Goal: Complete application form: Complete application form

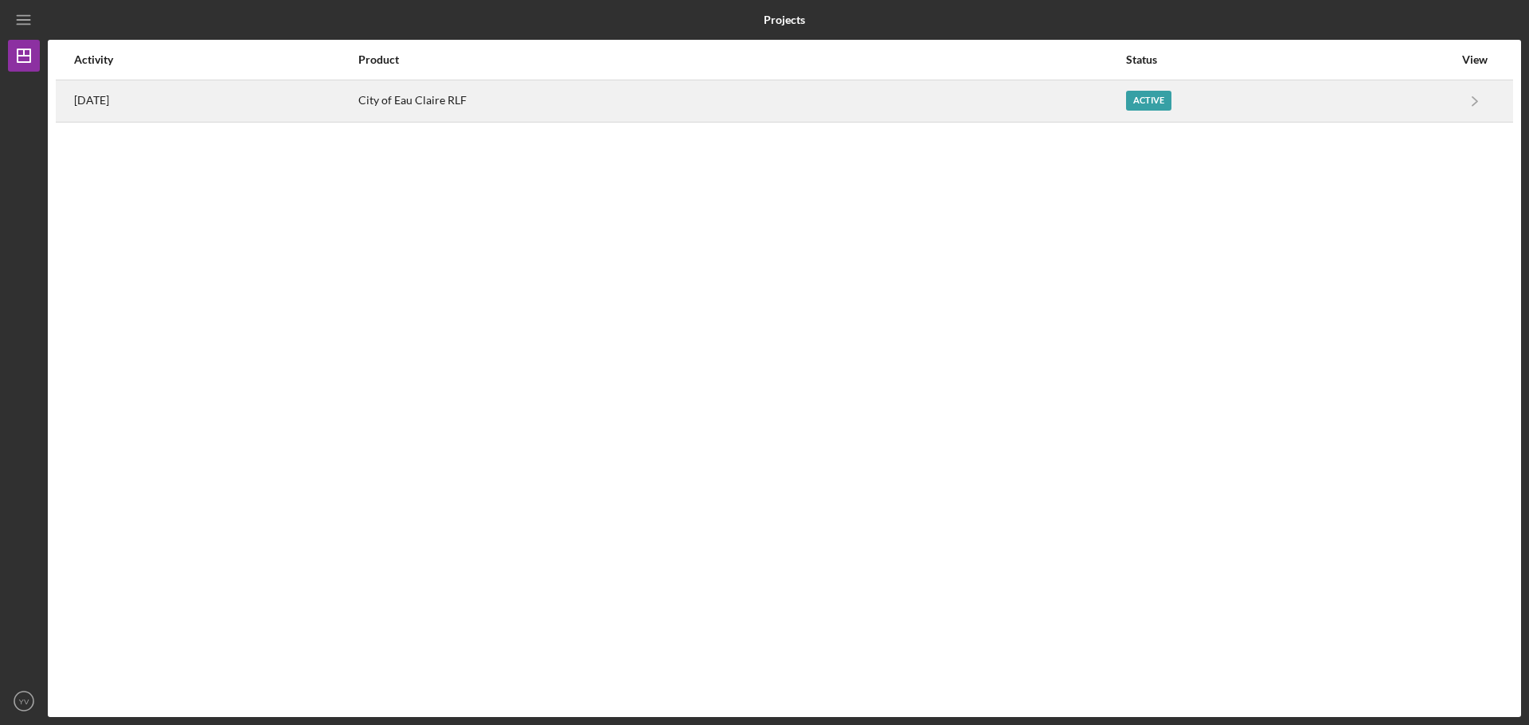
click at [1171, 92] on div "Active" at bounding box center [1148, 101] width 45 height 20
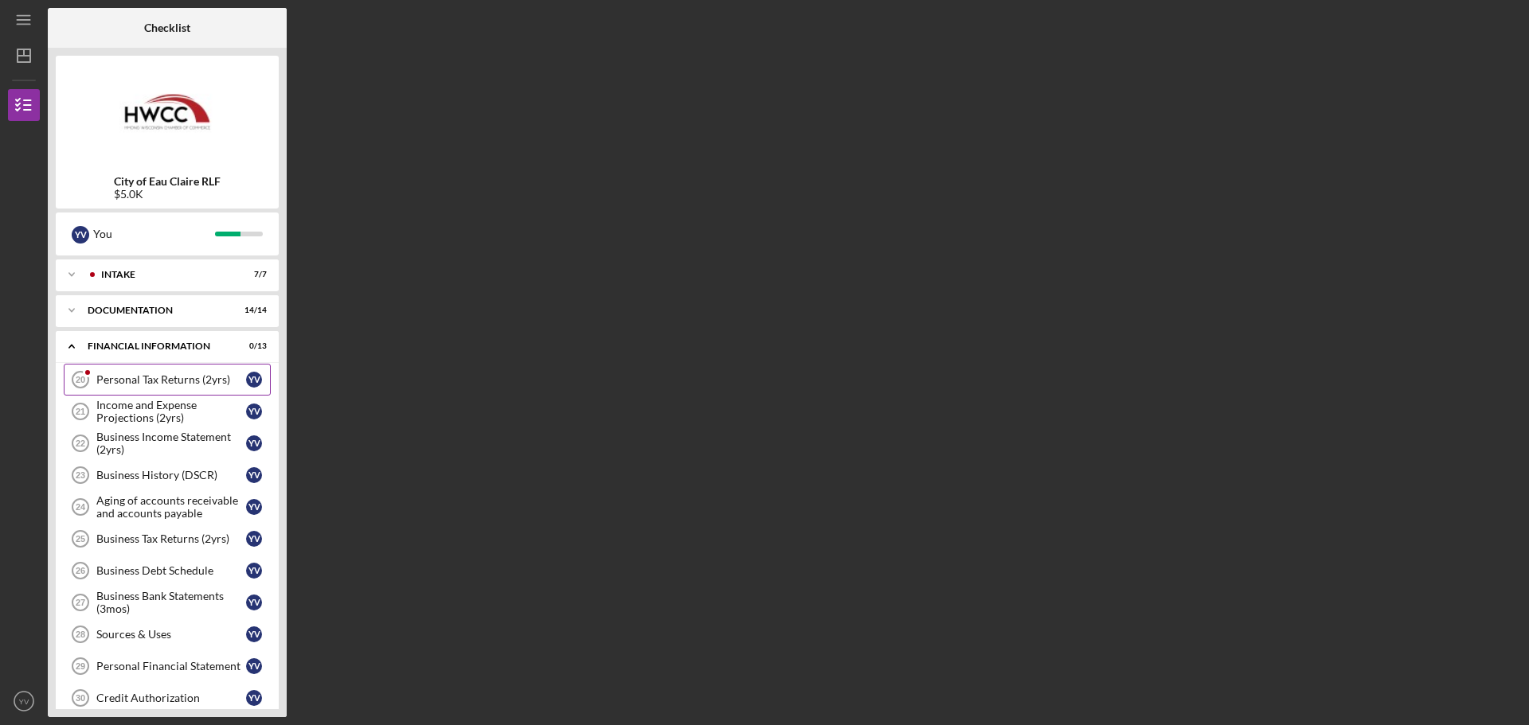
click at [182, 381] on div "Personal Tax Returns (2yrs)" at bounding box center [171, 379] width 150 height 13
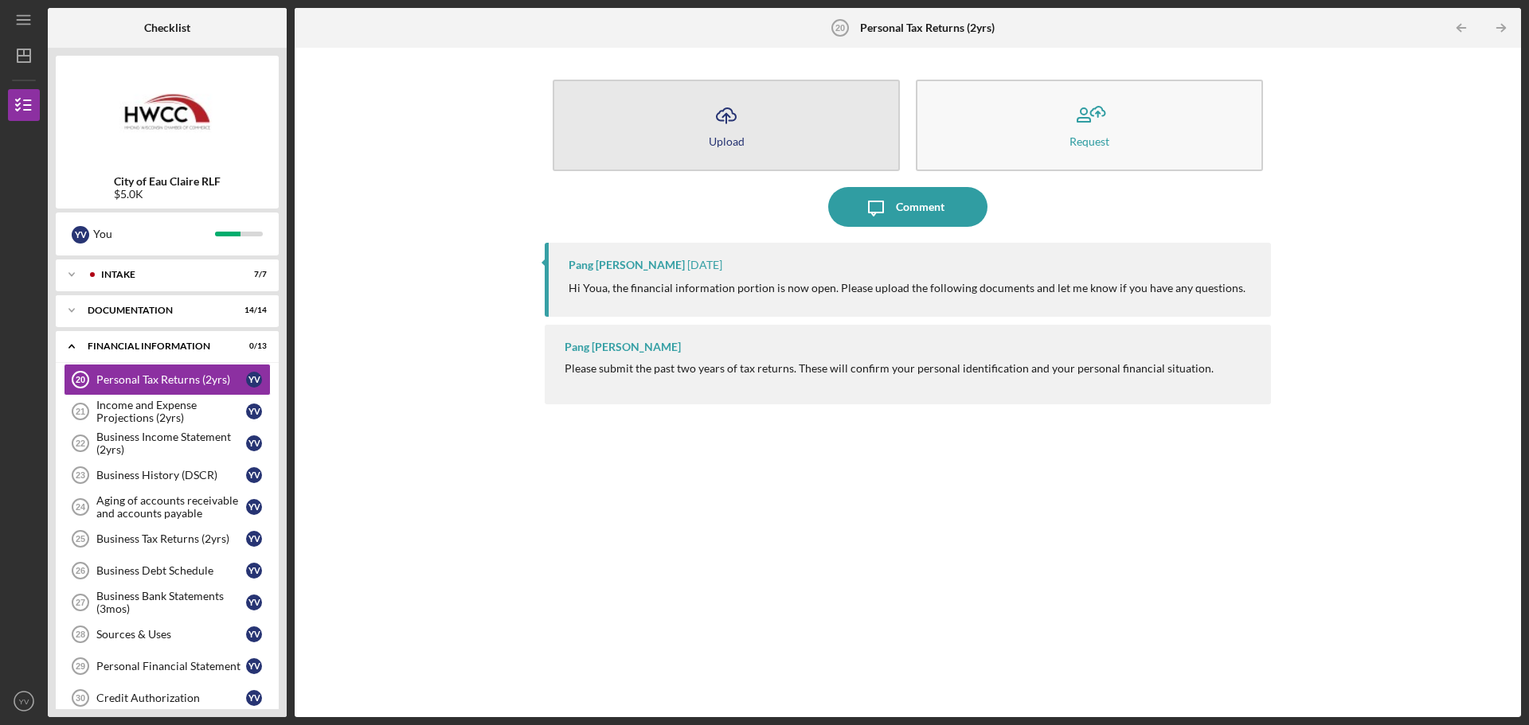
click at [751, 132] on button "Icon/Upload Upload" at bounding box center [726, 126] width 347 height 92
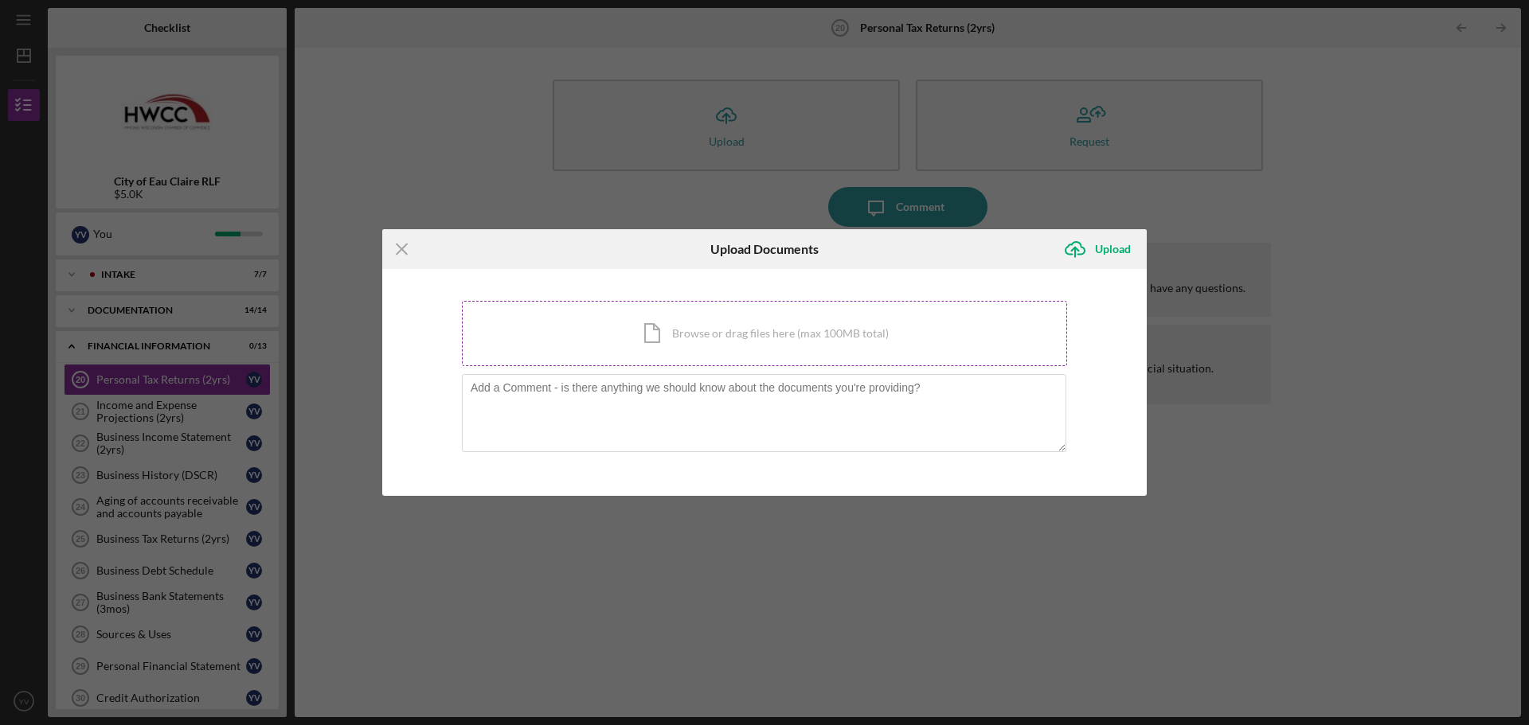
click at [726, 344] on div "Icon/Document Browse or drag files here (max 100MB total) Tap to choose files o…" at bounding box center [764, 333] width 605 height 65
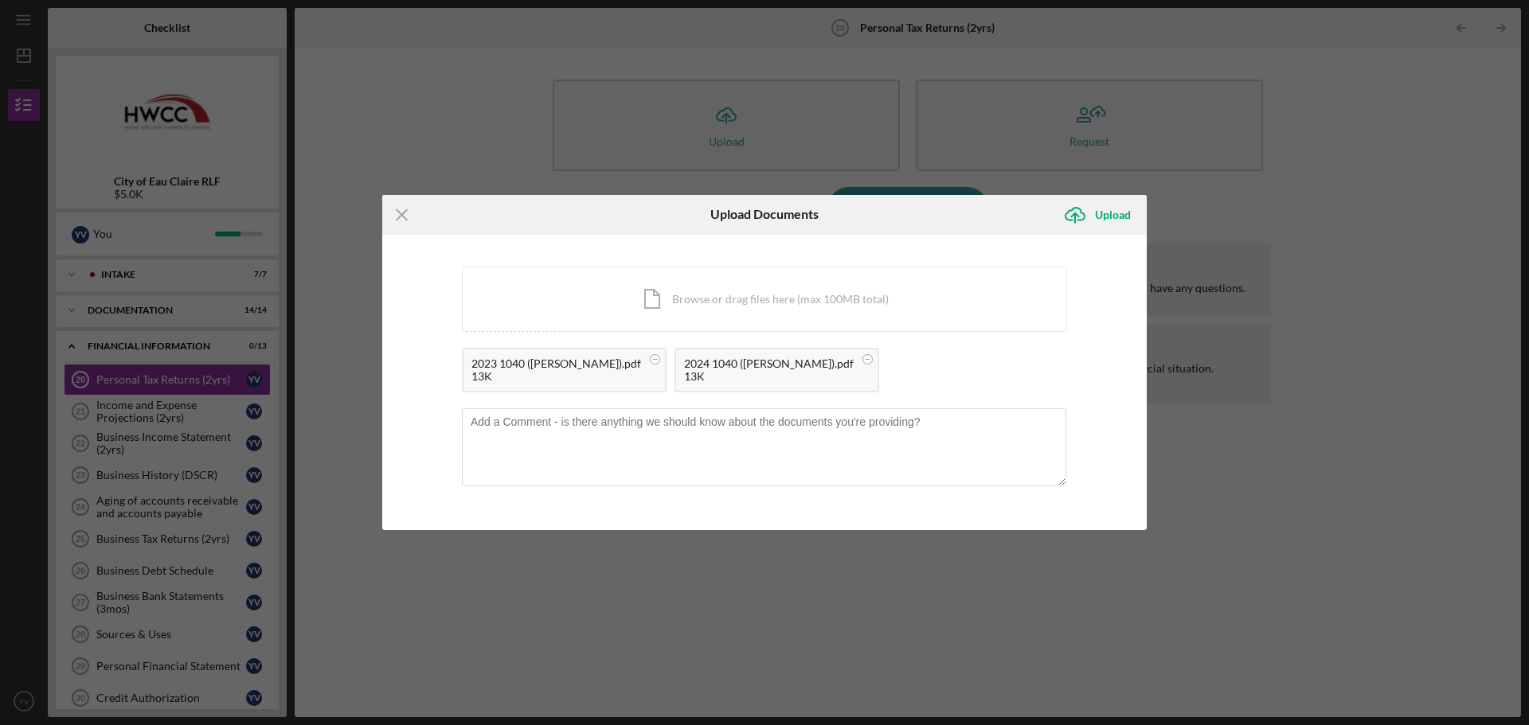
click at [1121, 213] on div "Upload" at bounding box center [1113, 215] width 36 height 32
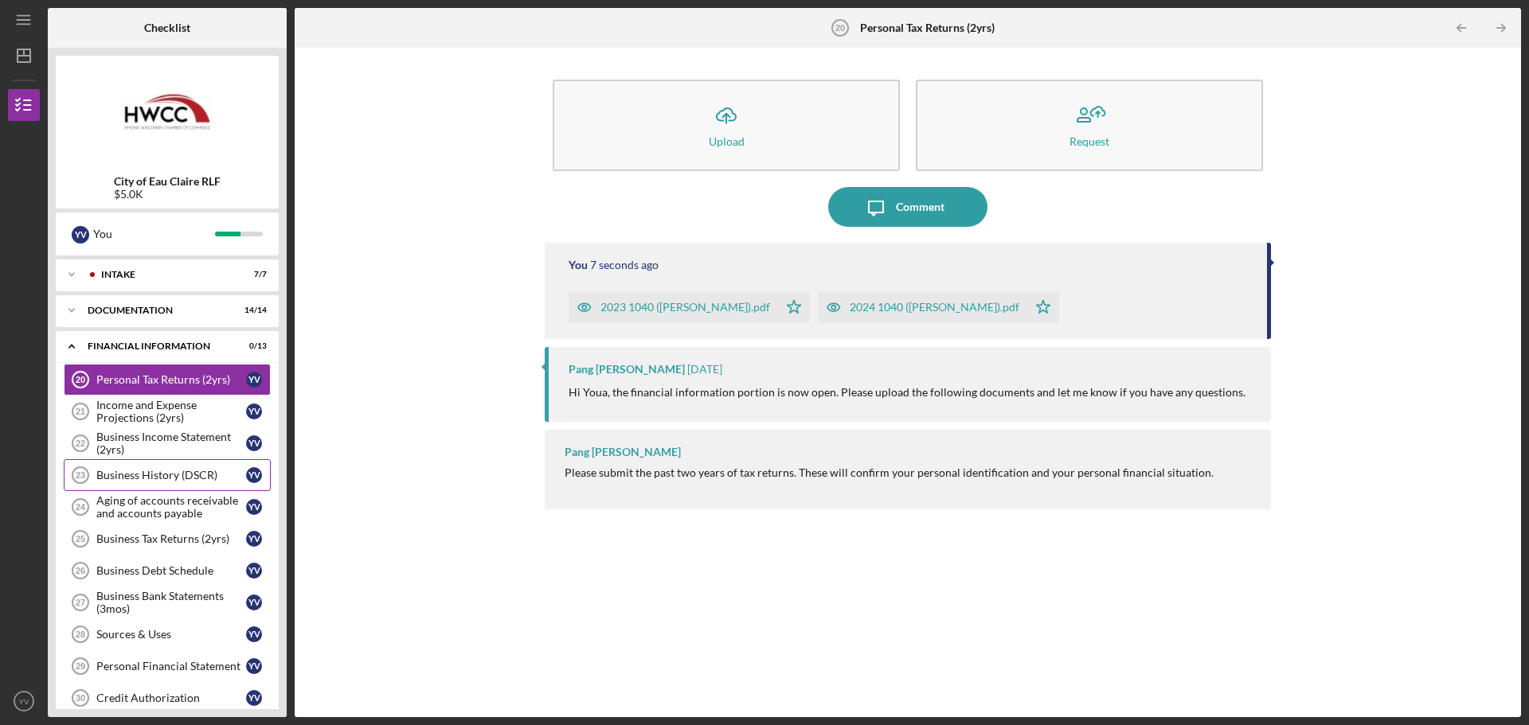
click at [182, 476] on div "Business History (DSCR)" at bounding box center [171, 475] width 150 height 13
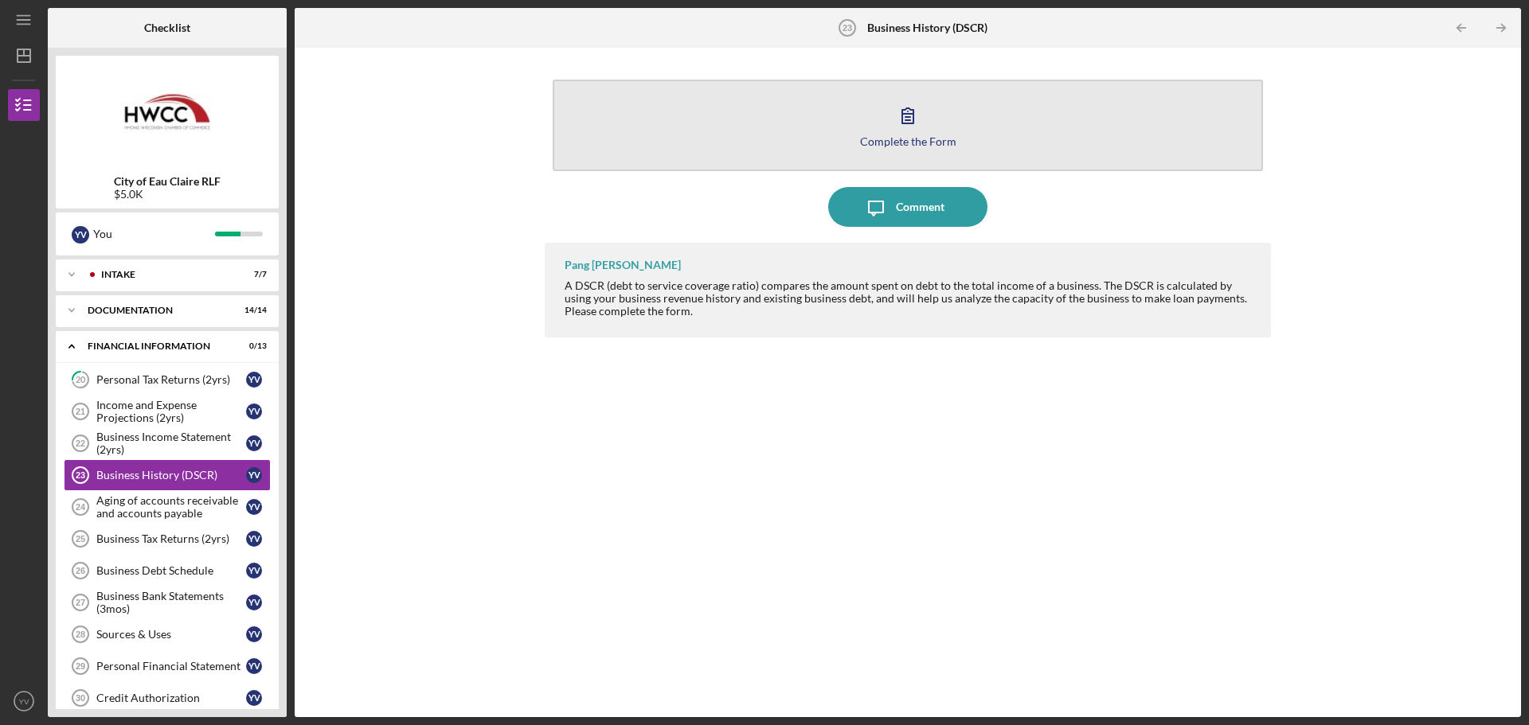
click at [916, 129] on icon "button" at bounding box center [908, 116] width 40 height 40
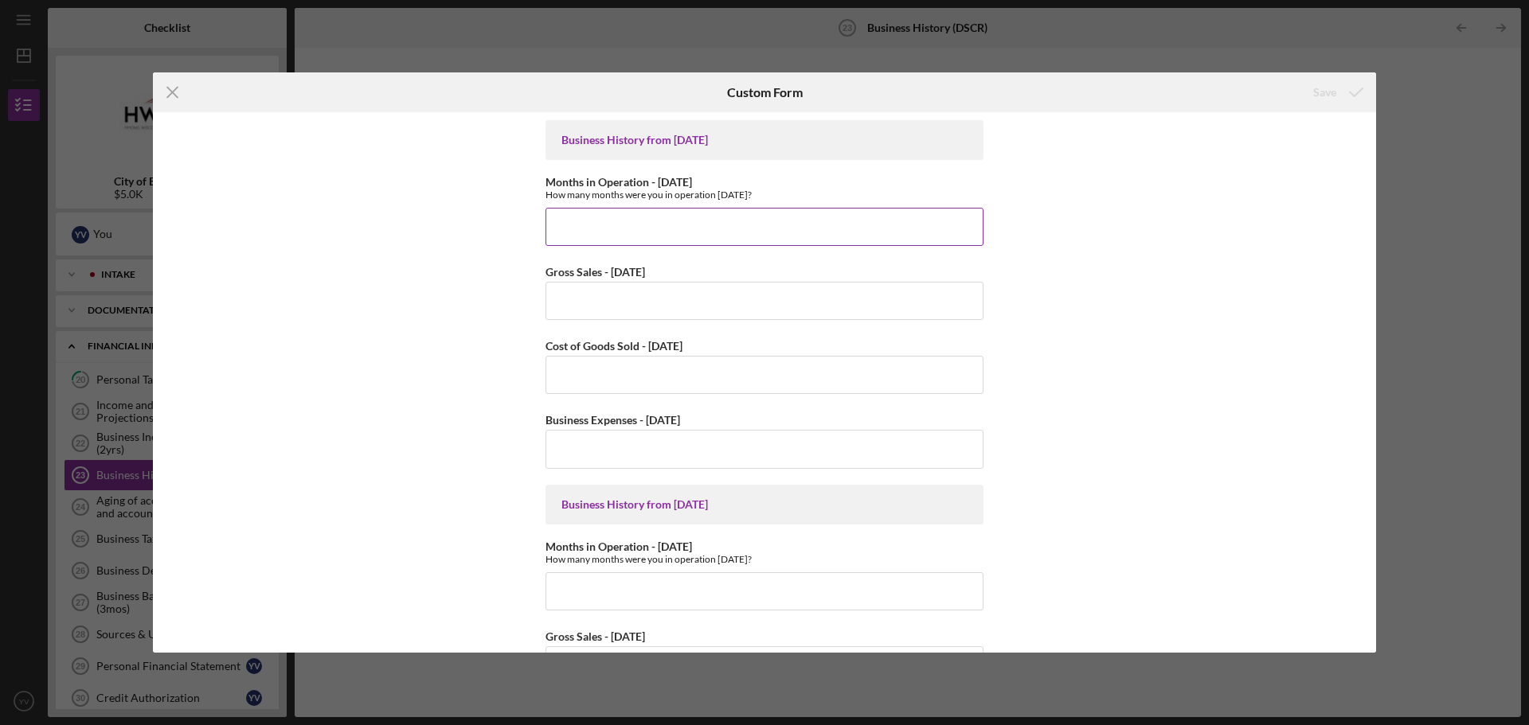
click at [643, 236] on input "Months in Operation - [DATE]" at bounding box center [764, 227] width 438 height 38
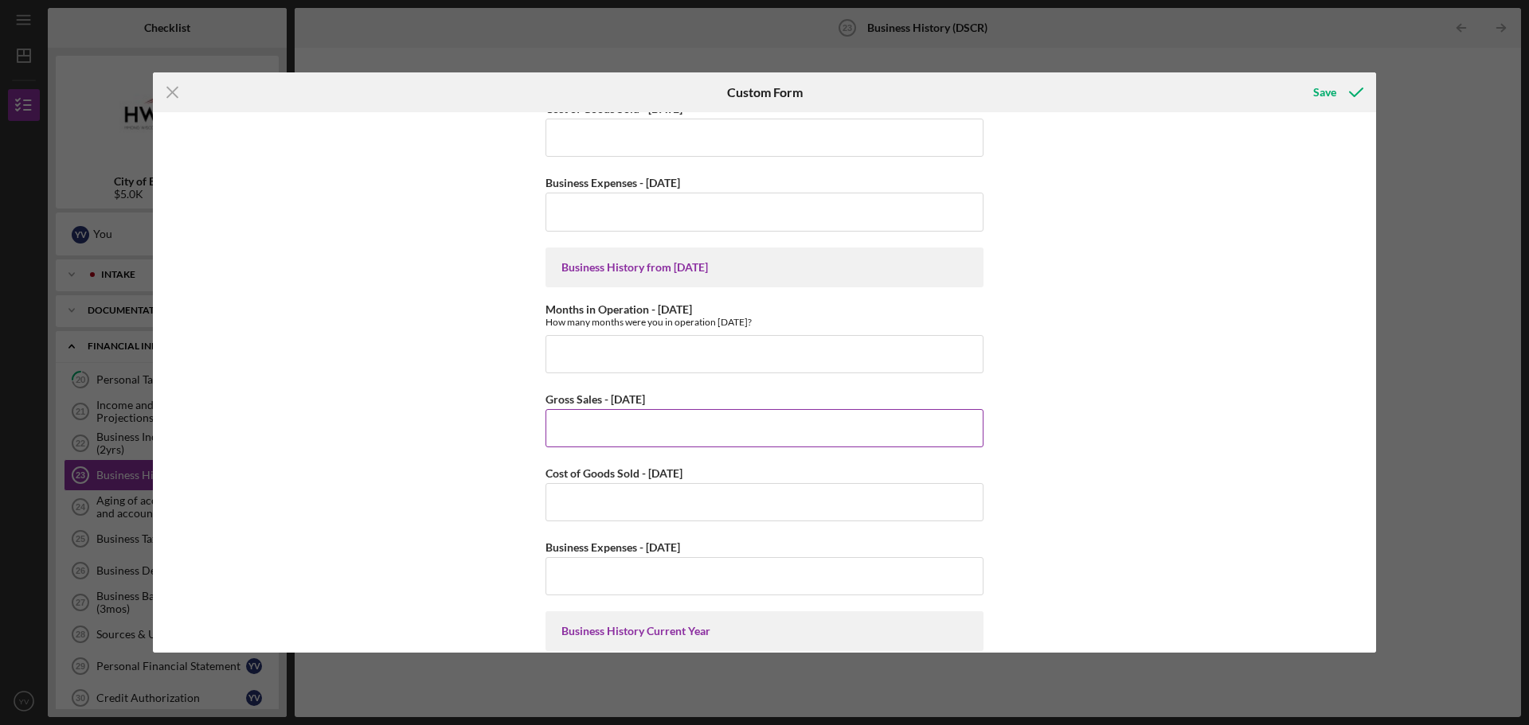
scroll to position [239, 0]
type input "0"
click at [718, 361] on input "Months in Operation - [DATE]" at bounding box center [764, 353] width 438 height 38
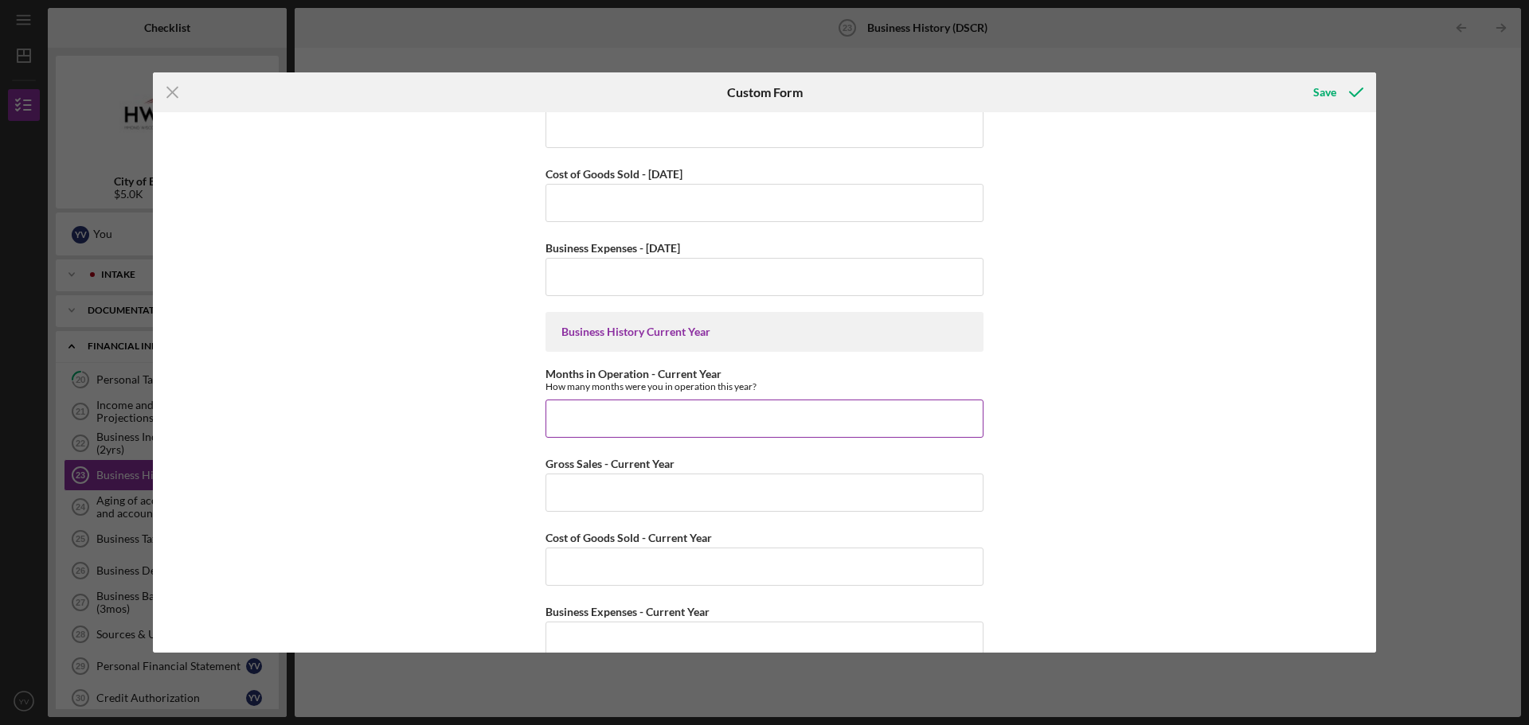
scroll to position [557, 0]
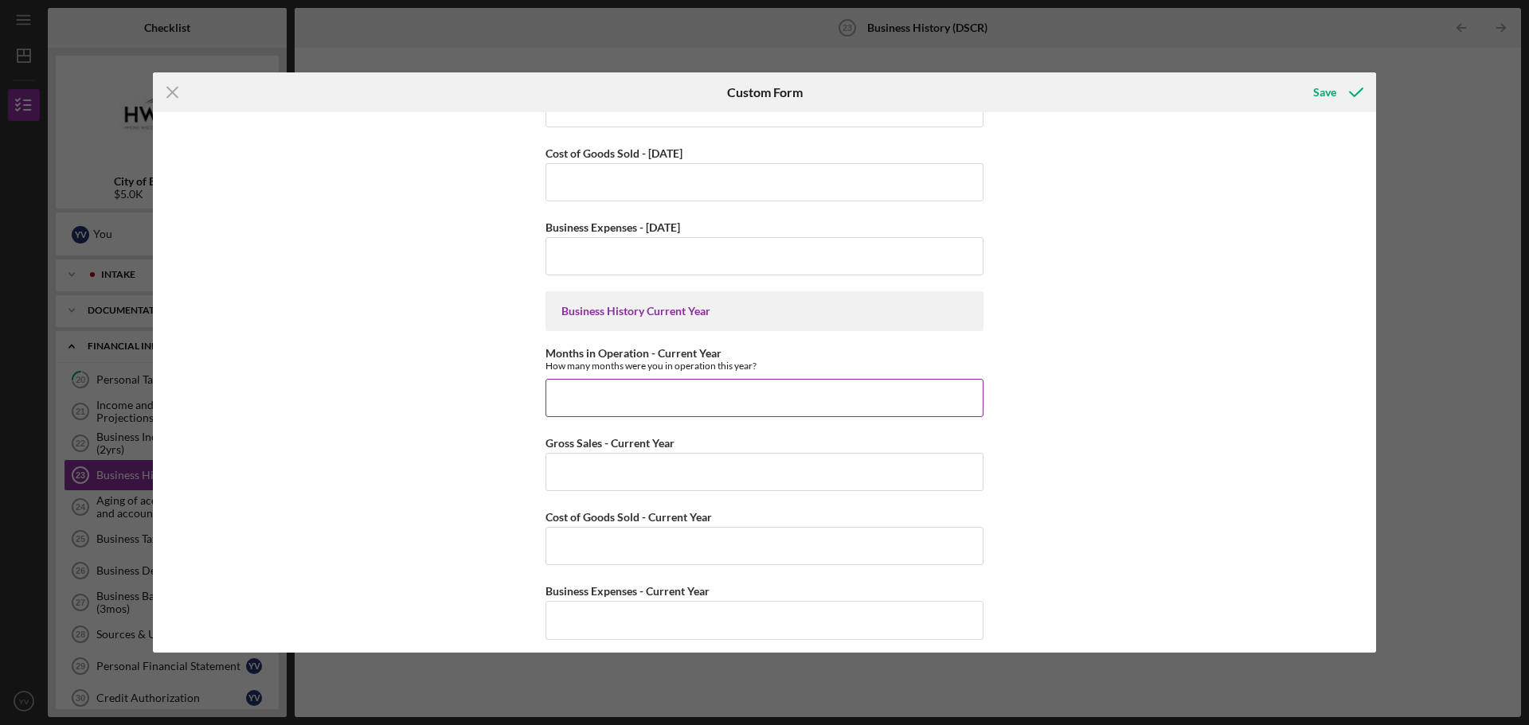
type input "0"
click at [649, 402] on input "Months in Operation - Current Year" at bounding box center [764, 398] width 438 height 38
type input "6"
click at [669, 467] on input "Gross Sales - Current Year" at bounding box center [764, 472] width 438 height 38
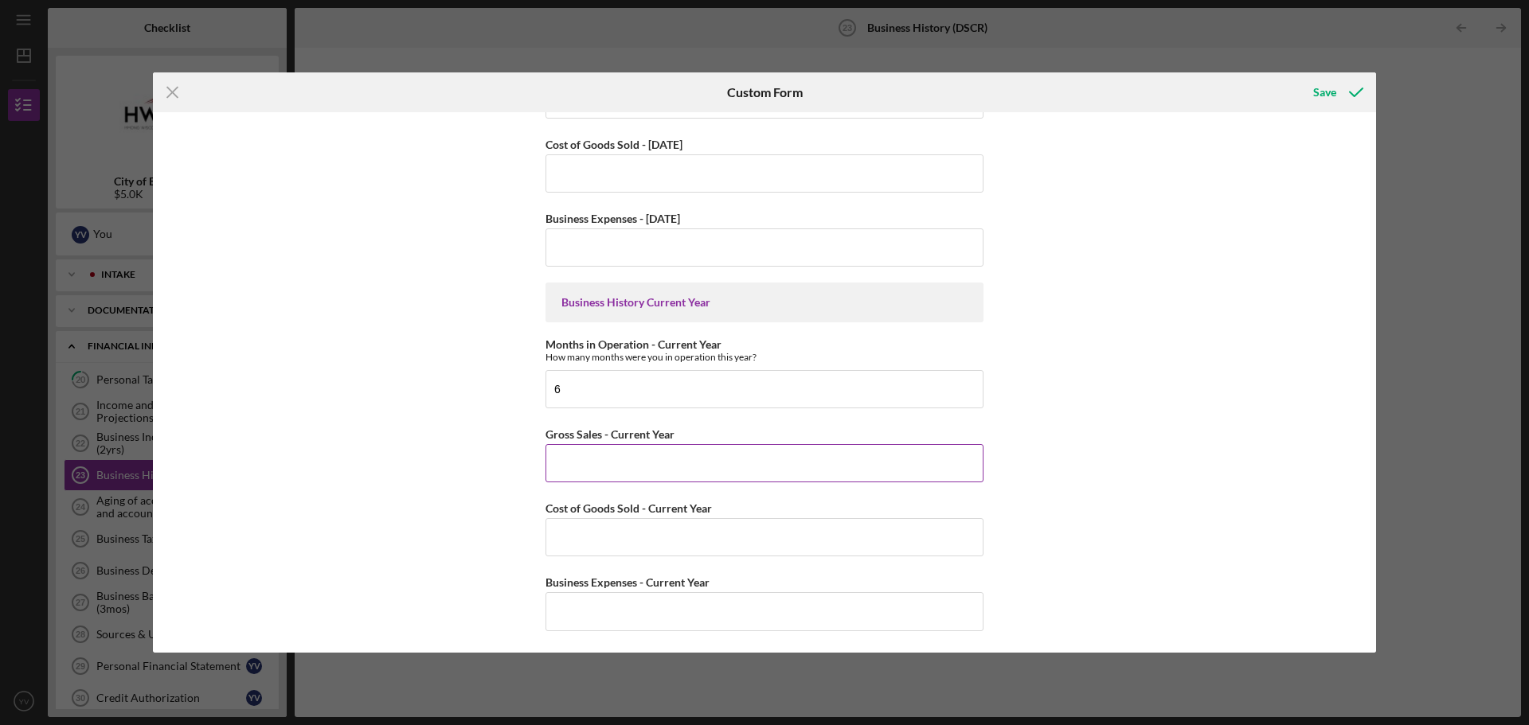
scroll to position [568, 0]
type input "$100,000"
click at [616, 542] on input "Cost of Goods Sold - Current Year" at bounding box center [764, 536] width 438 height 38
click at [689, 608] on input "Business Expenses - Current Year" at bounding box center [764, 610] width 438 height 38
drag, startPoint x: 599, startPoint y: 533, endPoint x: 518, endPoint y: 534, distance: 81.2
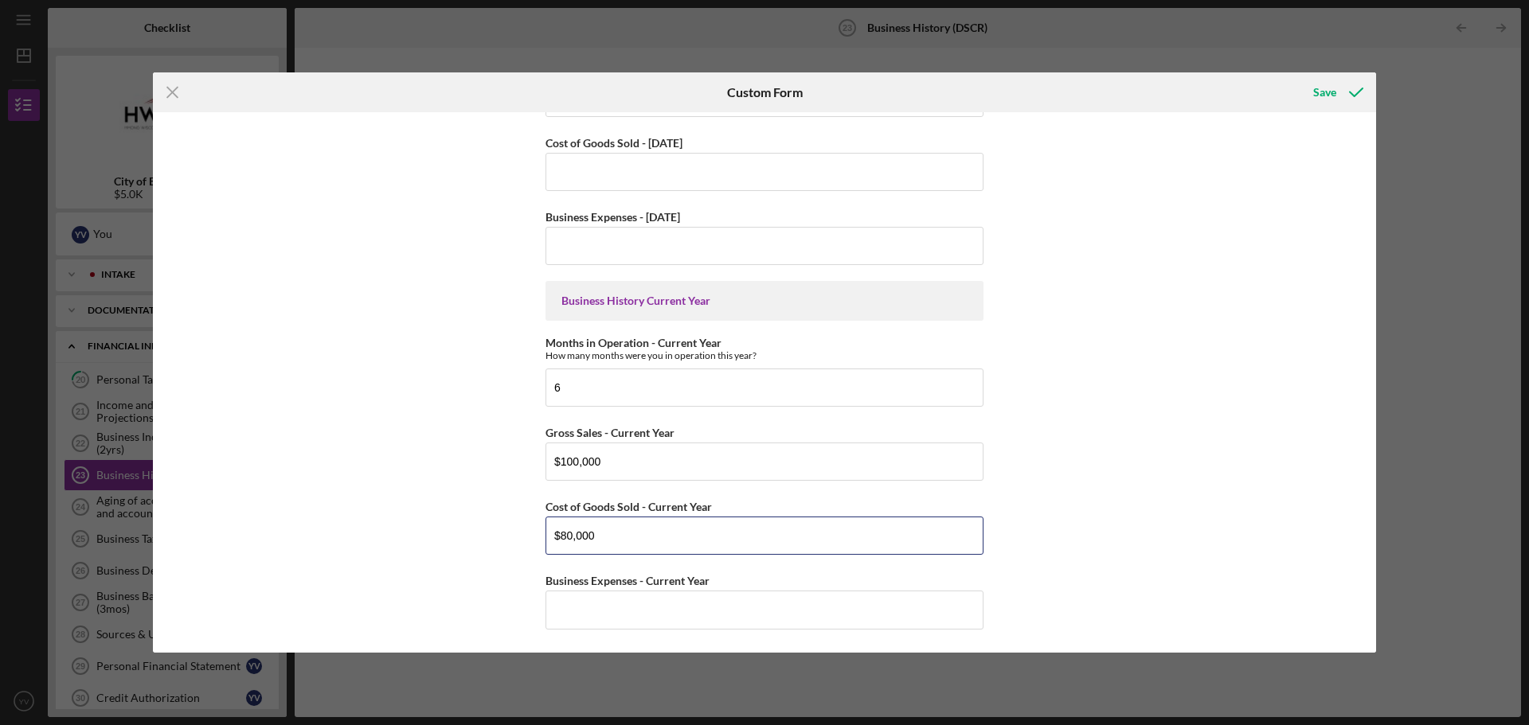
click at [518, 534] on div "Business History from [DATE] Months in Operation - [DATE] How many months were …" at bounding box center [764, 382] width 1223 height 541
type input "$50,000"
click at [604, 612] on input "Business Expenses - Current Year" at bounding box center [764, 610] width 438 height 38
type input "$10,000"
click at [1134, 510] on div "Business History from [DATE] Months in Operation - [DATE] How many months were …" at bounding box center [764, 382] width 1223 height 541
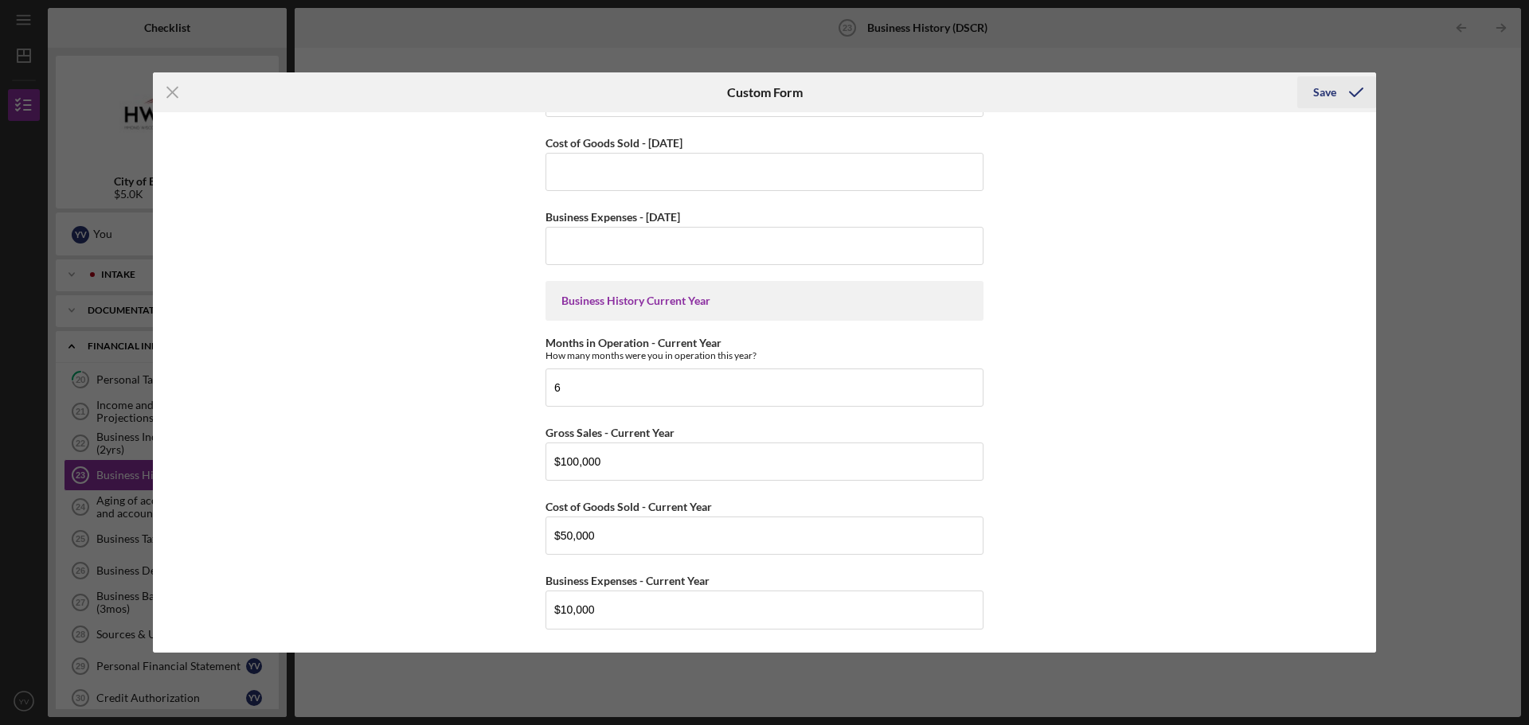
click at [1325, 87] on div "Save" at bounding box center [1324, 92] width 23 height 32
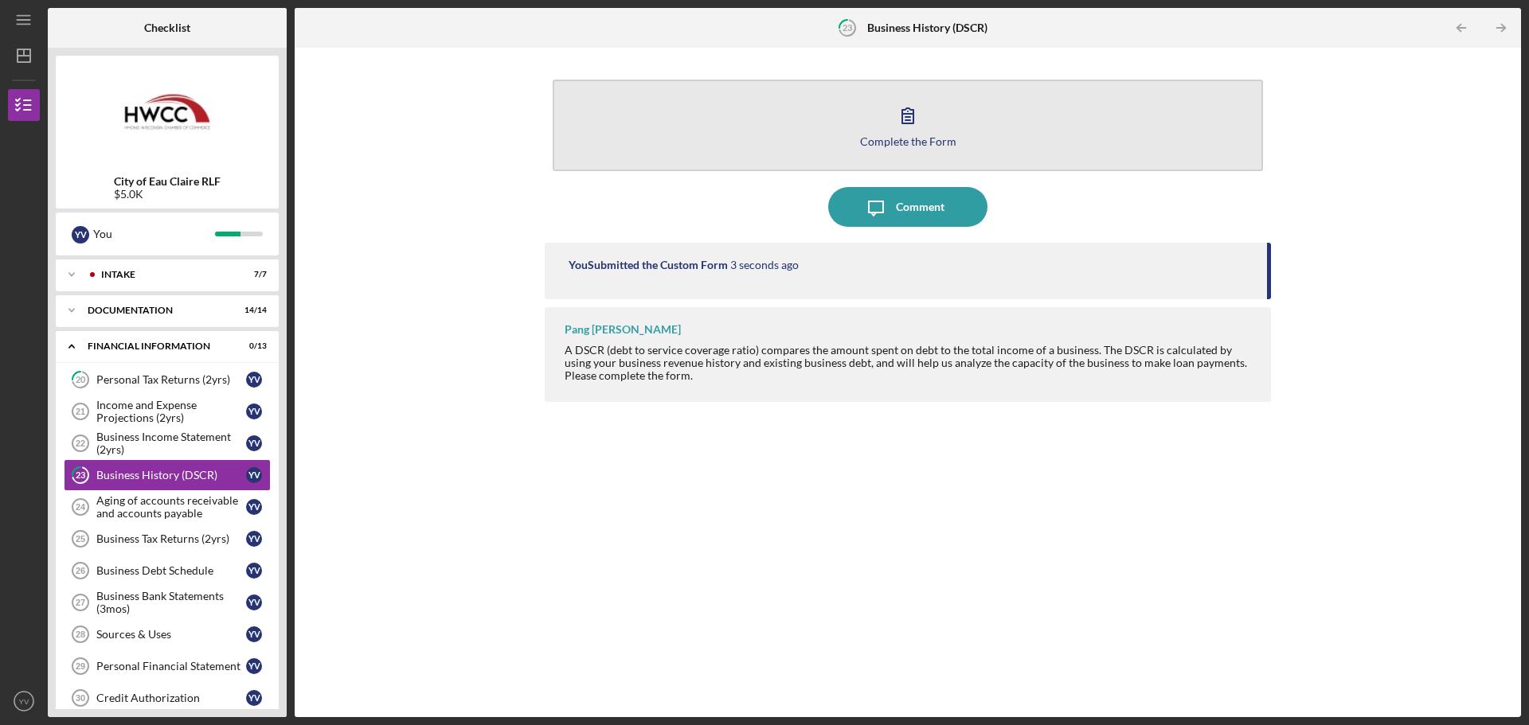
click at [908, 131] on icon "button" at bounding box center [908, 116] width 40 height 40
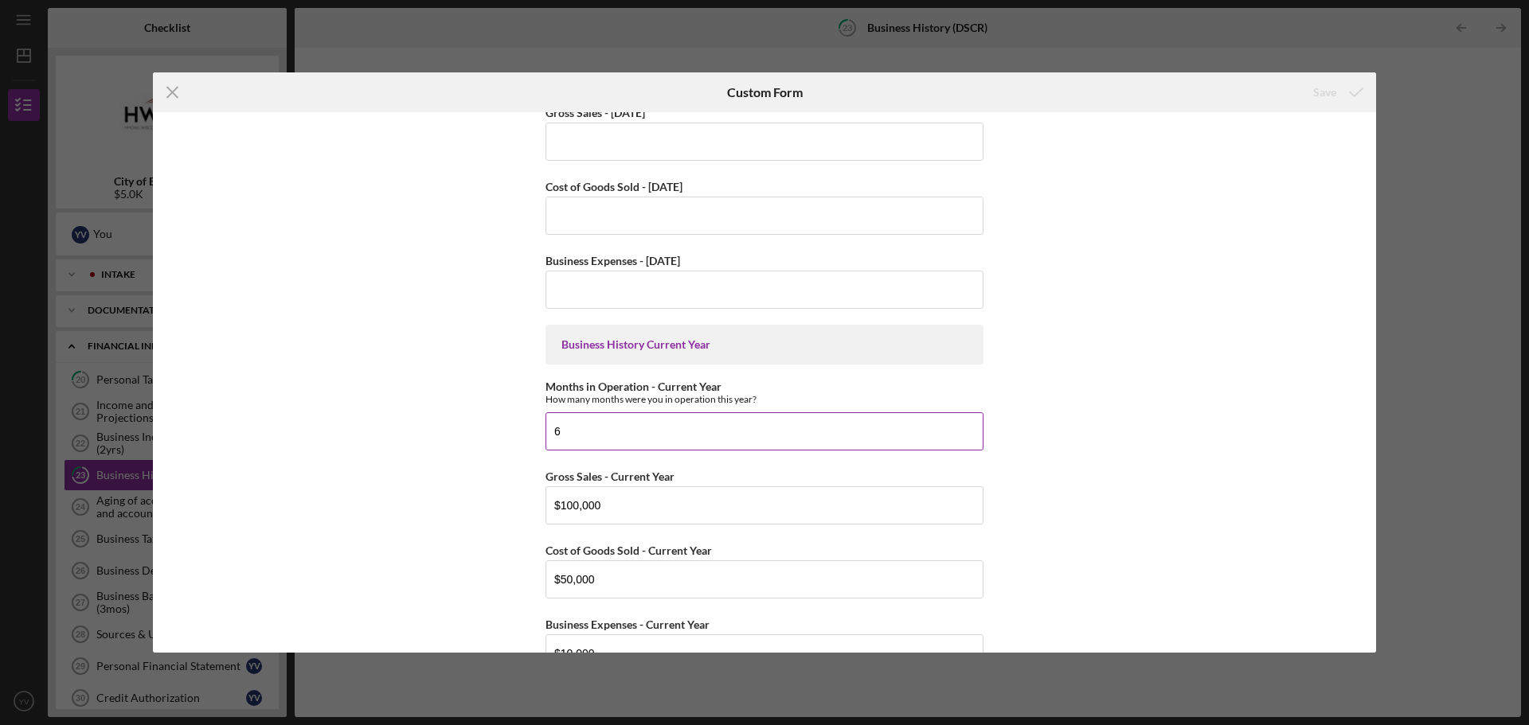
scroll to position [568, 0]
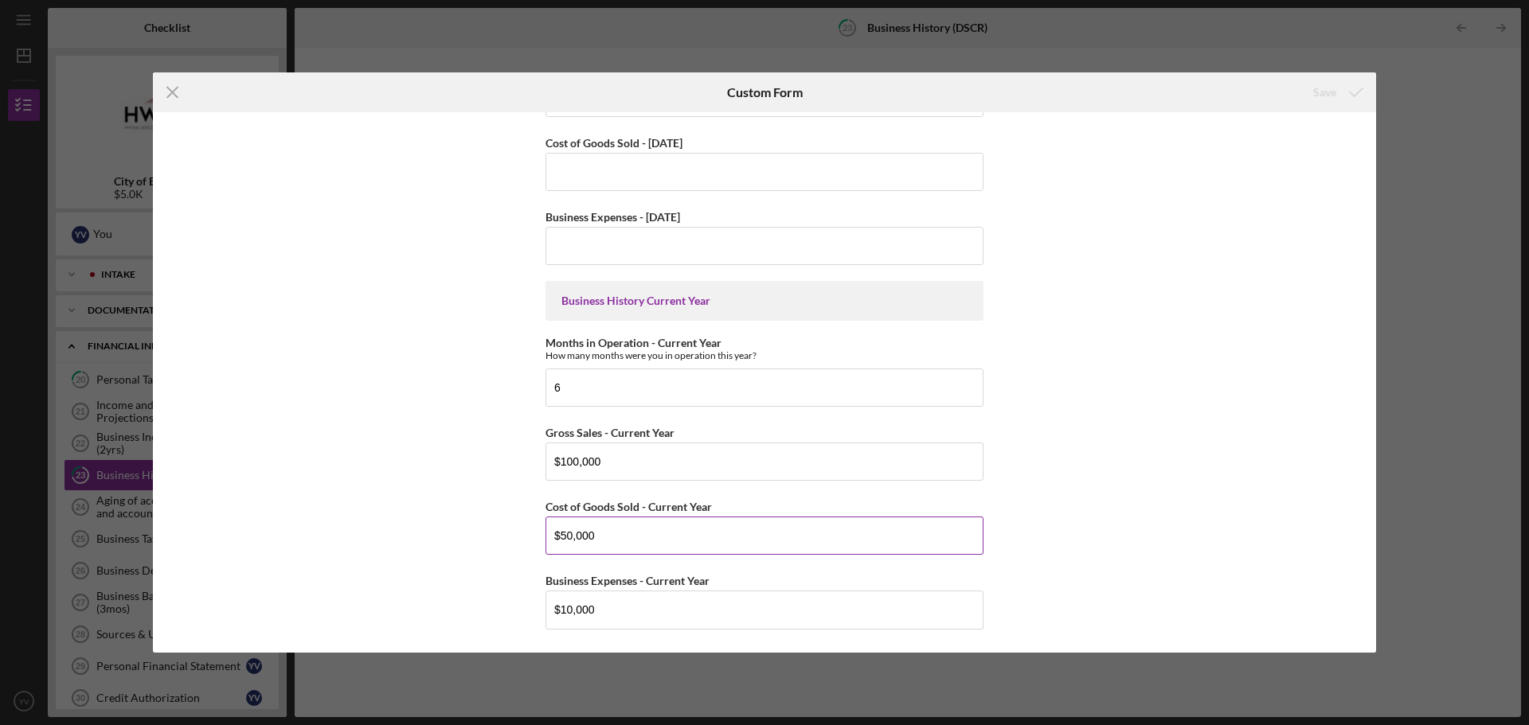
click at [564, 539] on input "$50,000" at bounding box center [764, 536] width 438 height 38
type input "$60,000"
click at [1323, 95] on div "Save" at bounding box center [1324, 92] width 23 height 32
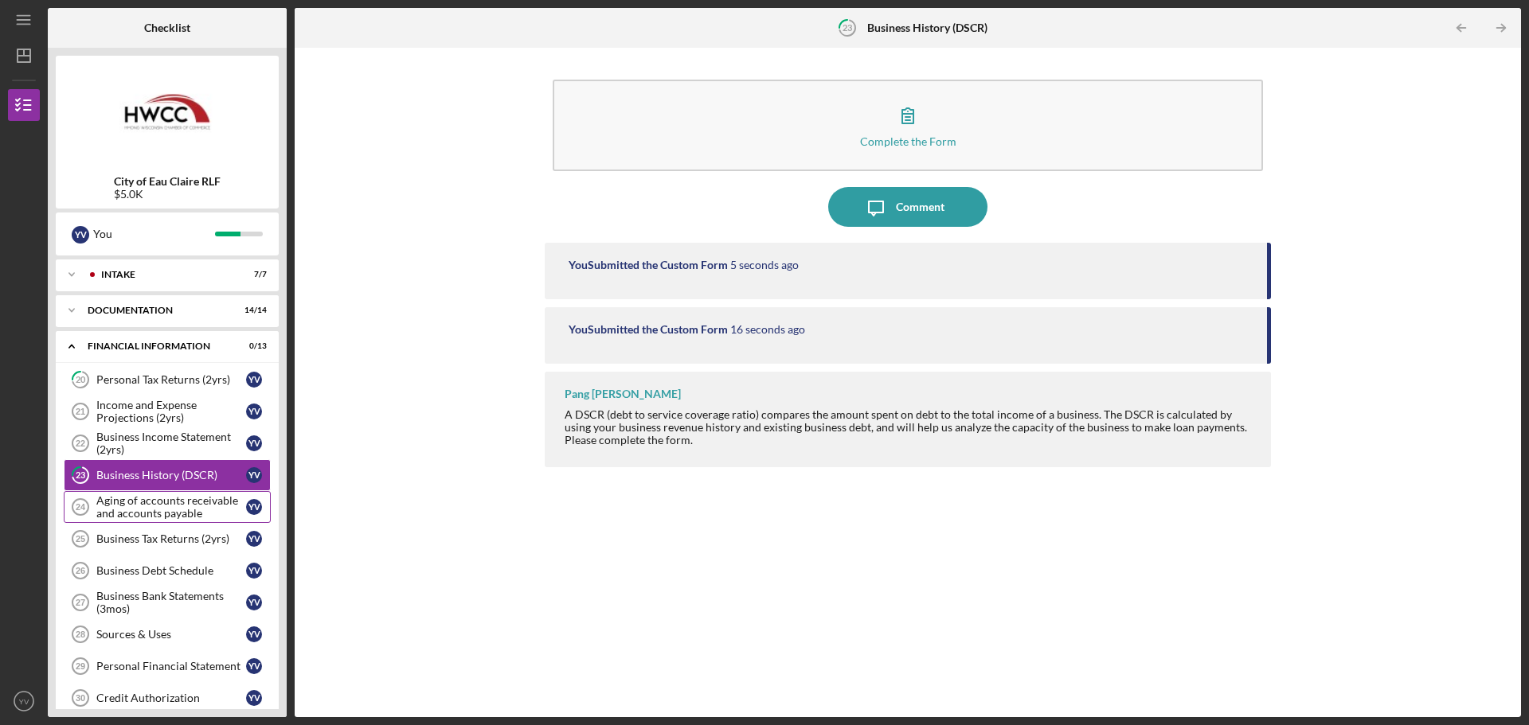
click at [173, 509] on div "Aging of accounts receivable and accounts payable" at bounding box center [171, 506] width 150 height 25
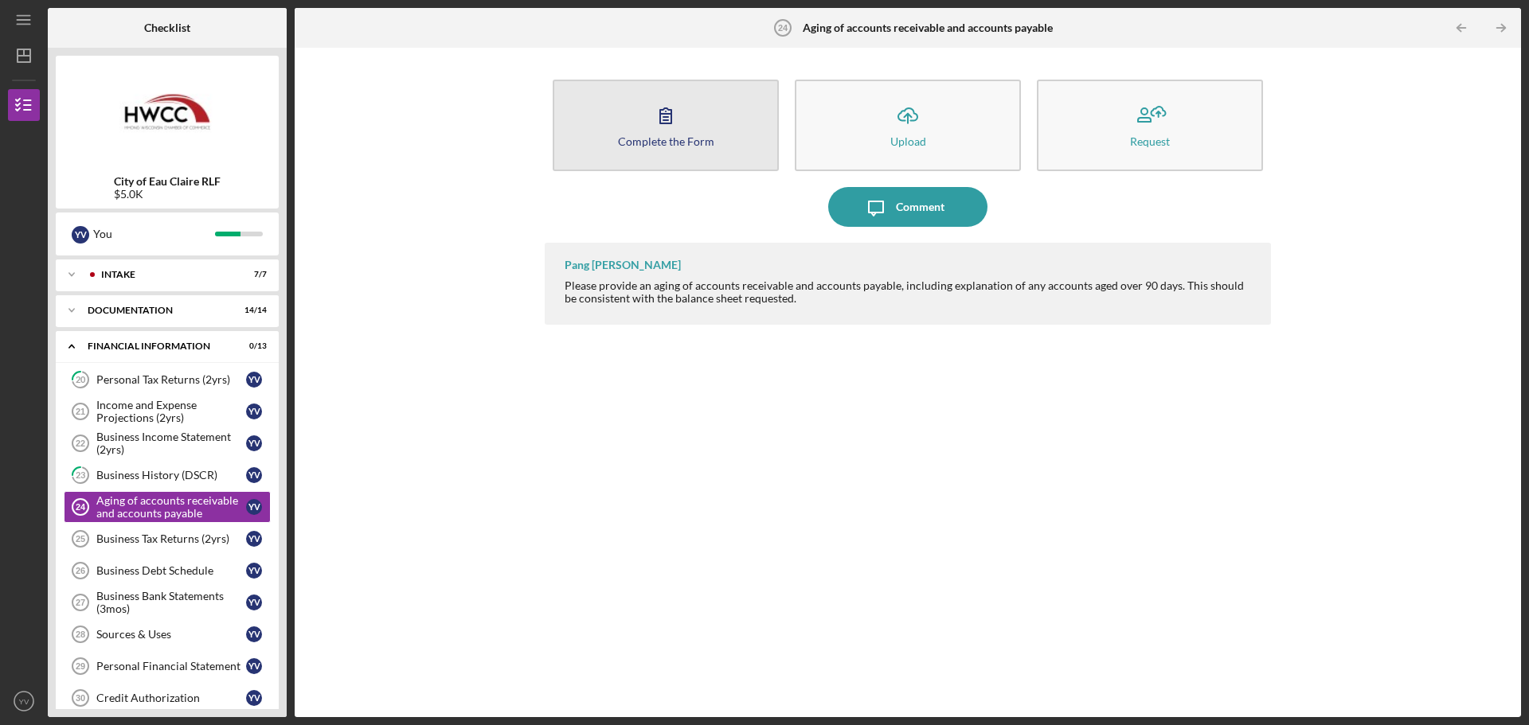
click at [655, 121] on icon "button" at bounding box center [666, 116] width 40 height 40
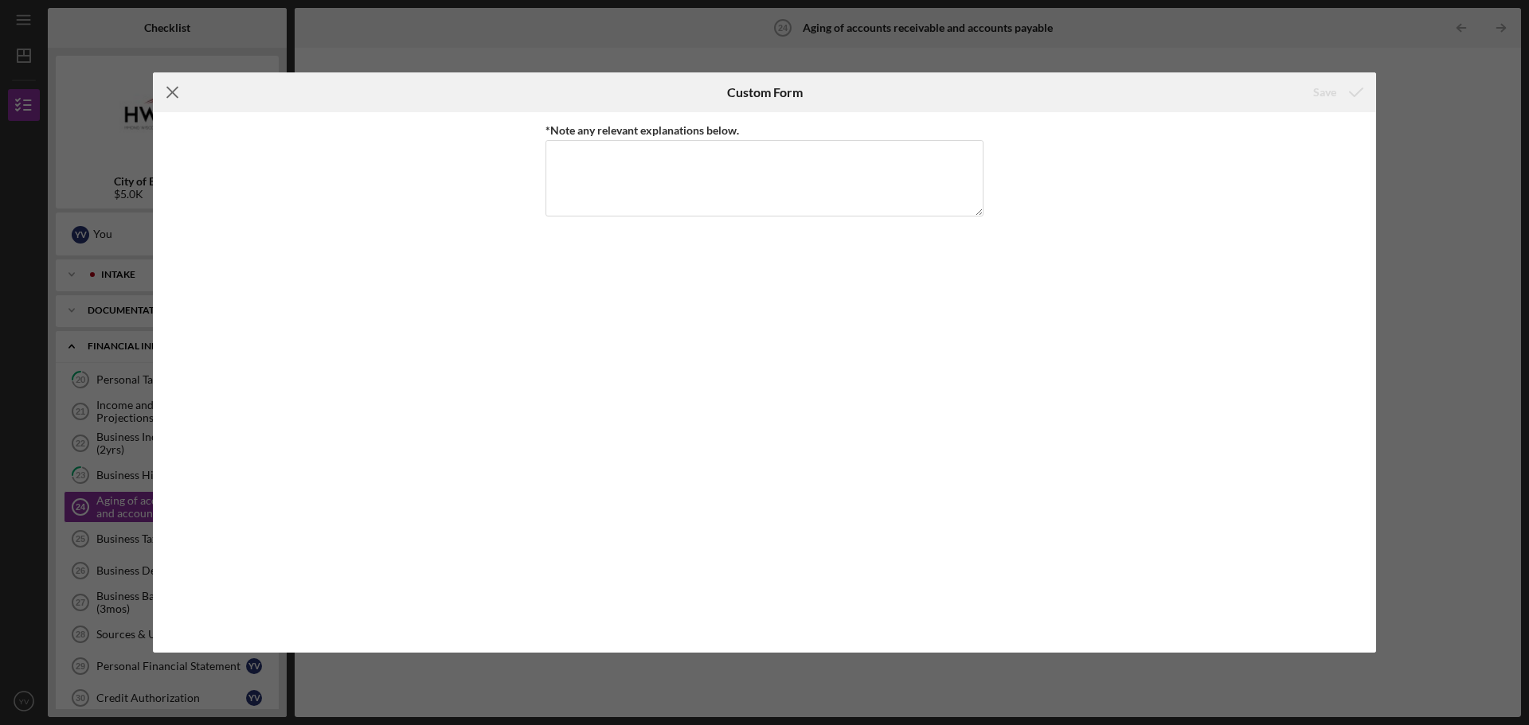
click at [174, 91] on line at bounding box center [172, 93] width 10 height 10
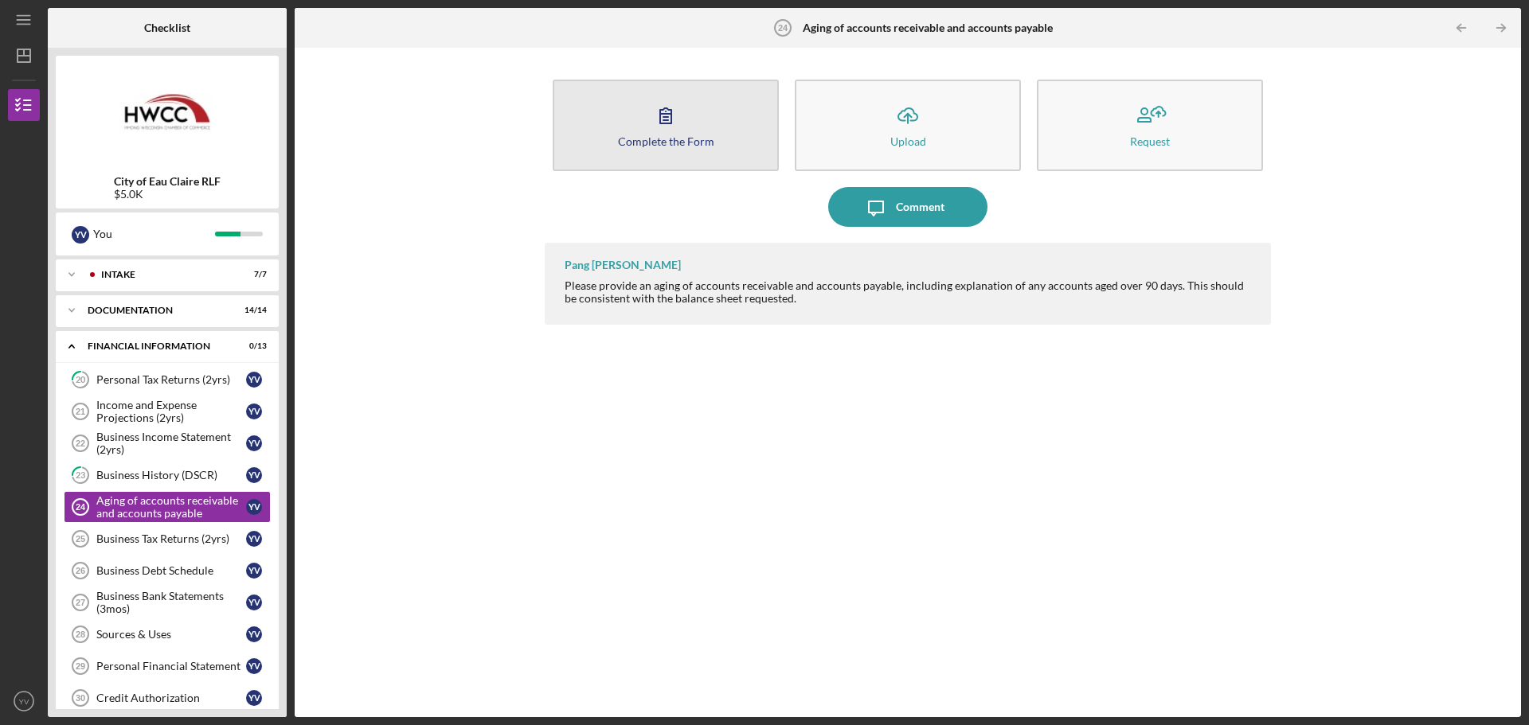
click at [718, 161] on button "Complete the Form Form" at bounding box center [666, 126] width 226 height 92
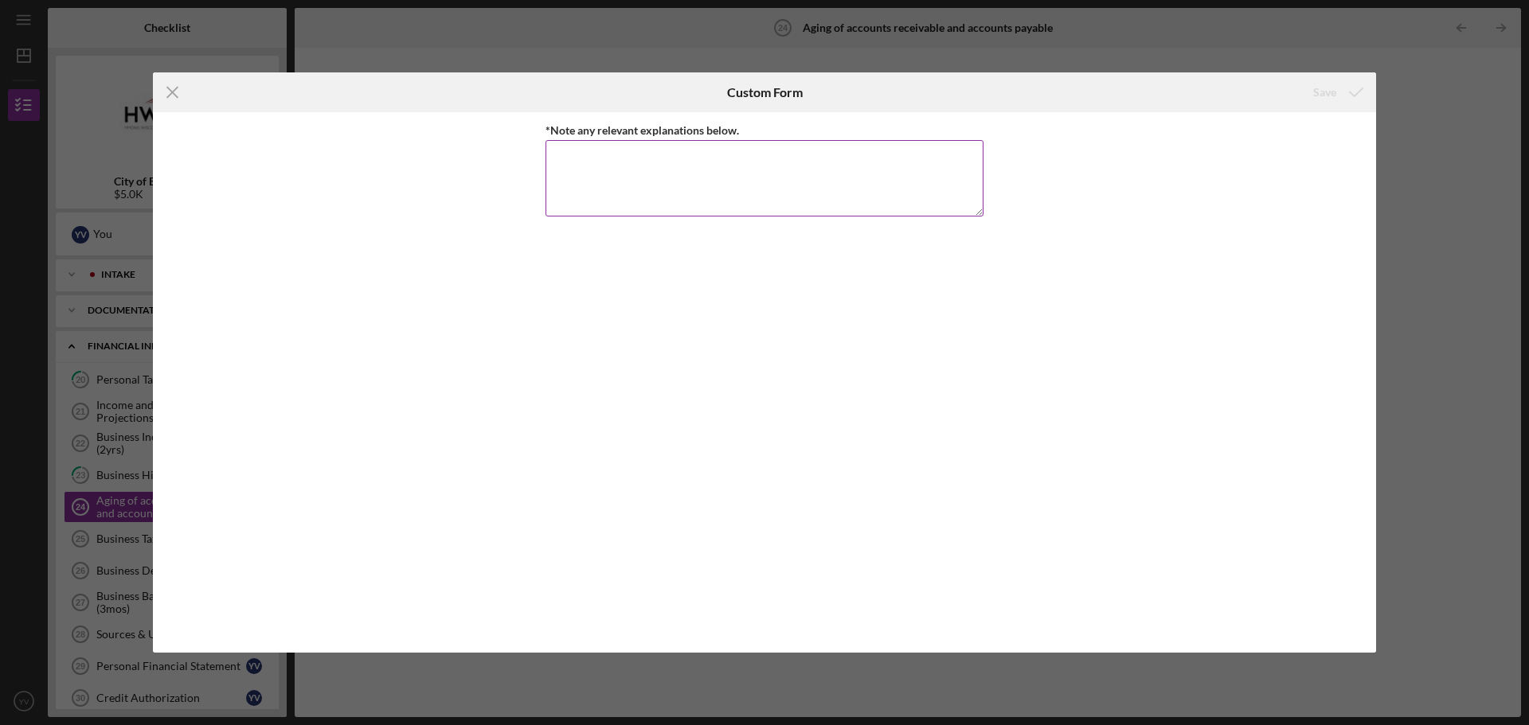
click at [712, 174] on textarea "*Note any relevant explanations below." at bounding box center [764, 178] width 438 height 76
type textarea "NONE"
click at [1328, 95] on div "Save" at bounding box center [1324, 92] width 23 height 32
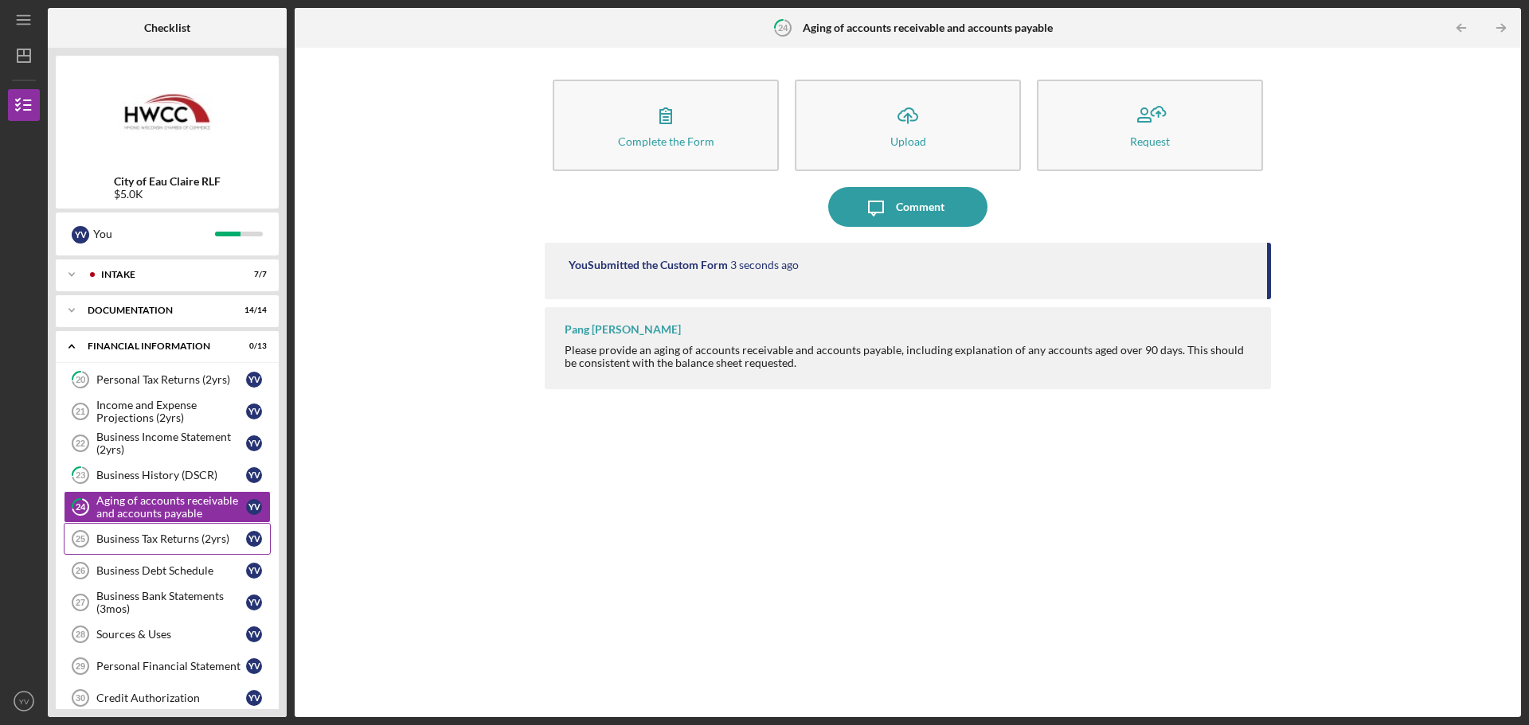
click at [188, 544] on div "Business Tax Returns (2yrs)" at bounding box center [171, 539] width 150 height 13
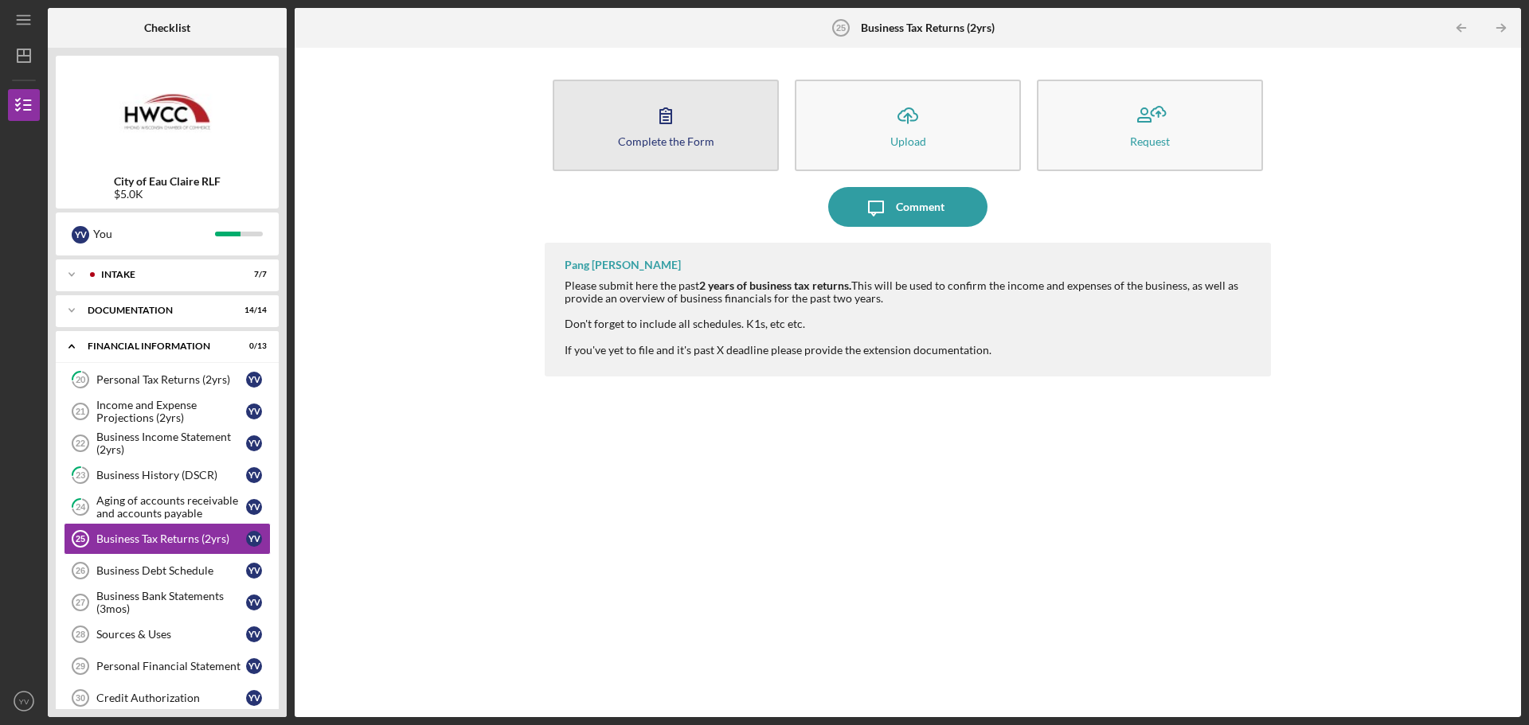
click at [725, 154] on button "Complete the Form Form" at bounding box center [666, 126] width 226 height 92
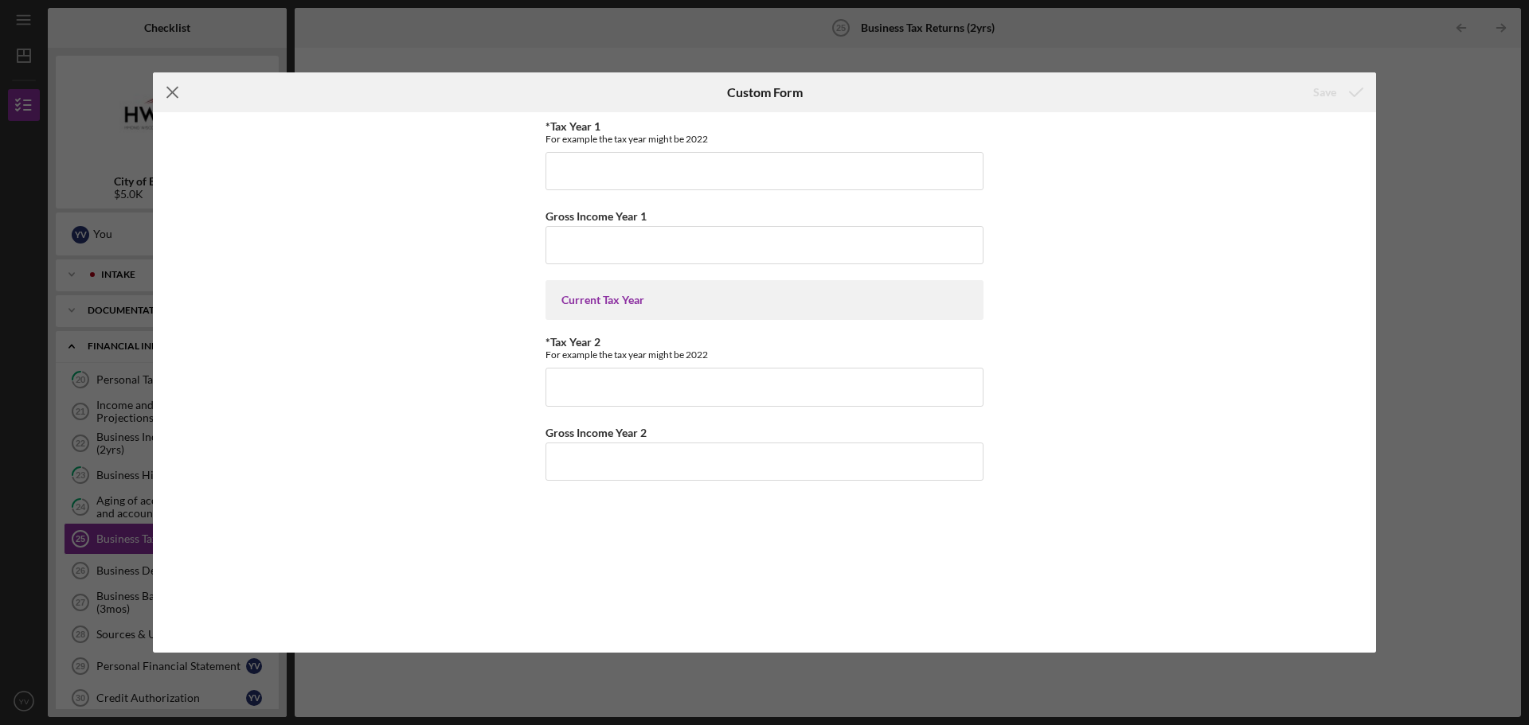
click at [176, 92] on icon "Icon/Menu Close" at bounding box center [173, 92] width 40 height 40
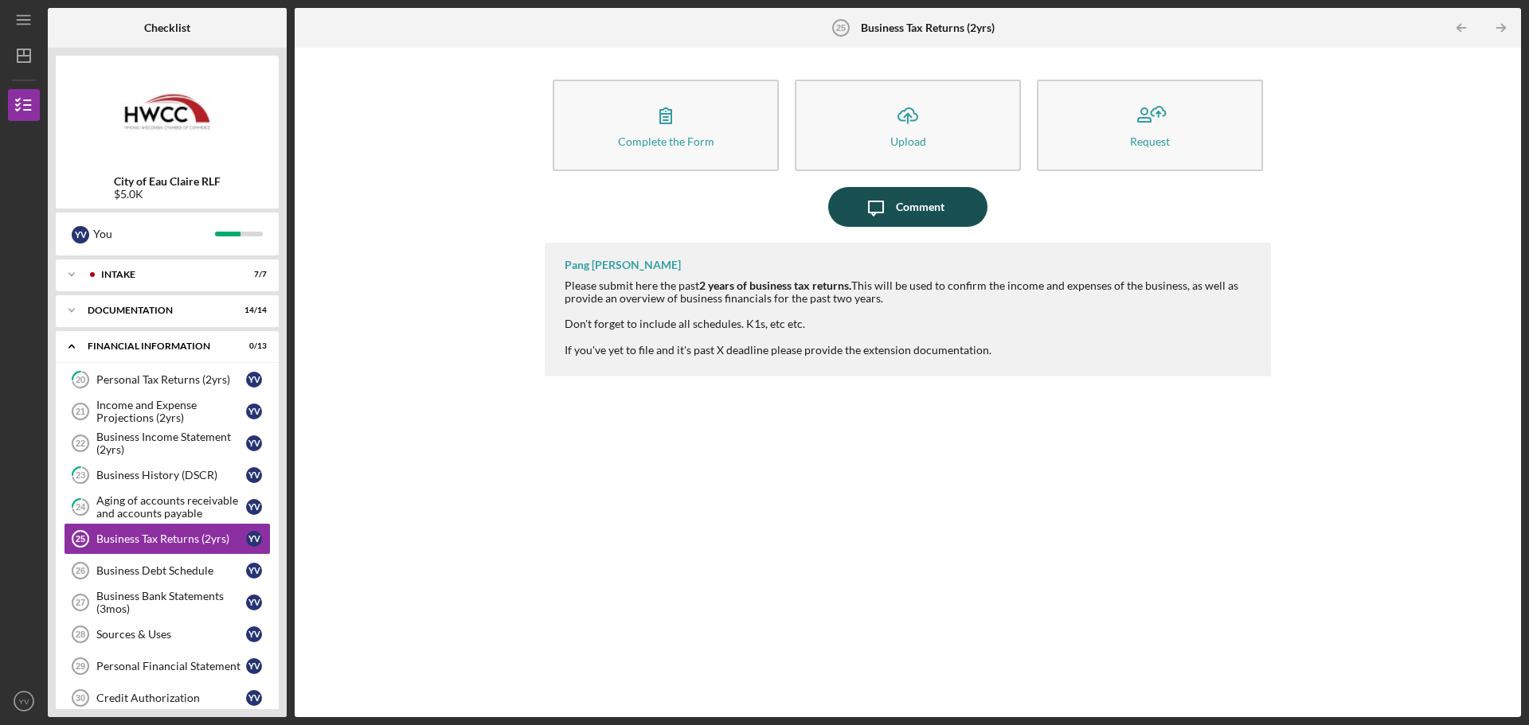
click at [883, 200] on icon "Icon/Message" at bounding box center [876, 207] width 40 height 40
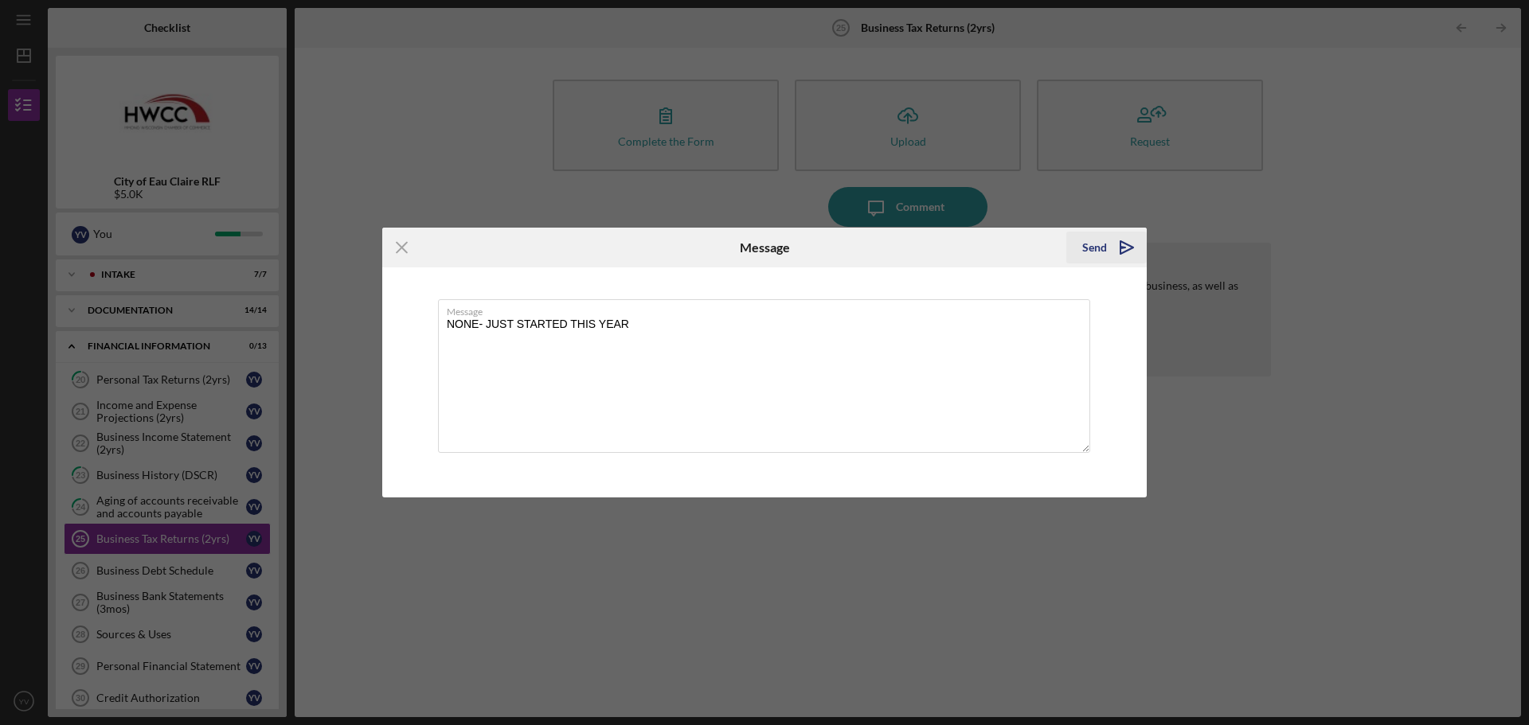
type textarea "NONE- JUST STARTED THIS YEAR"
click at [1083, 243] on div "Send" at bounding box center [1094, 248] width 25 height 32
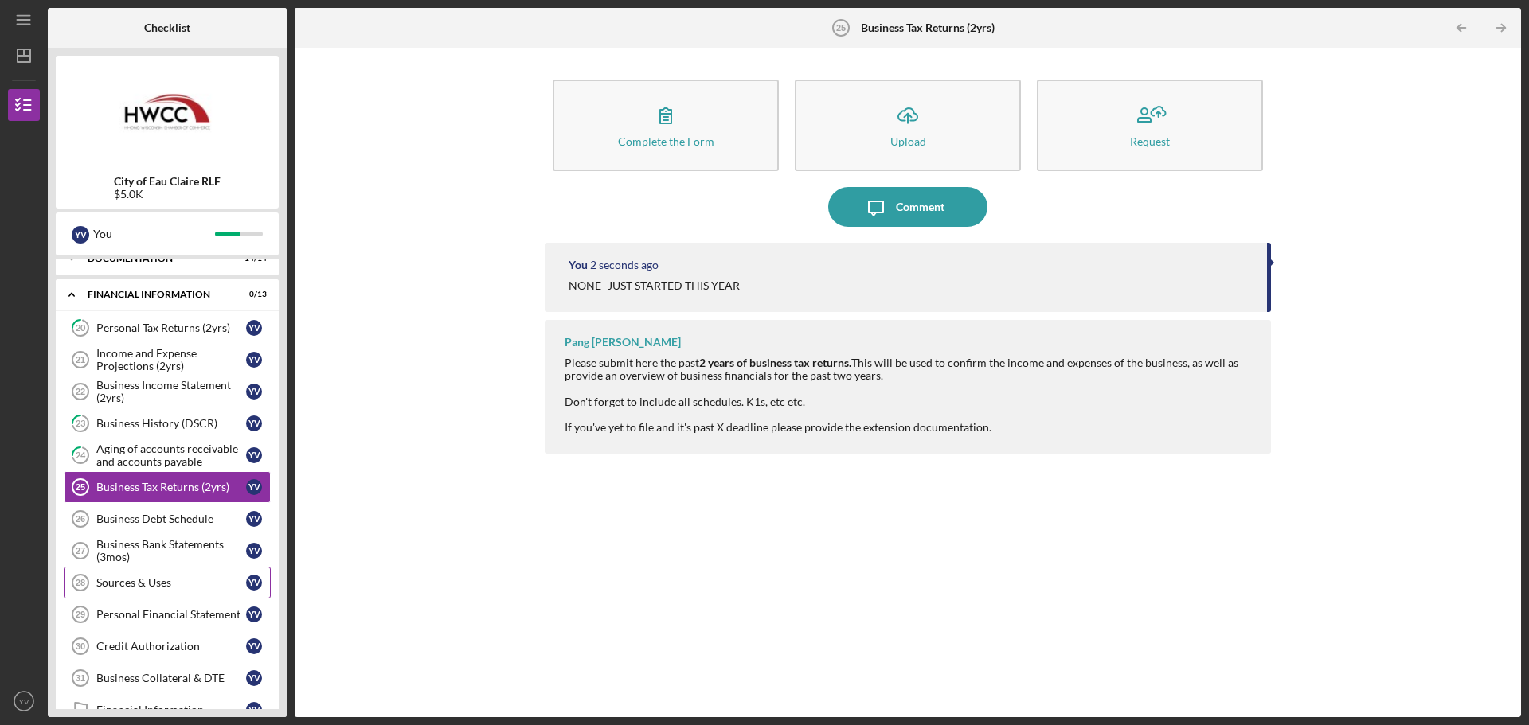
scroll to position [80, 0]
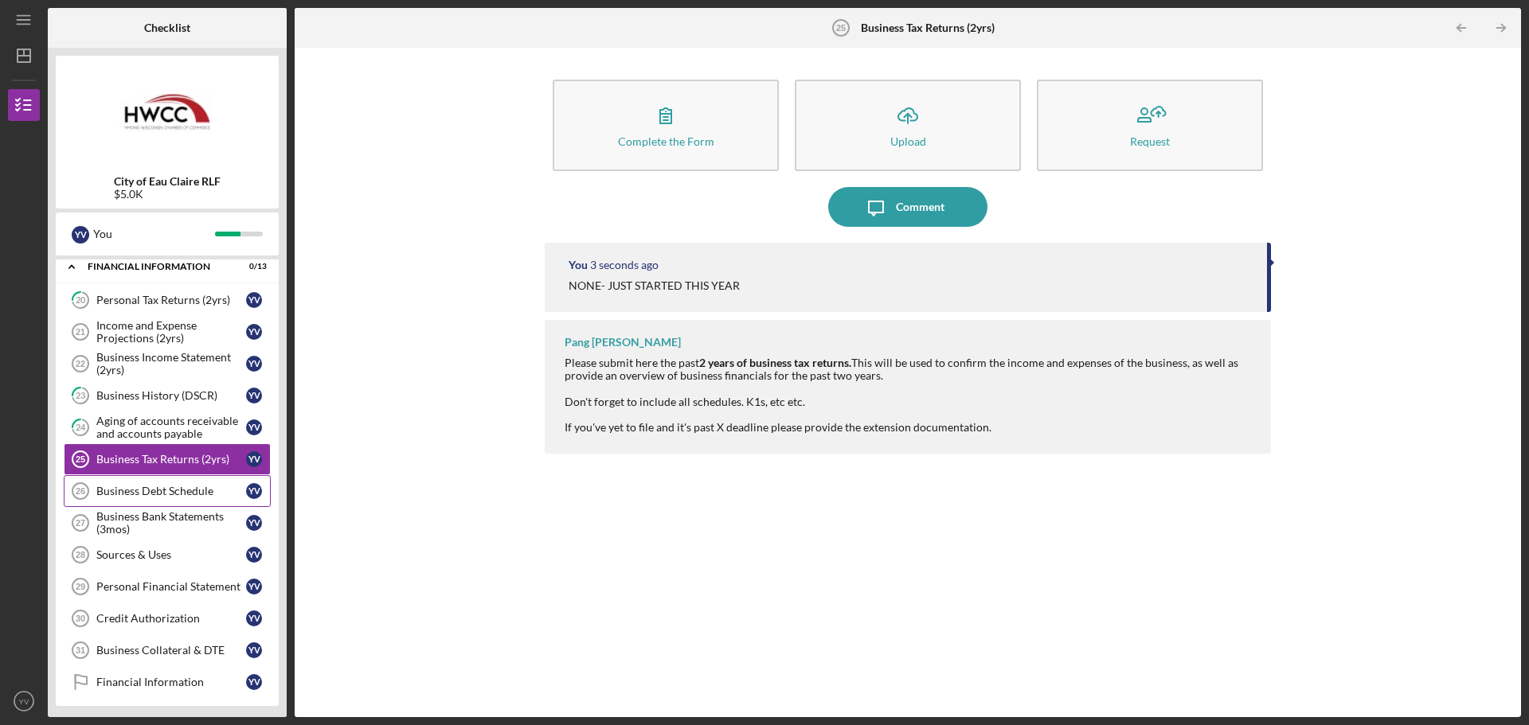
click at [157, 492] on div "Business Debt Schedule" at bounding box center [171, 491] width 150 height 13
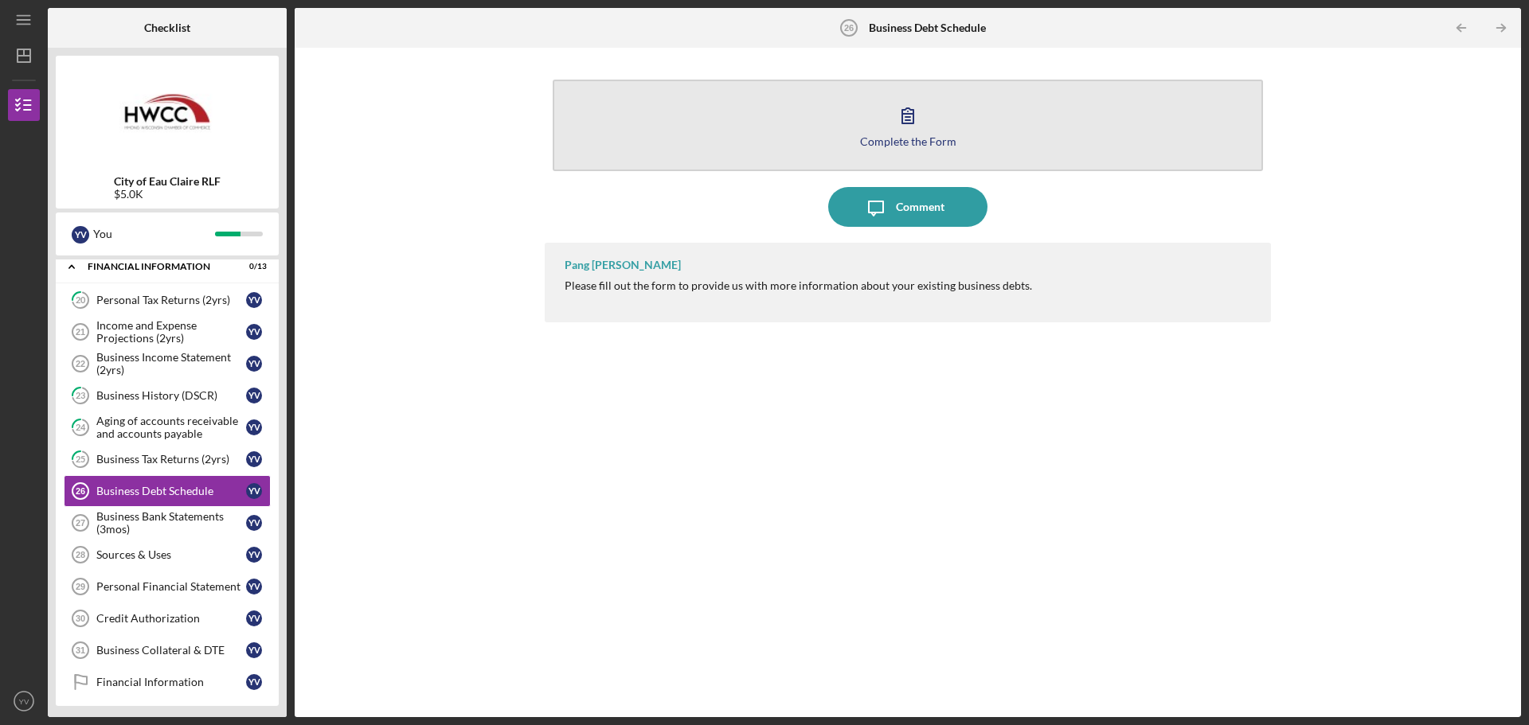
click at [940, 133] on button "Complete the Form Form" at bounding box center [908, 126] width 710 height 92
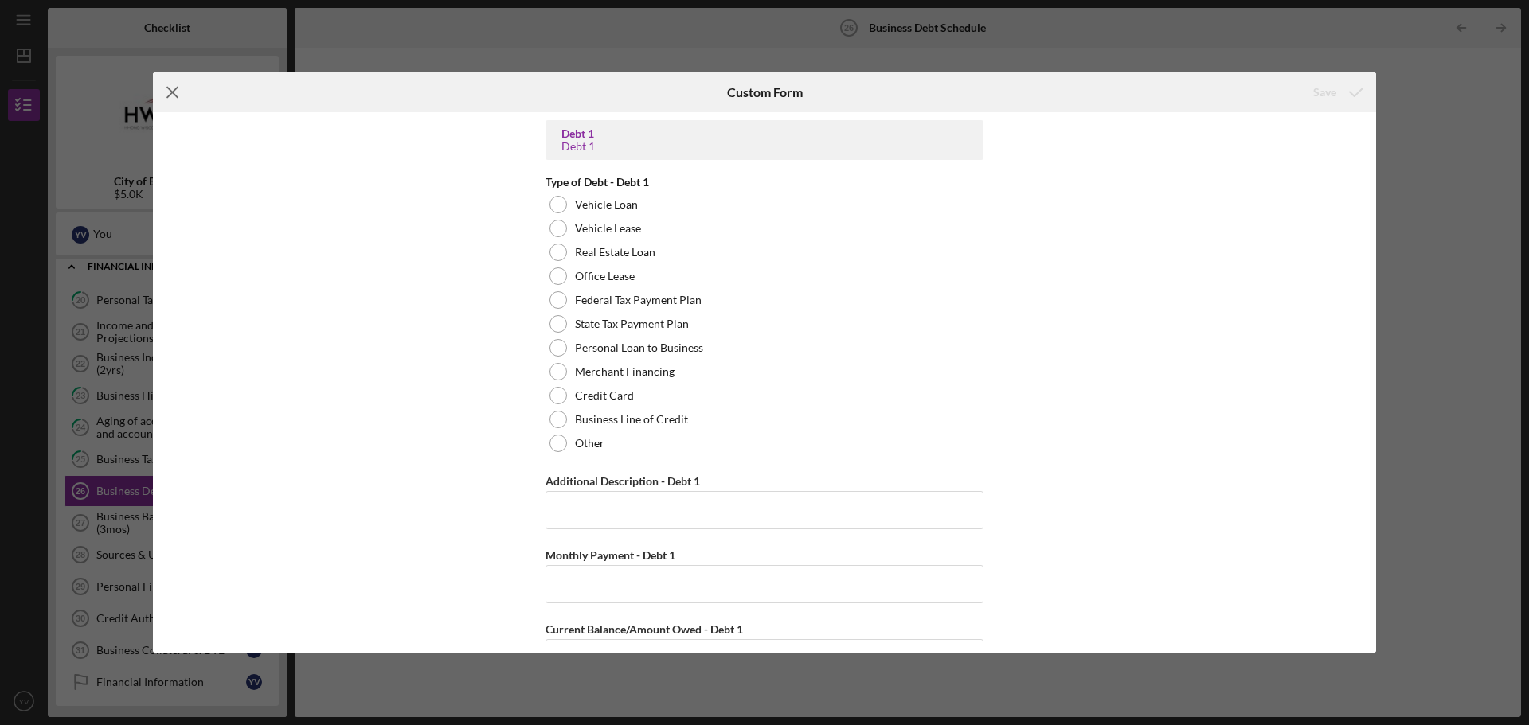
click at [180, 89] on icon "Icon/Menu Close" at bounding box center [173, 92] width 40 height 40
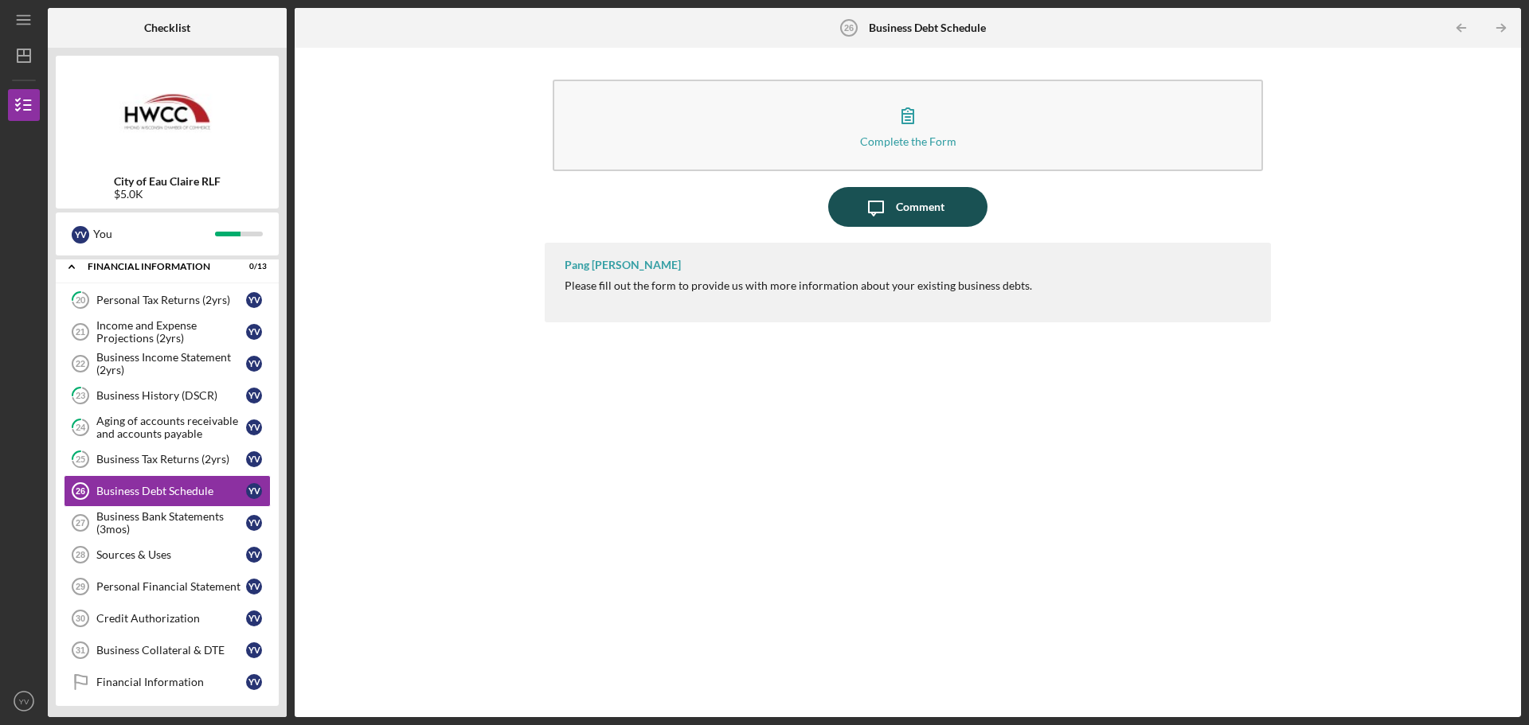
click at [869, 221] on icon "Icon/Message" at bounding box center [876, 207] width 40 height 40
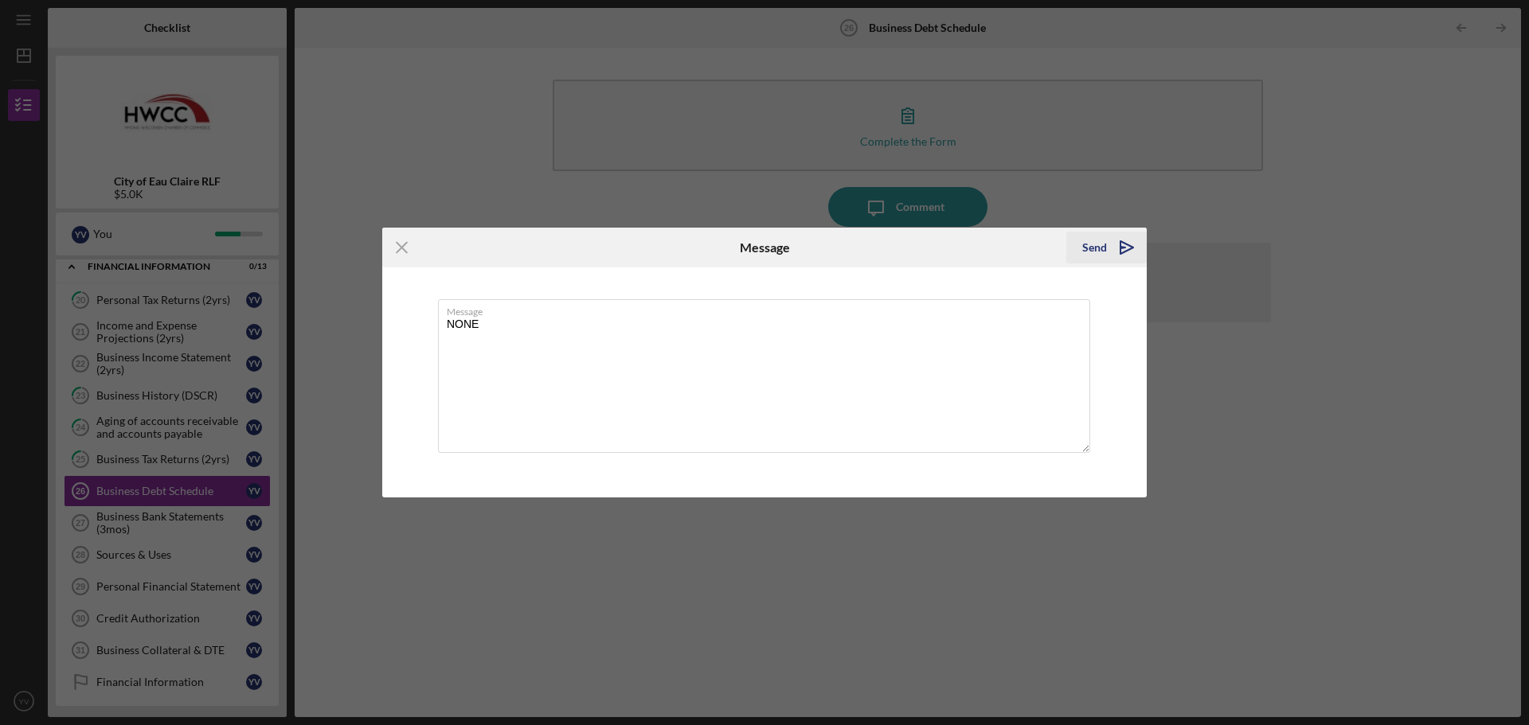
type textarea "NONE"
click at [1104, 244] on div "Send" at bounding box center [1094, 248] width 25 height 32
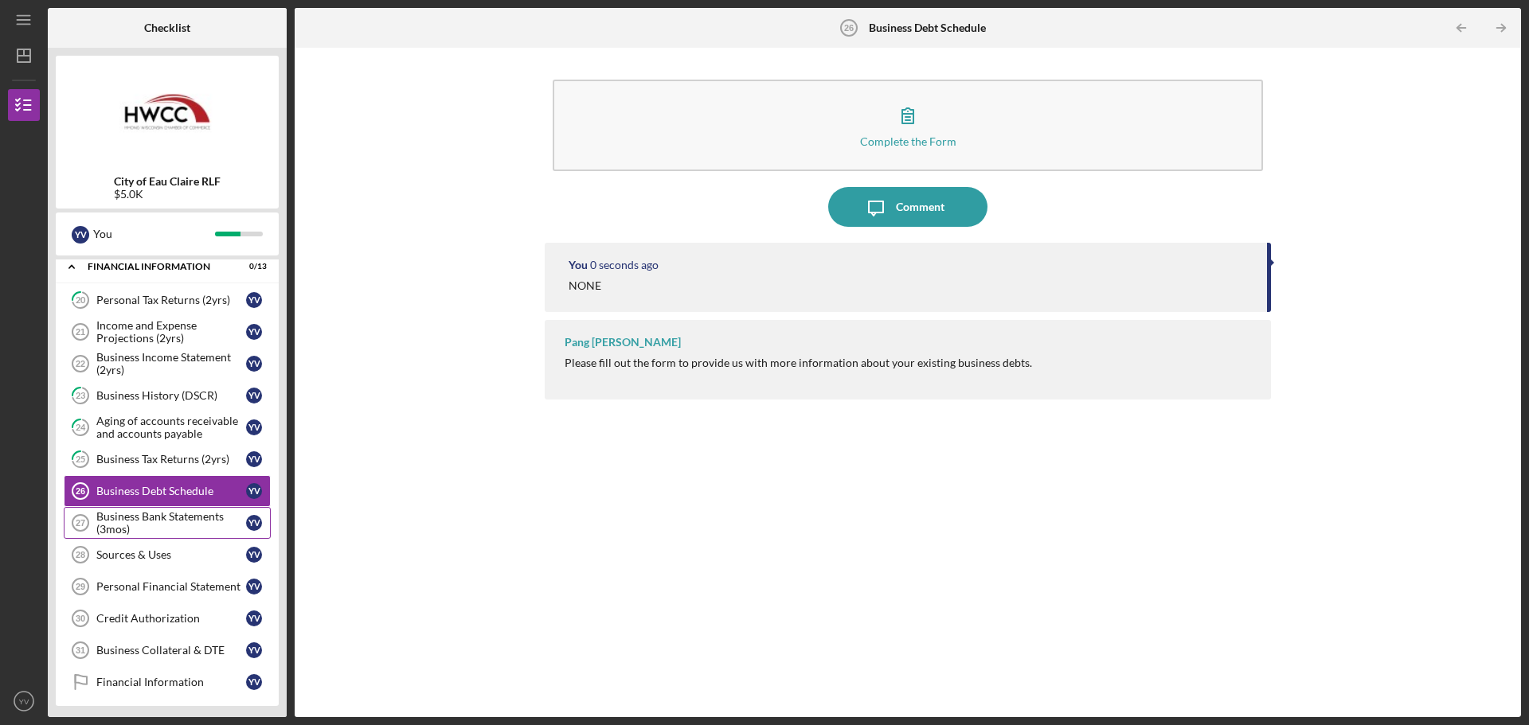
click at [220, 524] on div "Business Bank Statements (3mos)" at bounding box center [171, 522] width 150 height 25
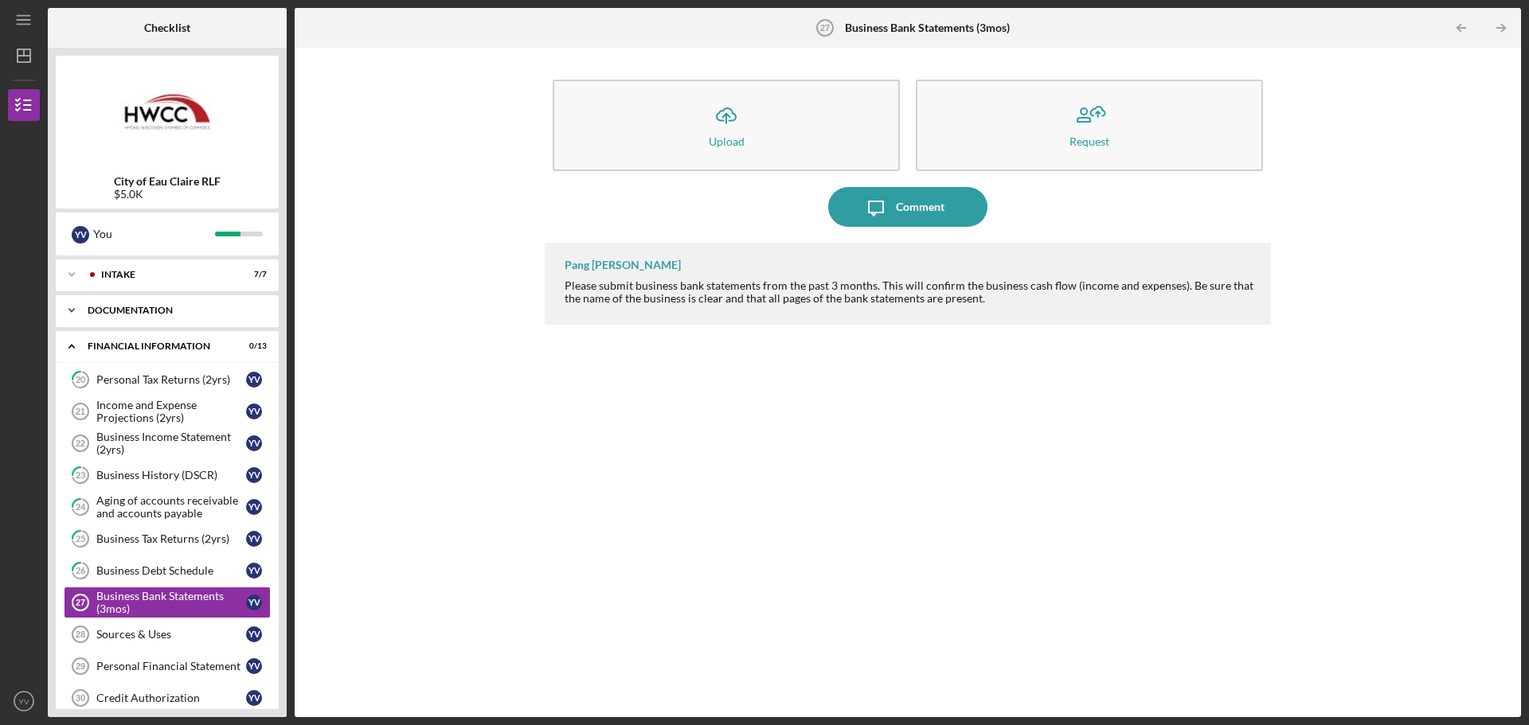
click at [159, 311] on div "Documentation" at bounding box center [173, 311] width 171 height 10
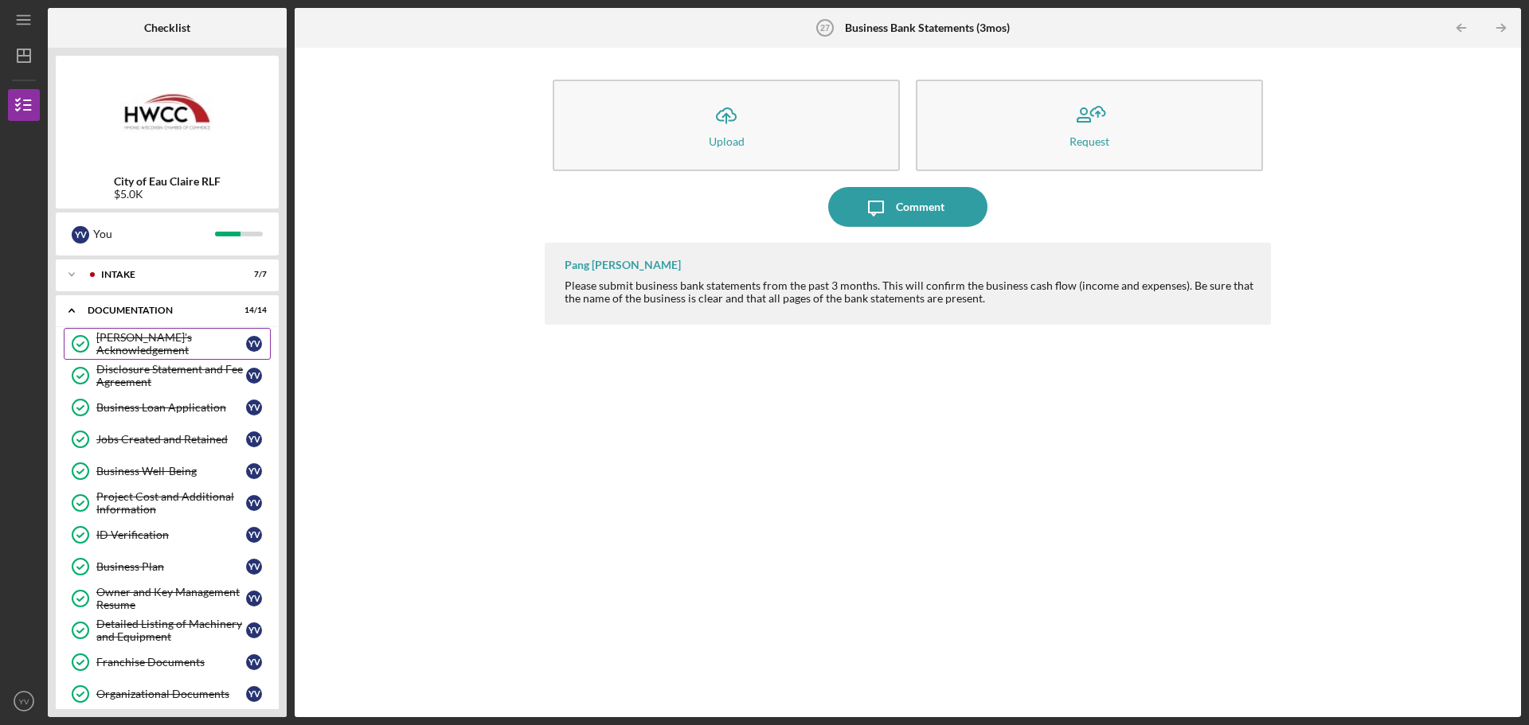
click at [154, 338] on div "[PERSON_NAME]'s Acknowledgement" at bounding box center [171, 343] width 150 height 25
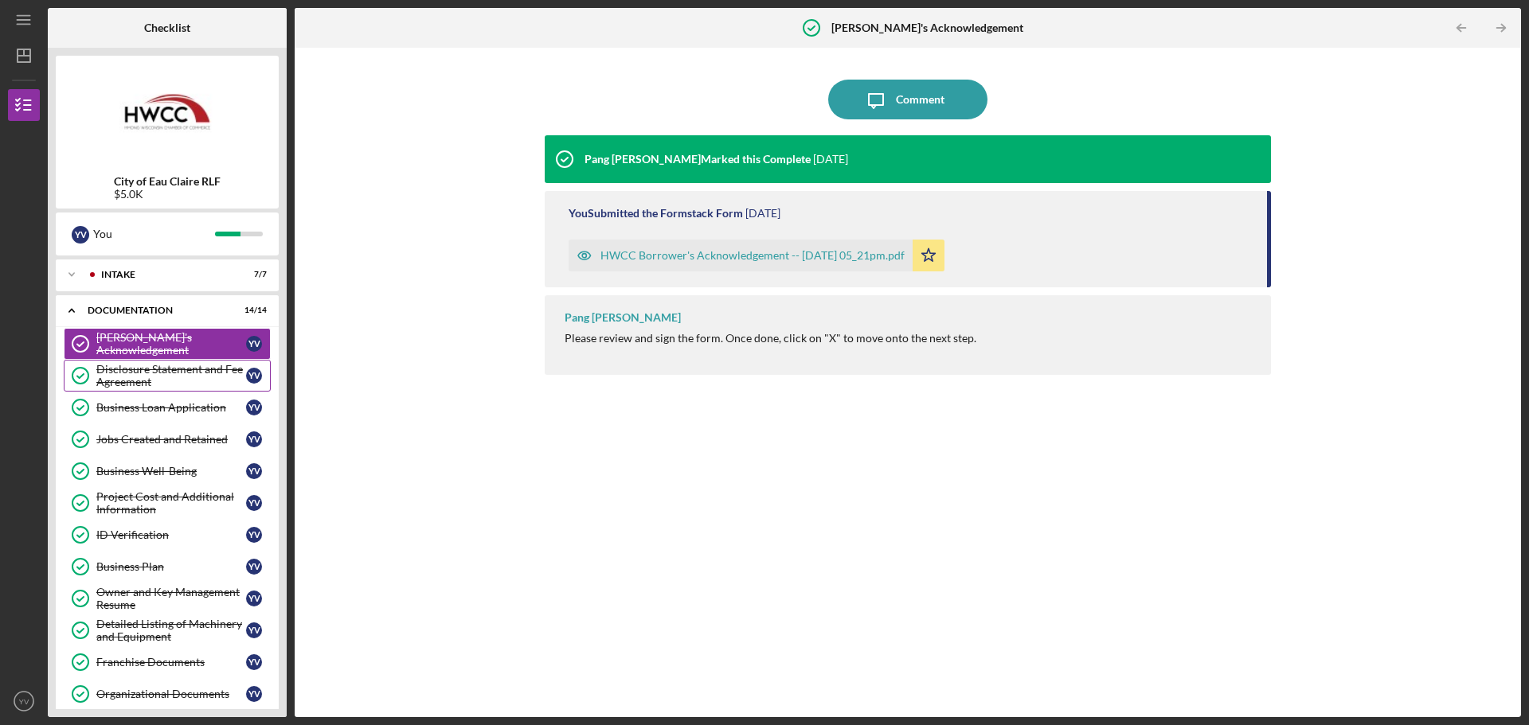
click at [152, 364] on div "Disclosure Statement and Fee Agreement" at bounding box center [171, 375] width 150 height 25
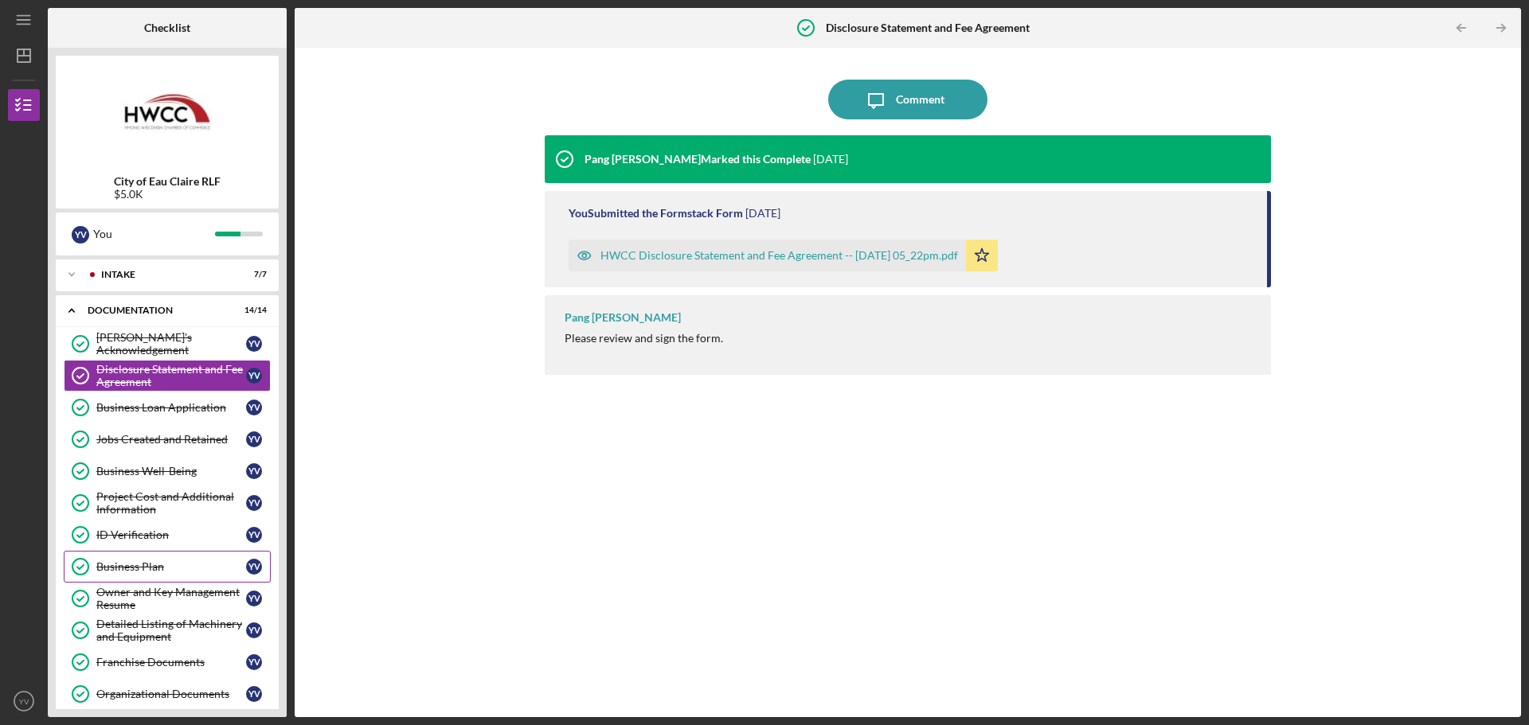
click at [130, 567] on div "Business Plan" at bounding box center [171, 567] width 150 height 13
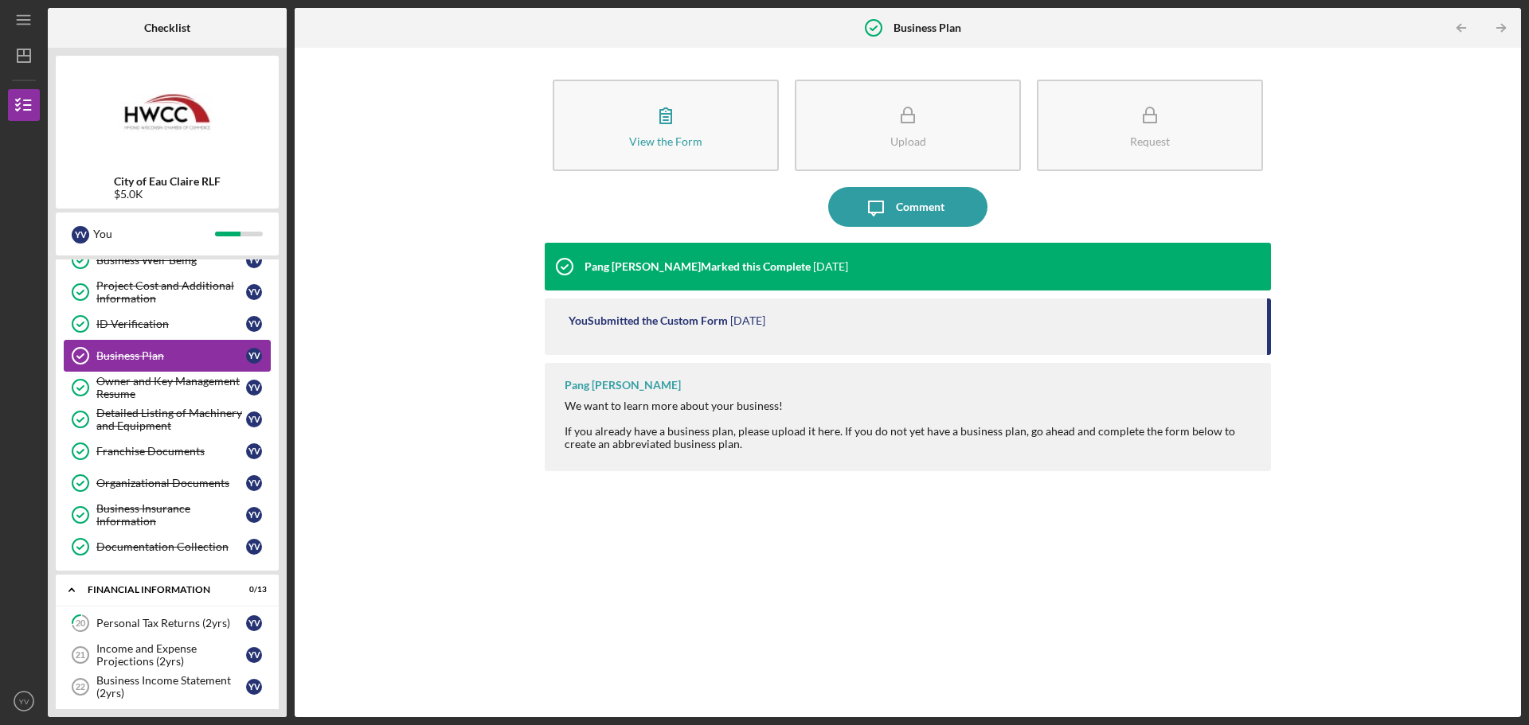
scroll to position [239, 0]
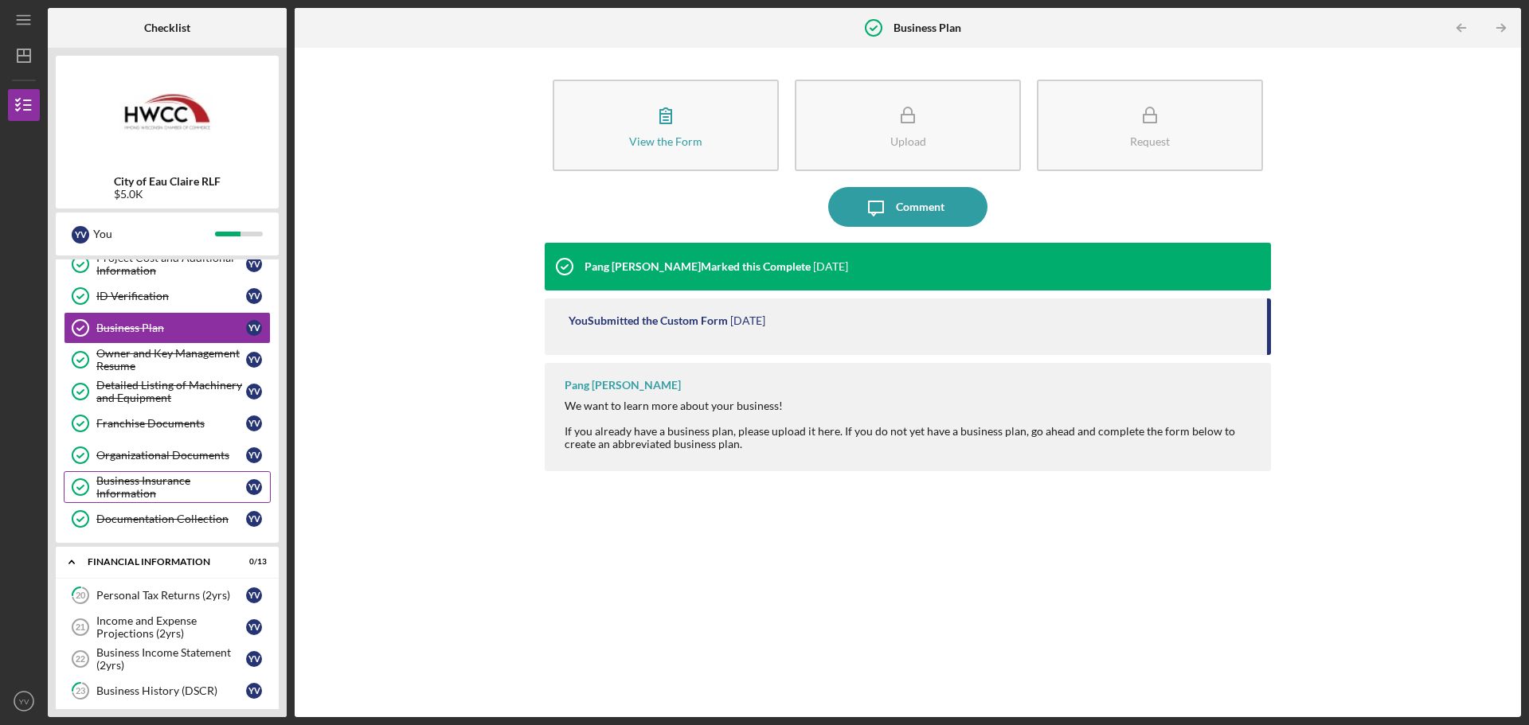
click at [150, 490] on div "Business Insurance Information" at bounding box center [171, 487] width 150 height 25
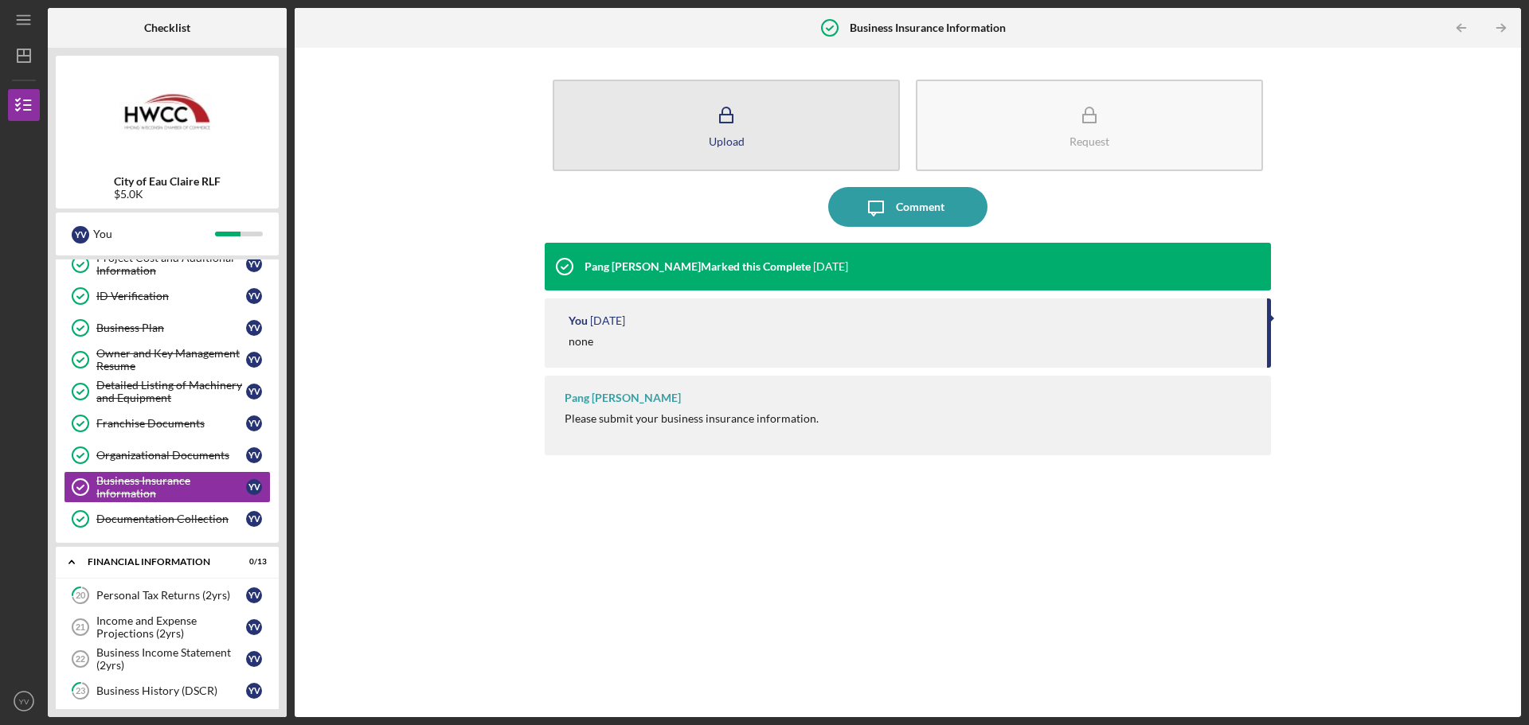
click at [776, 142] on button "Upload" at bounding box center [726, 126] width 347 height 92
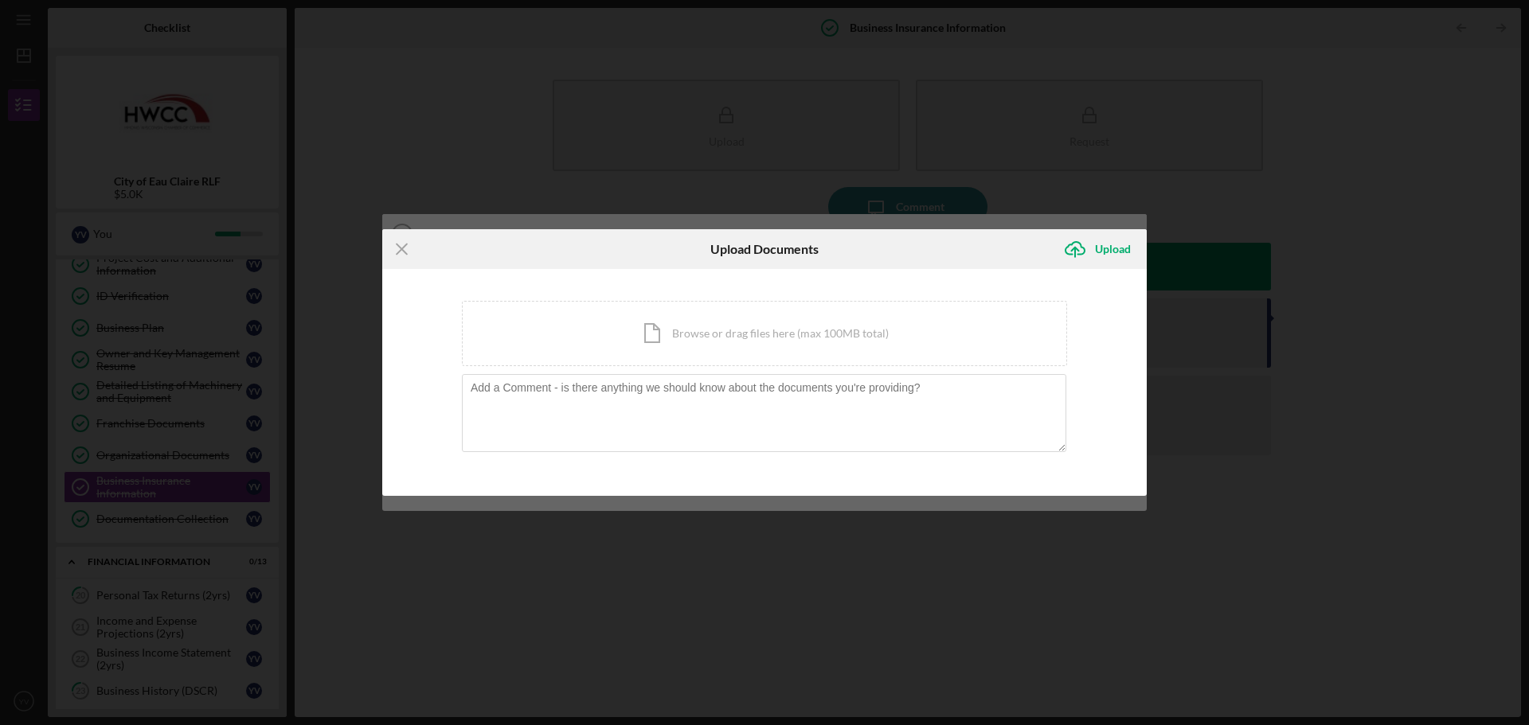
click at [397, 248] on icon "Icon/Menu Close" at bounding box center [402, 249] width 40 height 40
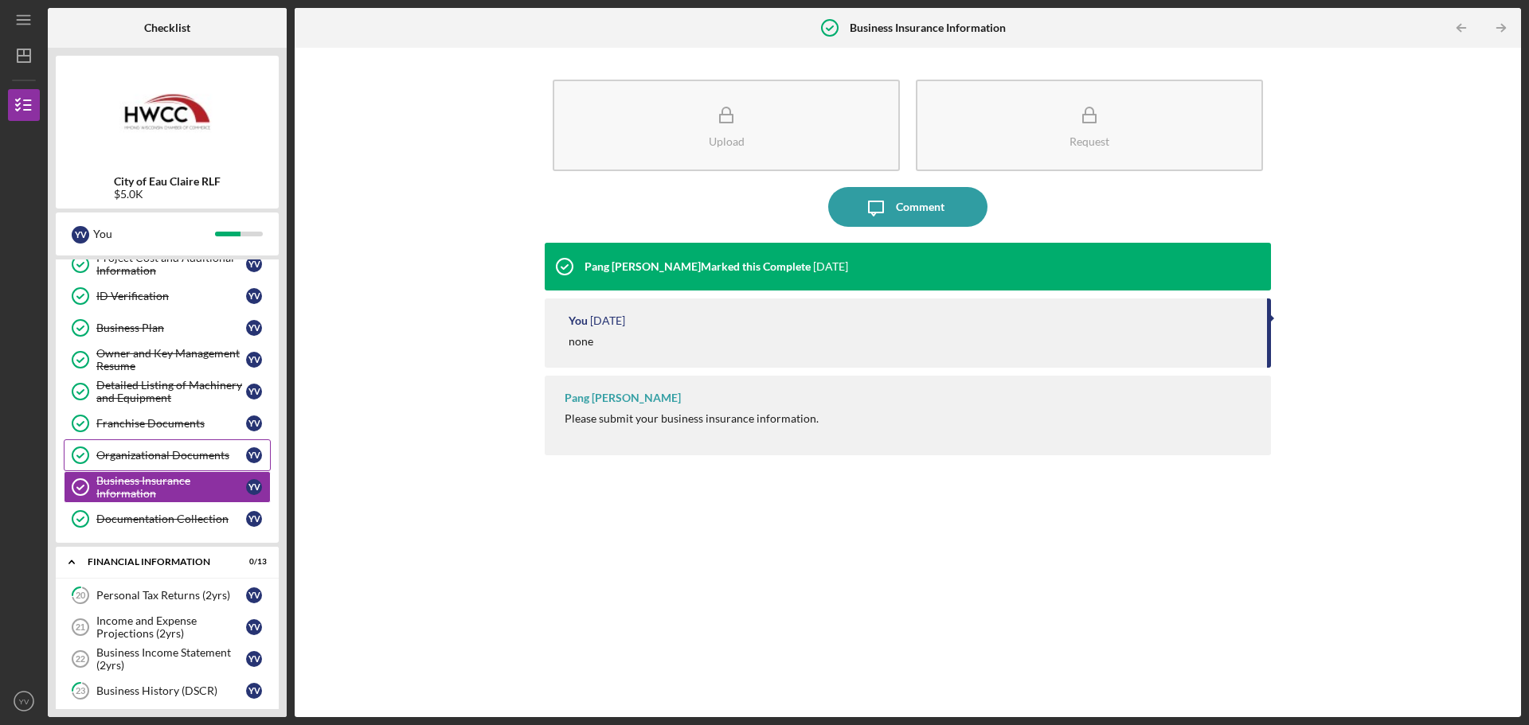
click at [170, 457] on div "Organizational Documents" at bounding box center [171, 455] width 150 height 13
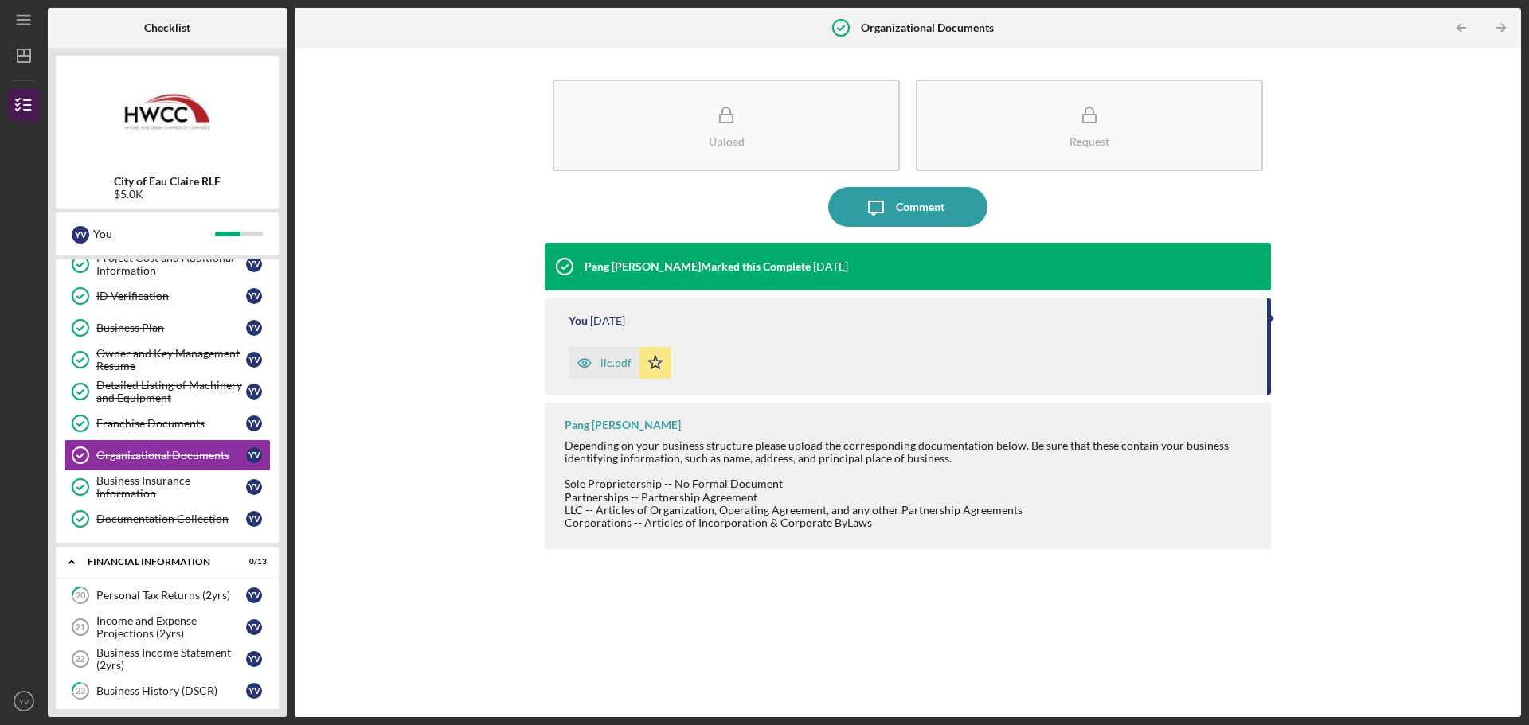
click at [26, 92] on icon "button" at bounding box center [24, 105] width 40 height 40
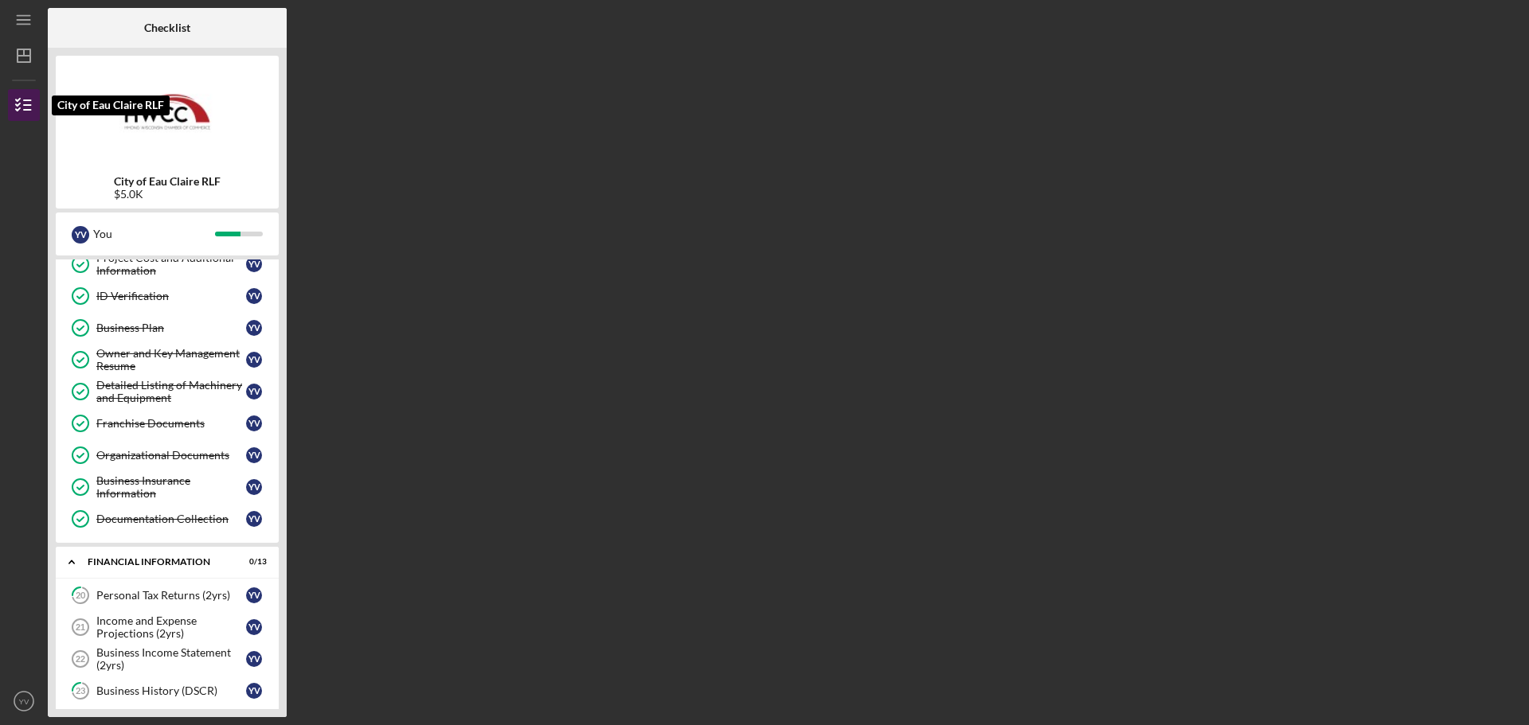
click at [26, 98] on icon "button" at bounding box center [24, 105] width 40 height 40
click at [68, 439] on icon "Organizational Documents" at bounding box center [81, 456] width 40 height 40
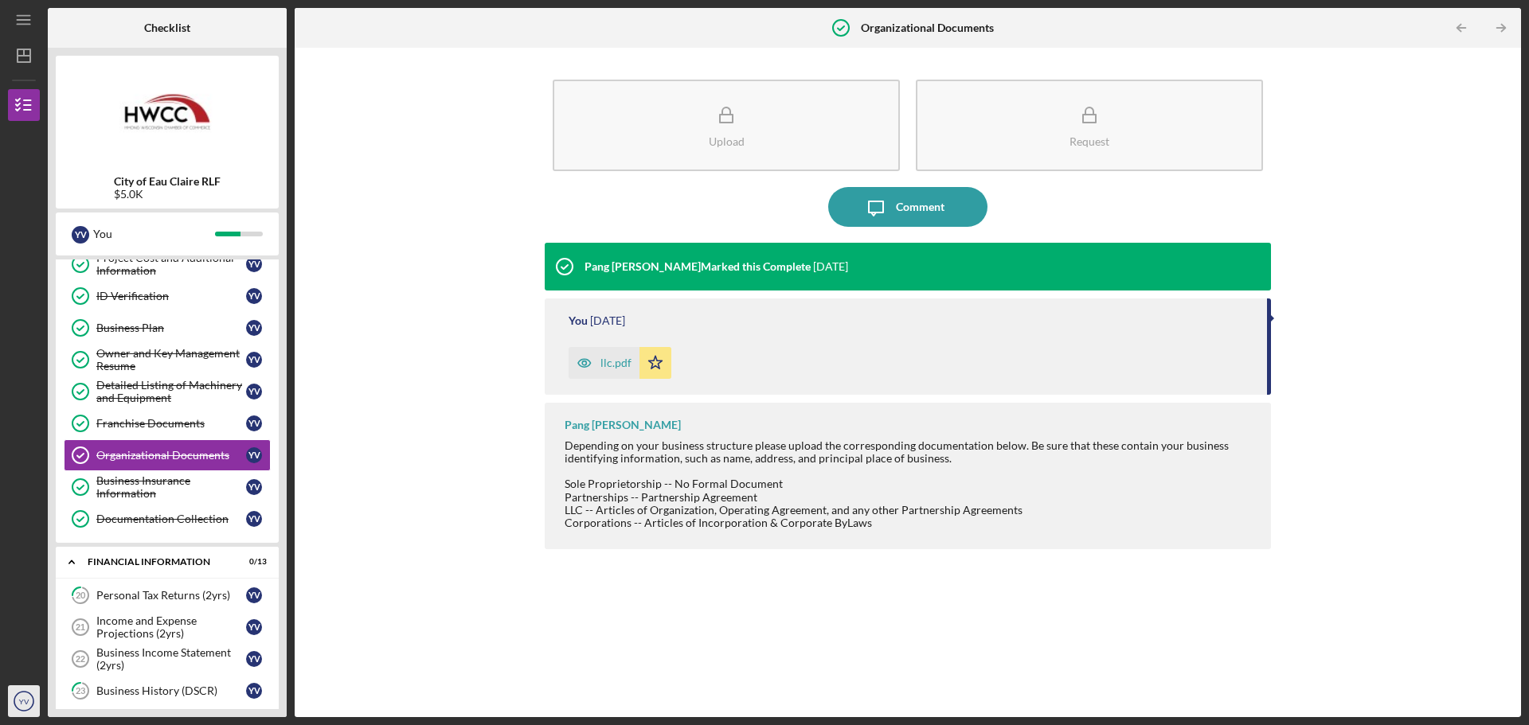
click at [14, 699] on icon "YV" at bounding box center [24, 702] width 32 height 40
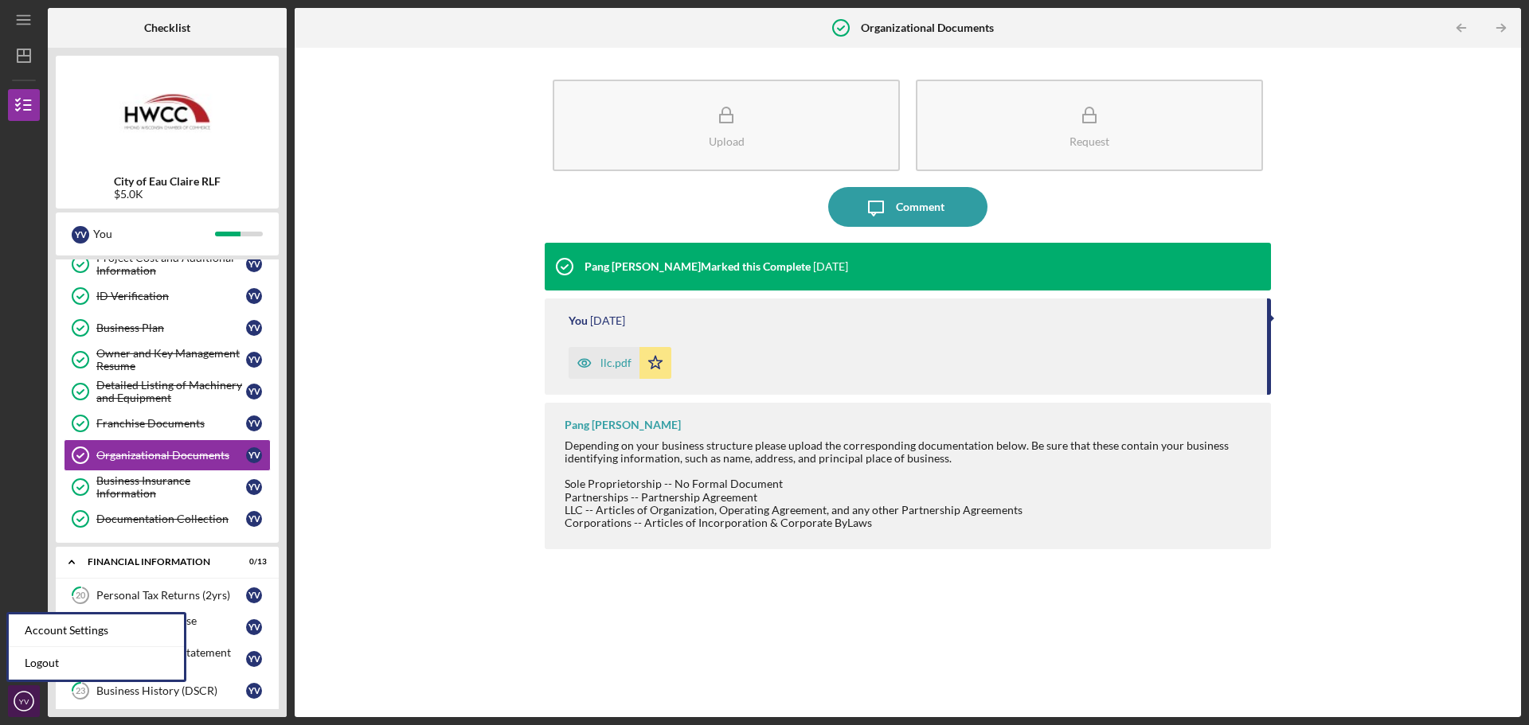
click at [17, 700] on icon "YV" at bounding box center [24, 702] width 32 height 40
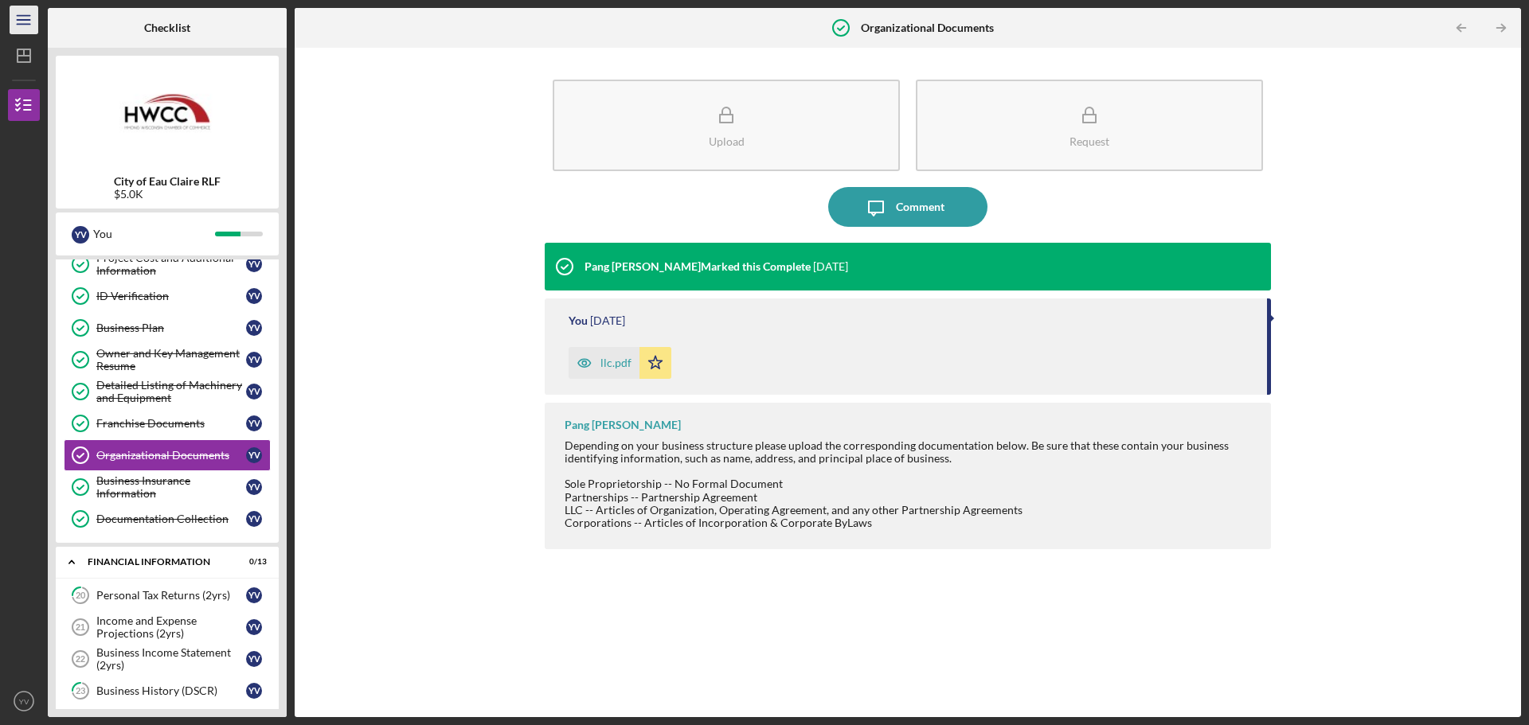
click at [14, 19] on icon "Icon/Menu" at bounding box center [24, 20] width 36 height 36
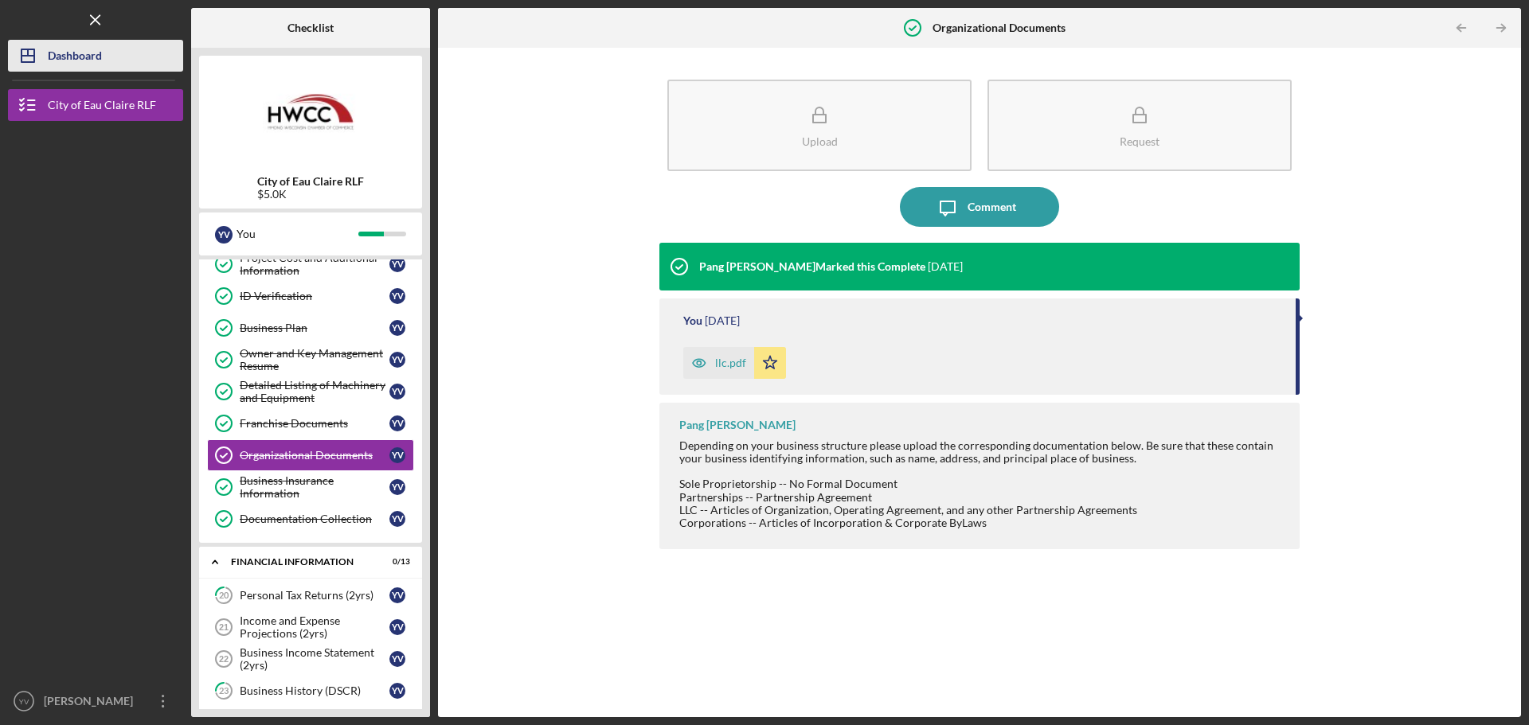
click at [100, 60] on div "Dashboard" at bounding box center [75, 58] width 54 height 36
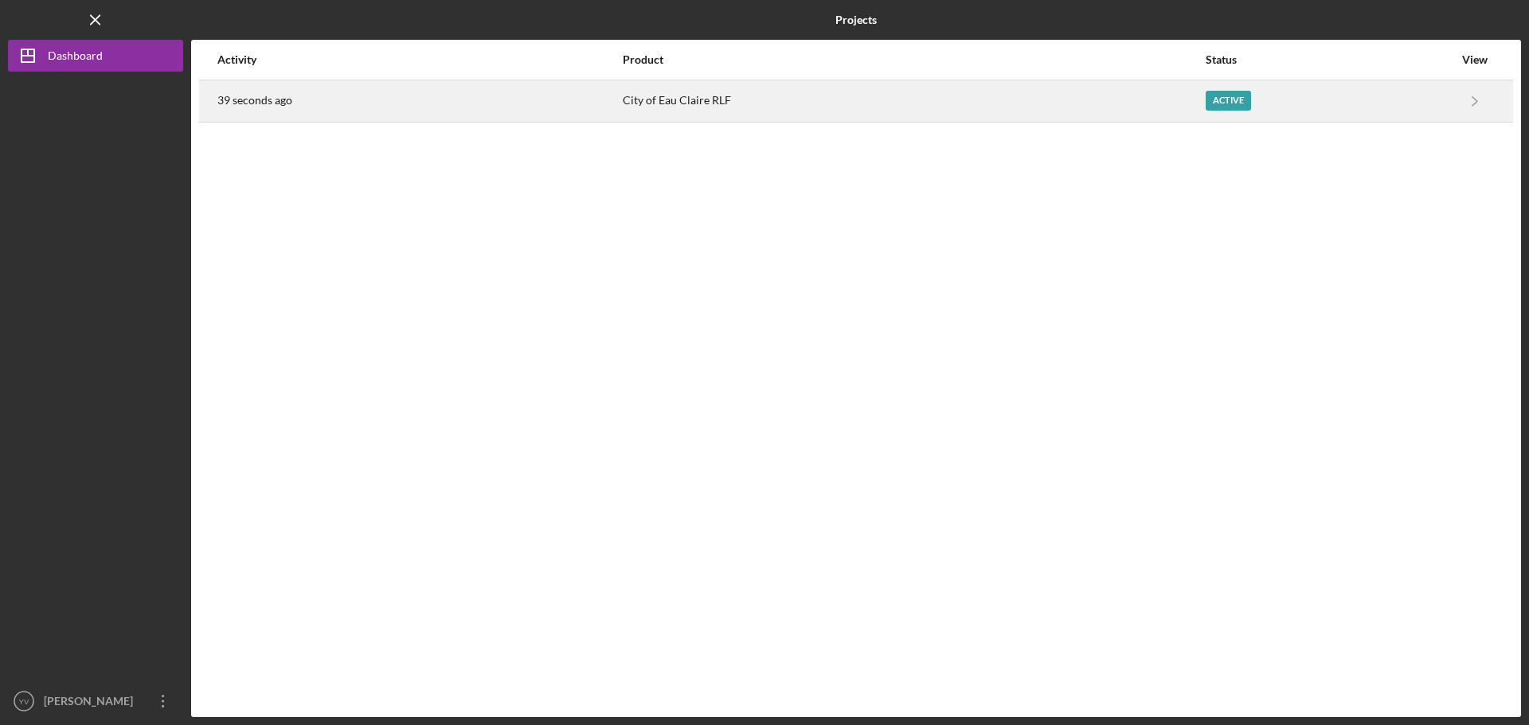
click at [1139, 87] on div "City of Eau Claire RLF" at bounding box center [913, 101] width 581 height 40
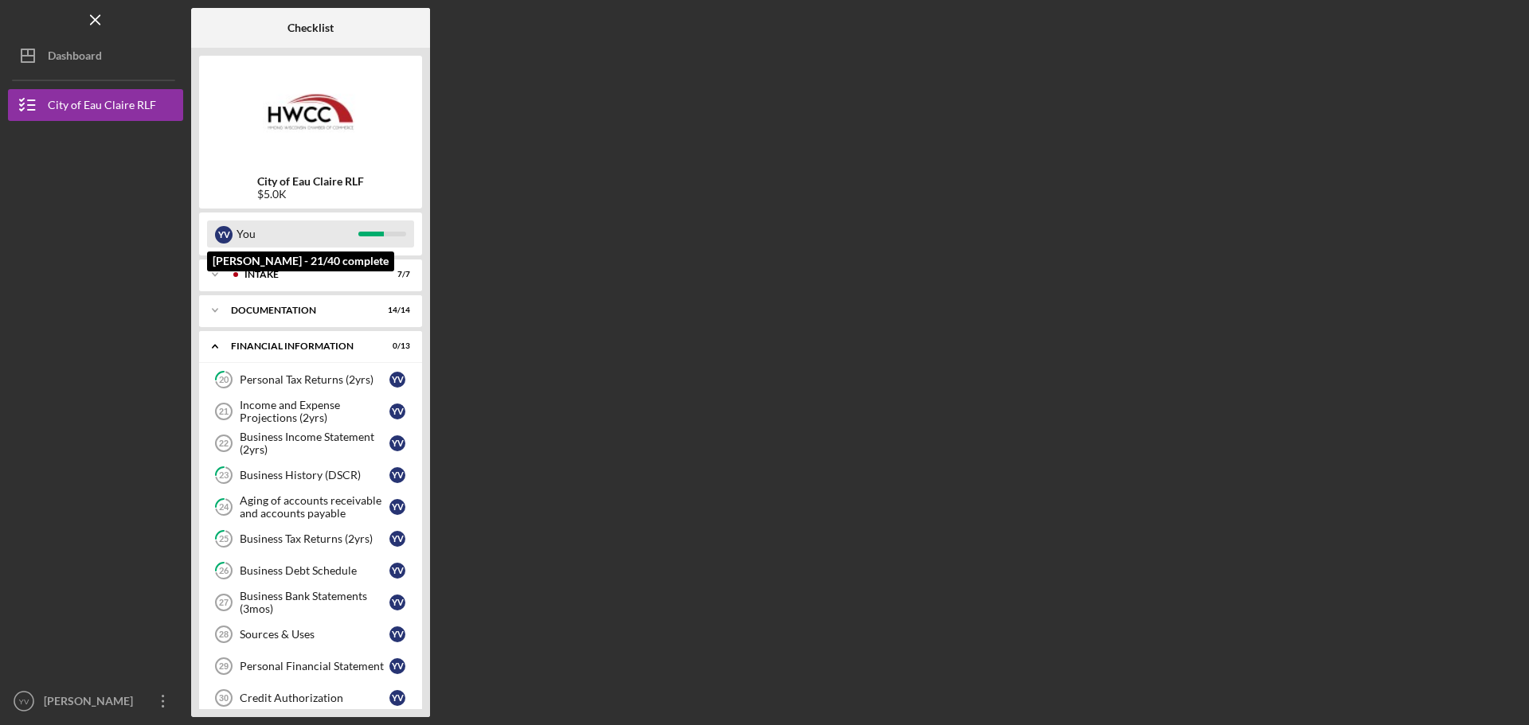
click at [322, 239] on div "You" at bounding box center [297, 234] width 122 height 27
click at [269, 272] on div "Intake" at bounding box center [323, 275] width 158 height 10
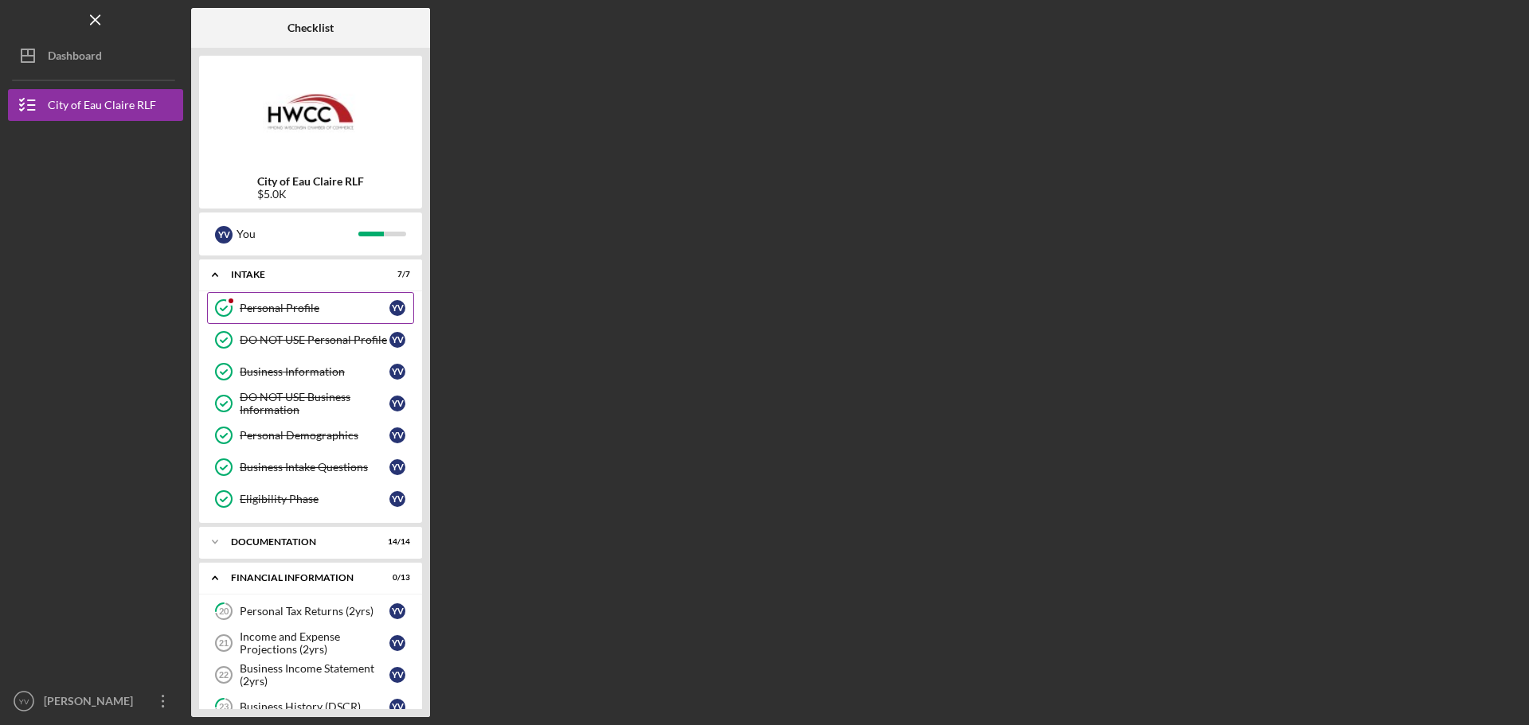
click at [288, 310] on div "Personal Profile" at bounding box center [315, 308] width 150 height 13
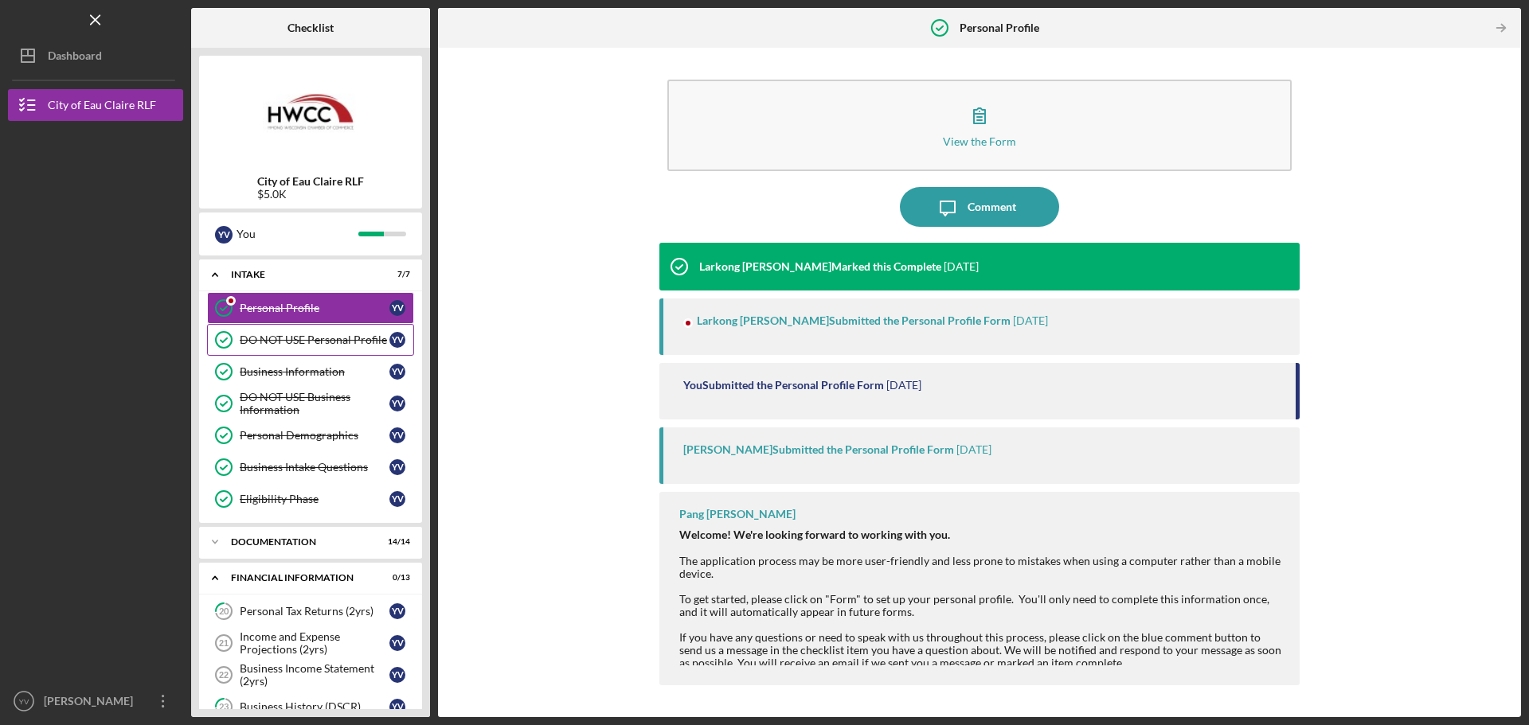
click at [288, 338] on div "DO NOT USE Personal Profile" at bounding box center [315, 340] width 150 height 13
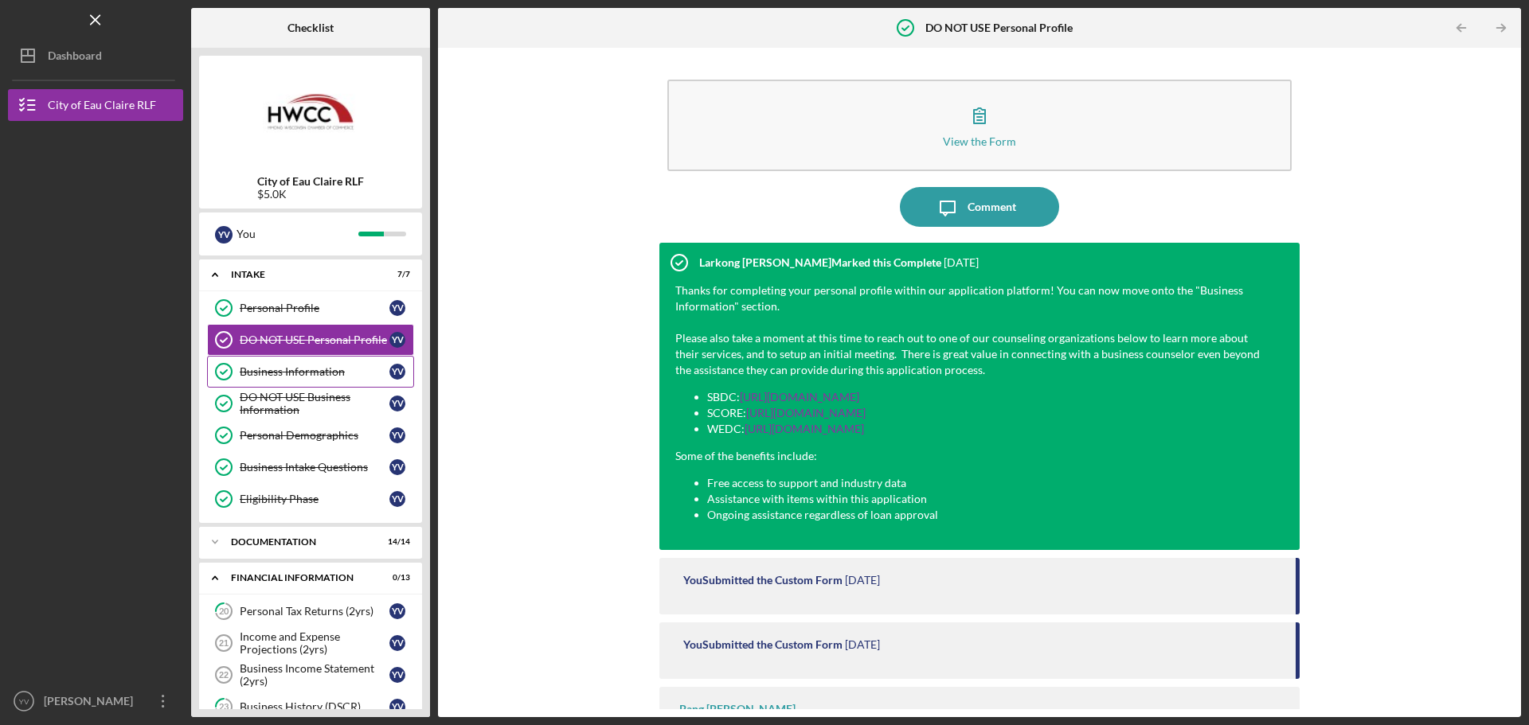
click at [291, 373] on div "Business Information" at bounding box center [315, 371] width 150 height 13
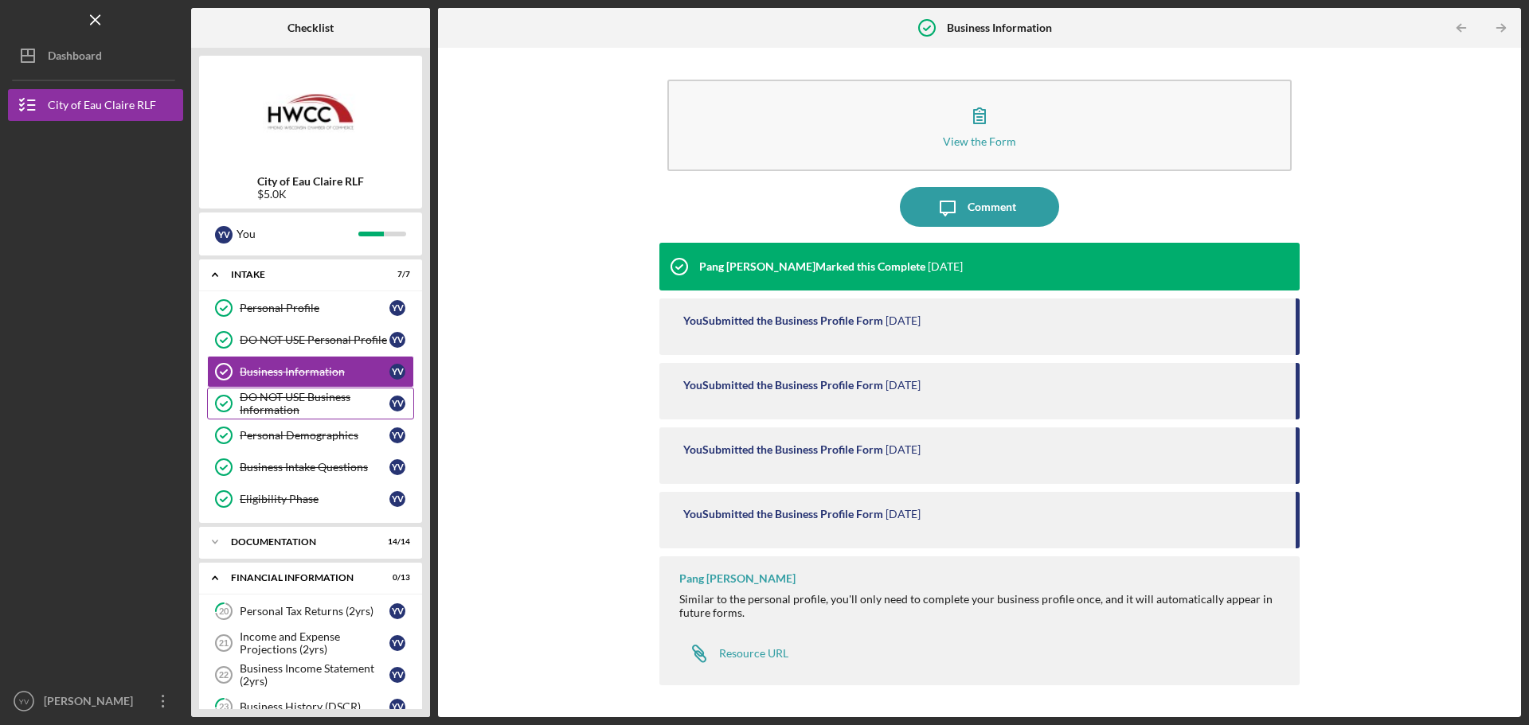
click at [279, 403] on div "DO NOT USE Business Information" at bounding box center [315, 403] width 150 height 25
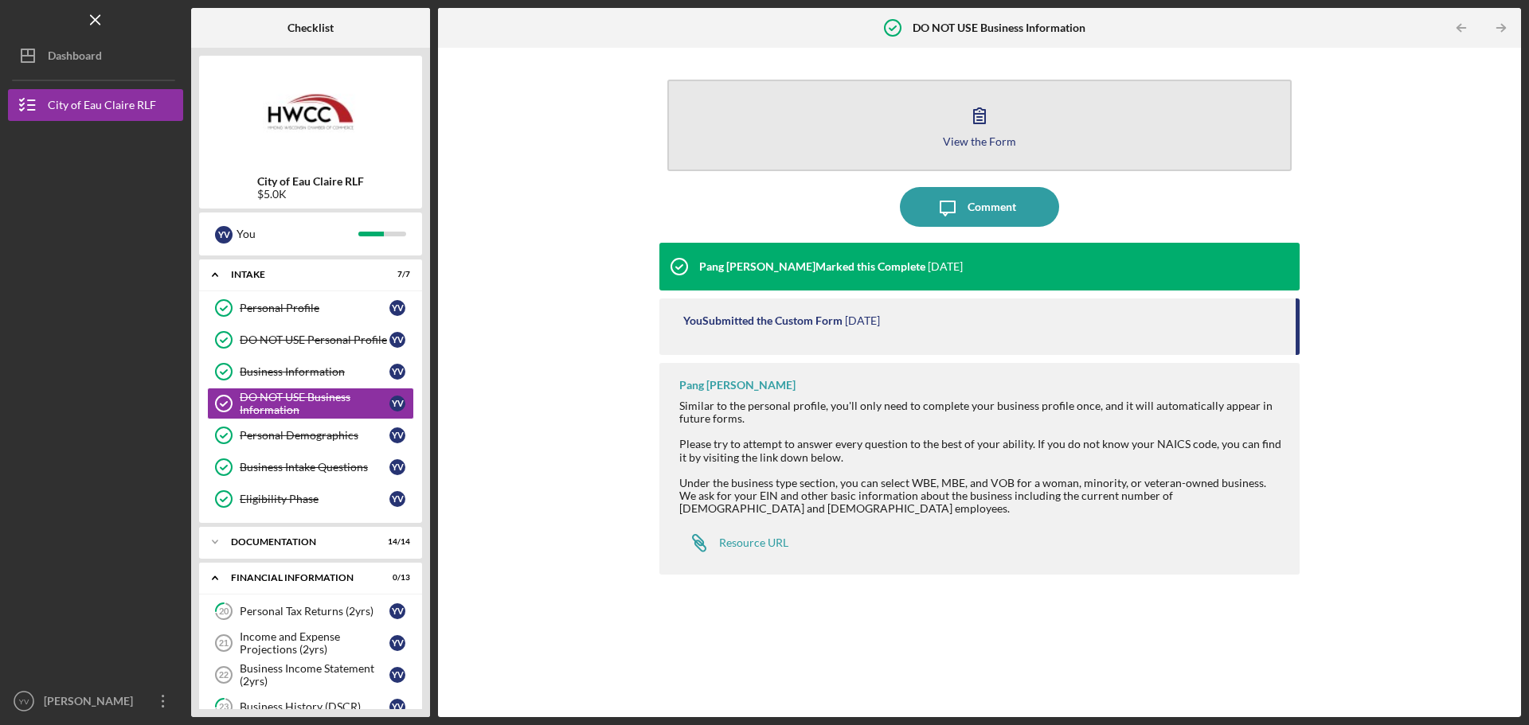
click at [958, 135] on div "View the Form" at bounding box center [979, 141] width 73 height 12
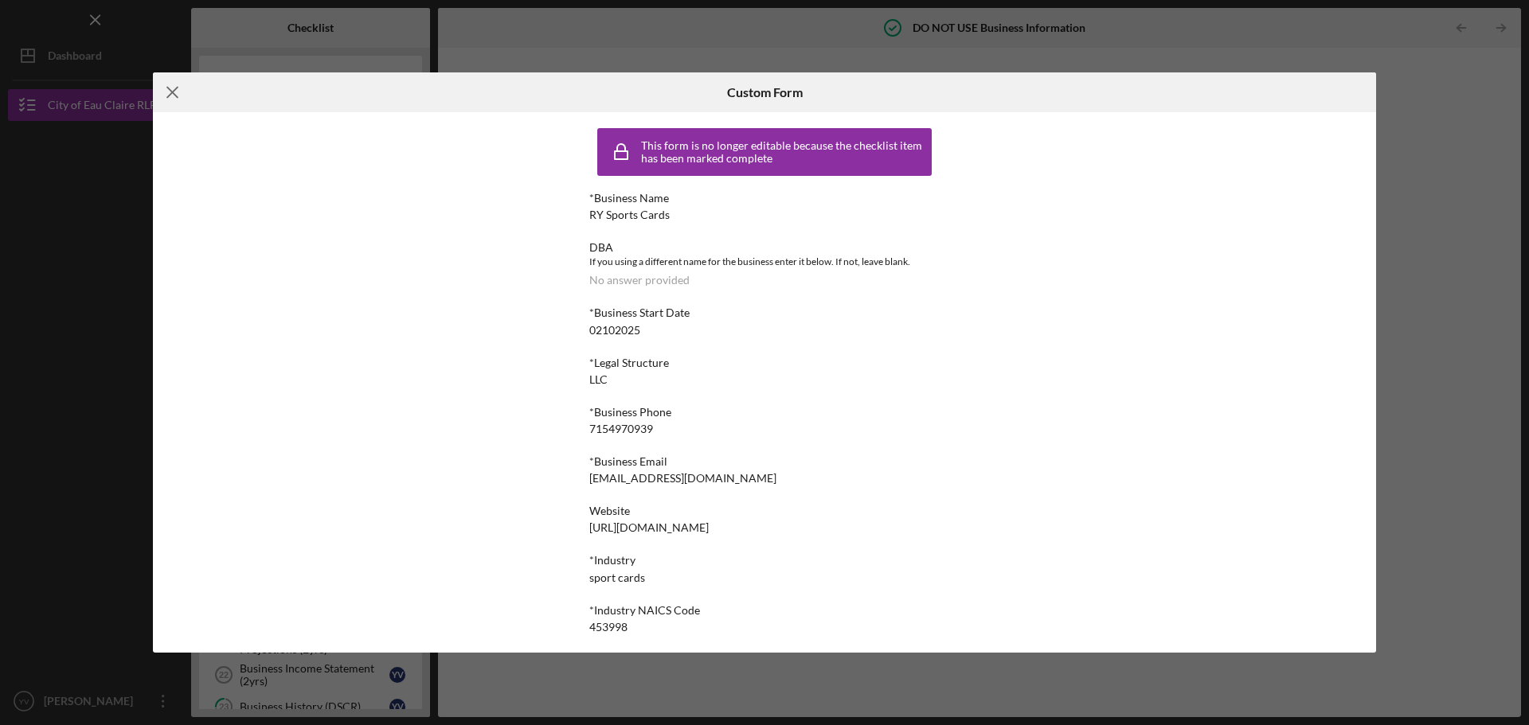
click at [164, 88] on icon "Icon/Menu Close" at bounding box center [173, 92] width 40 height 40
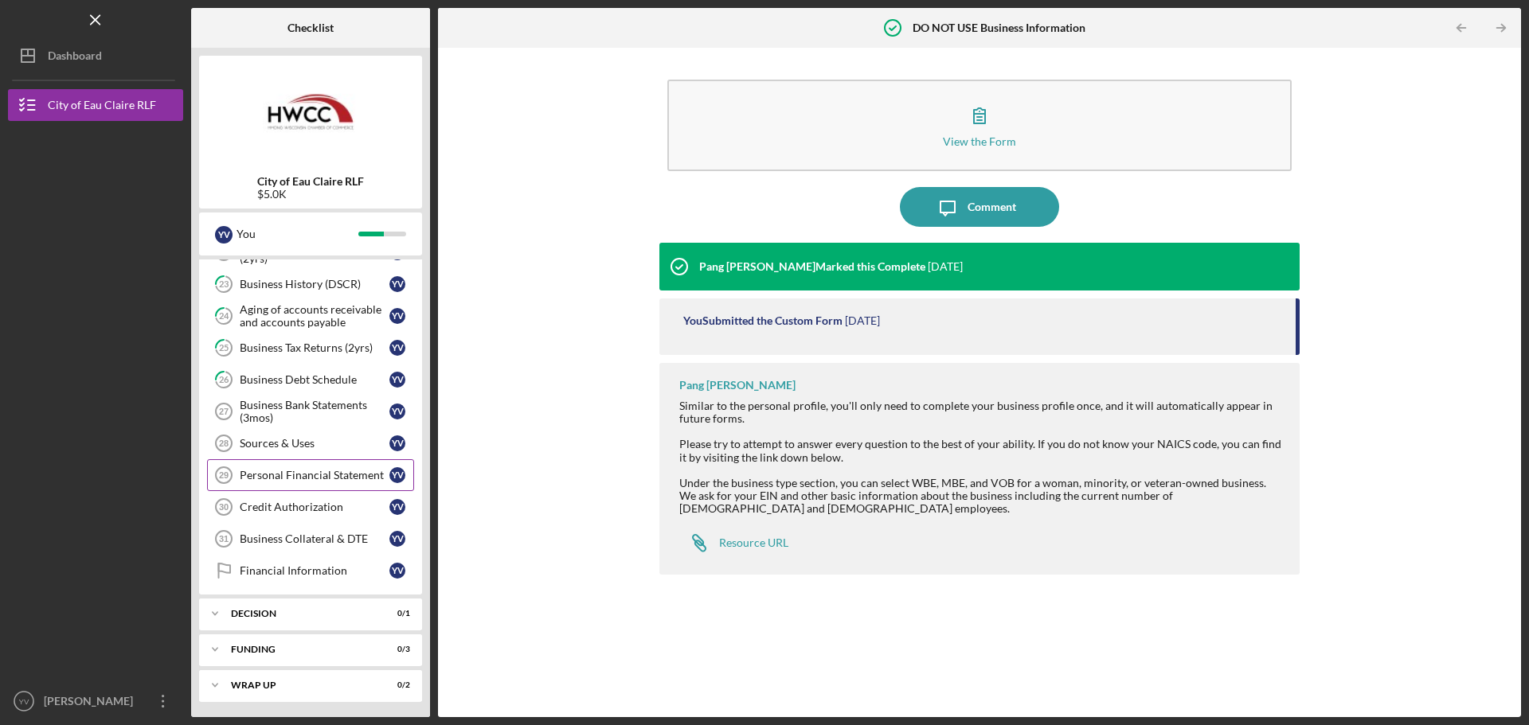
scroll to position [424, 0]
click at [326, 413] on div "Business Bank Statements (3mos)" at bounding box center [315, 410] width 150 height 25
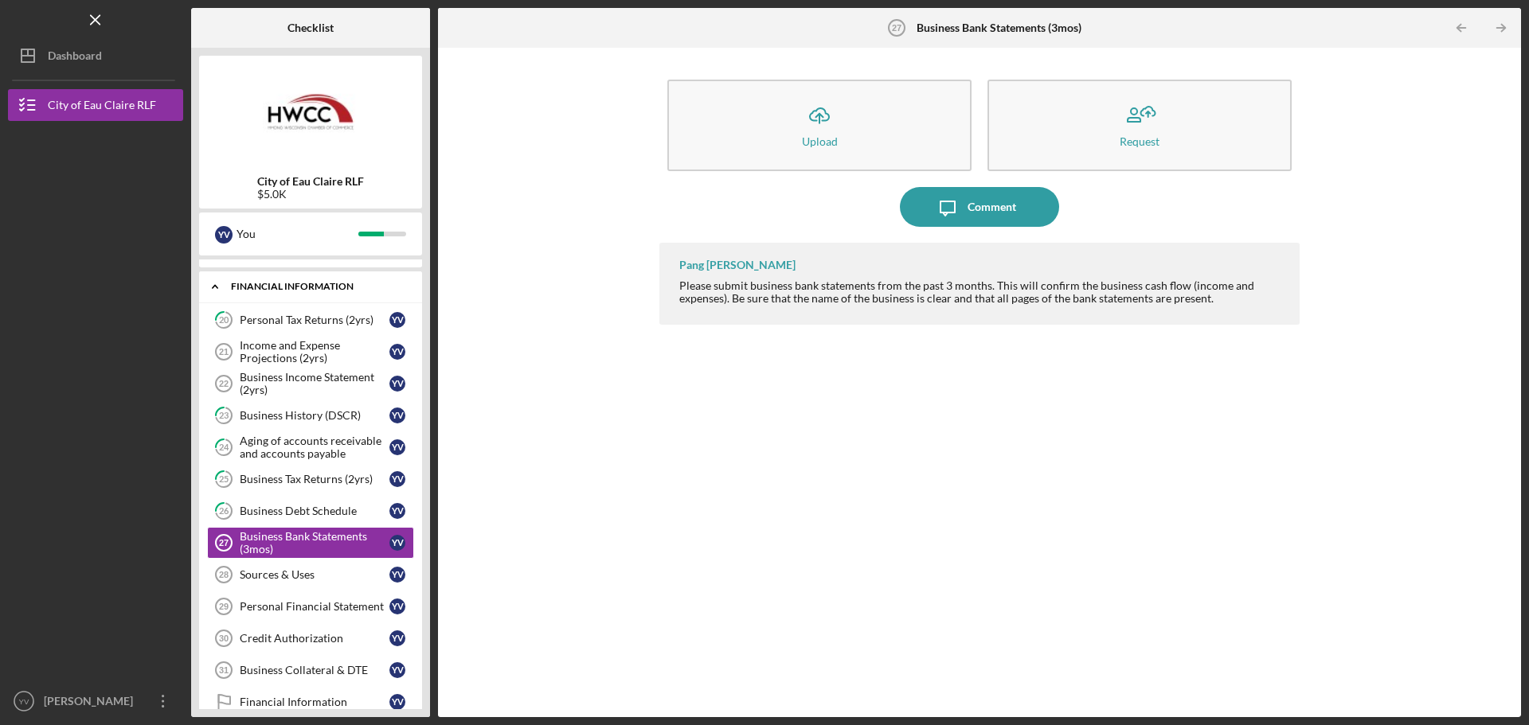
scroll to position [264, 0]
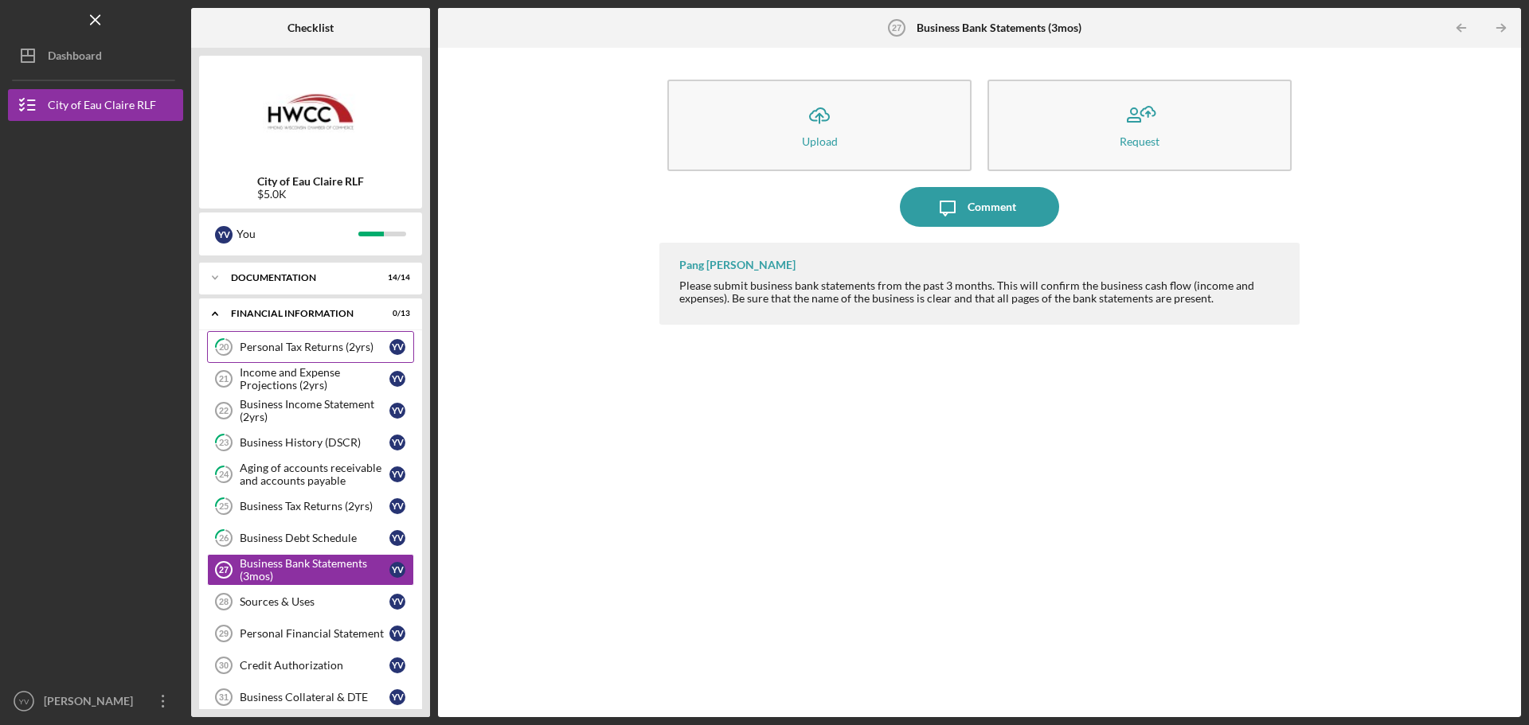
click at [324, 340] on link "20 Personal Tax Returns (2yrs) Y V" at bounding box center [310, 347] width 207 height 32
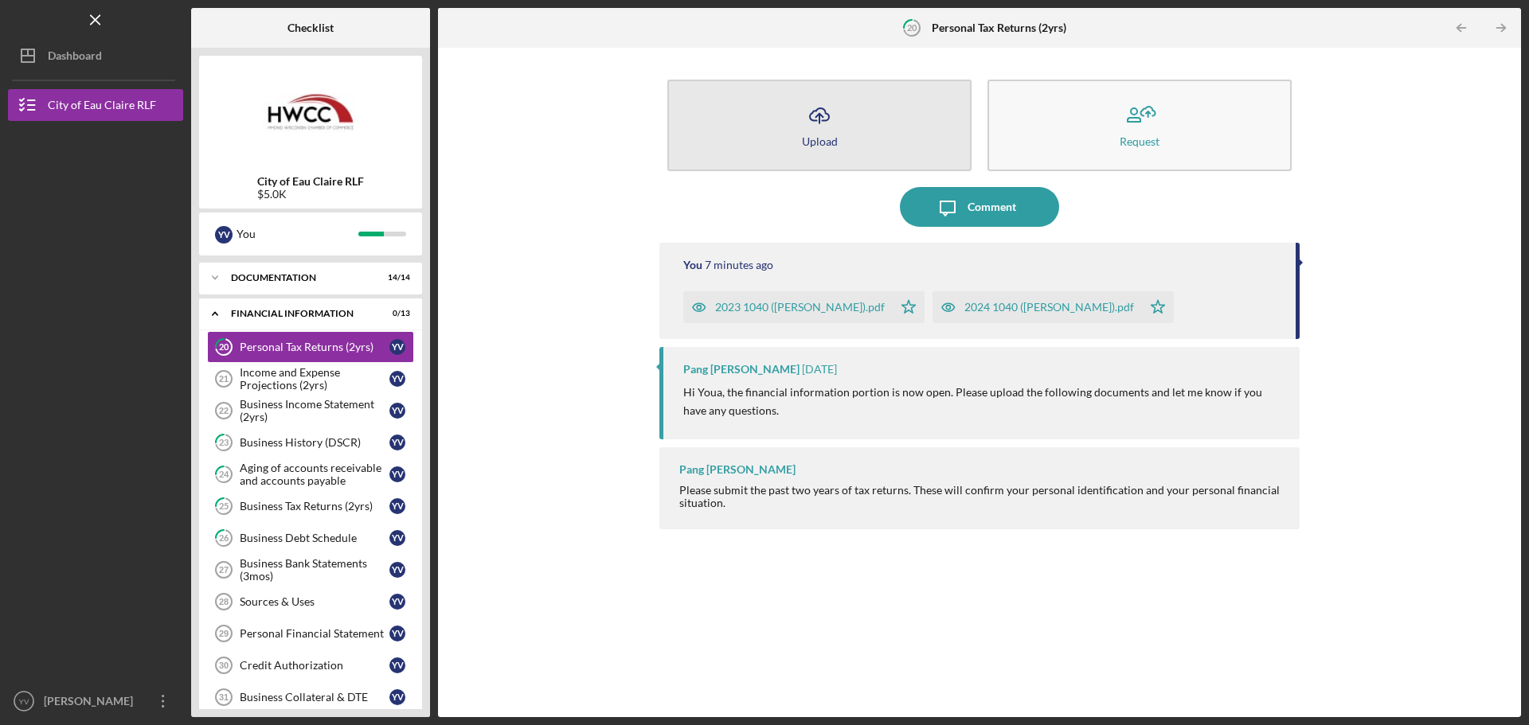
click at [799, 136] on button "Icon/Upload Upload" at bounding box center [819, 126] width 304 height 92
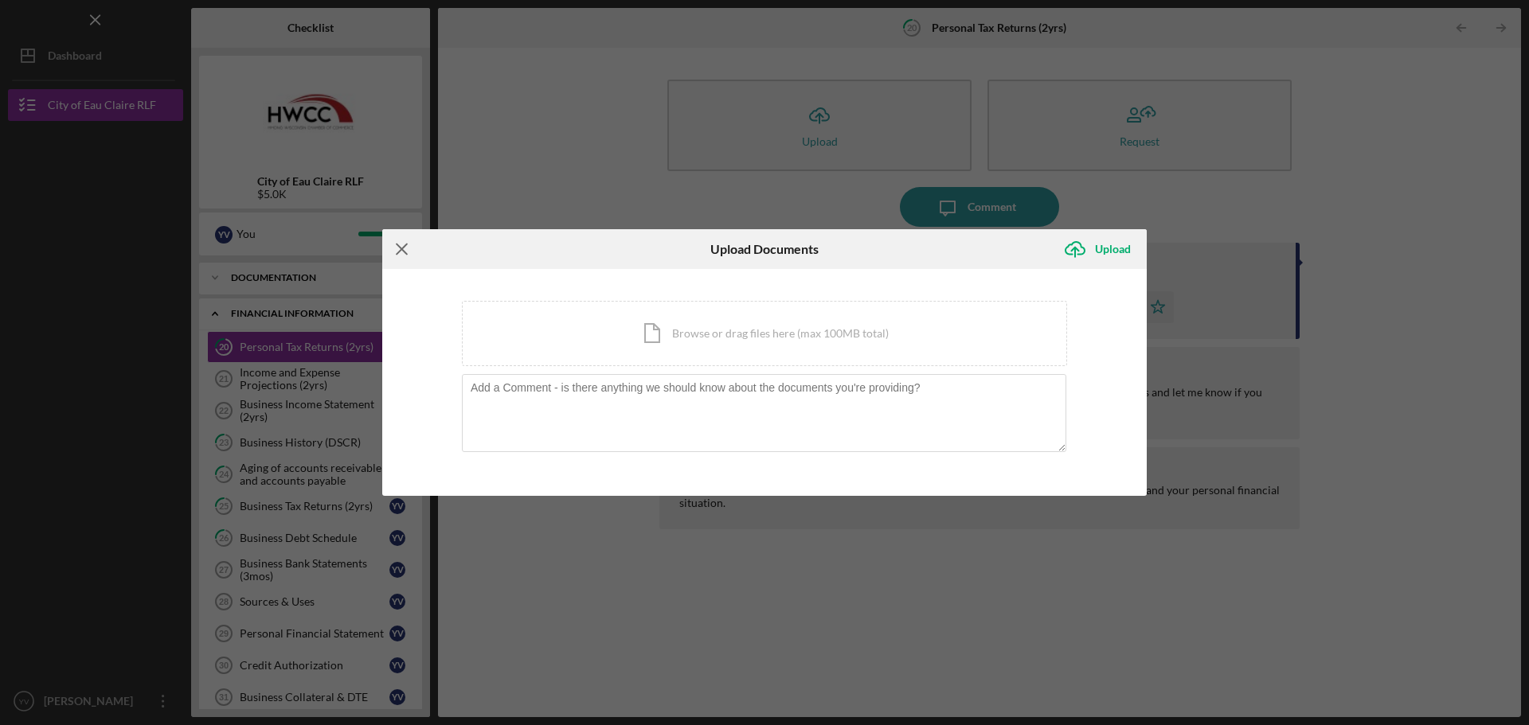
click at [399, 246] on line at bounding box center [402, 249] width 10 height 10
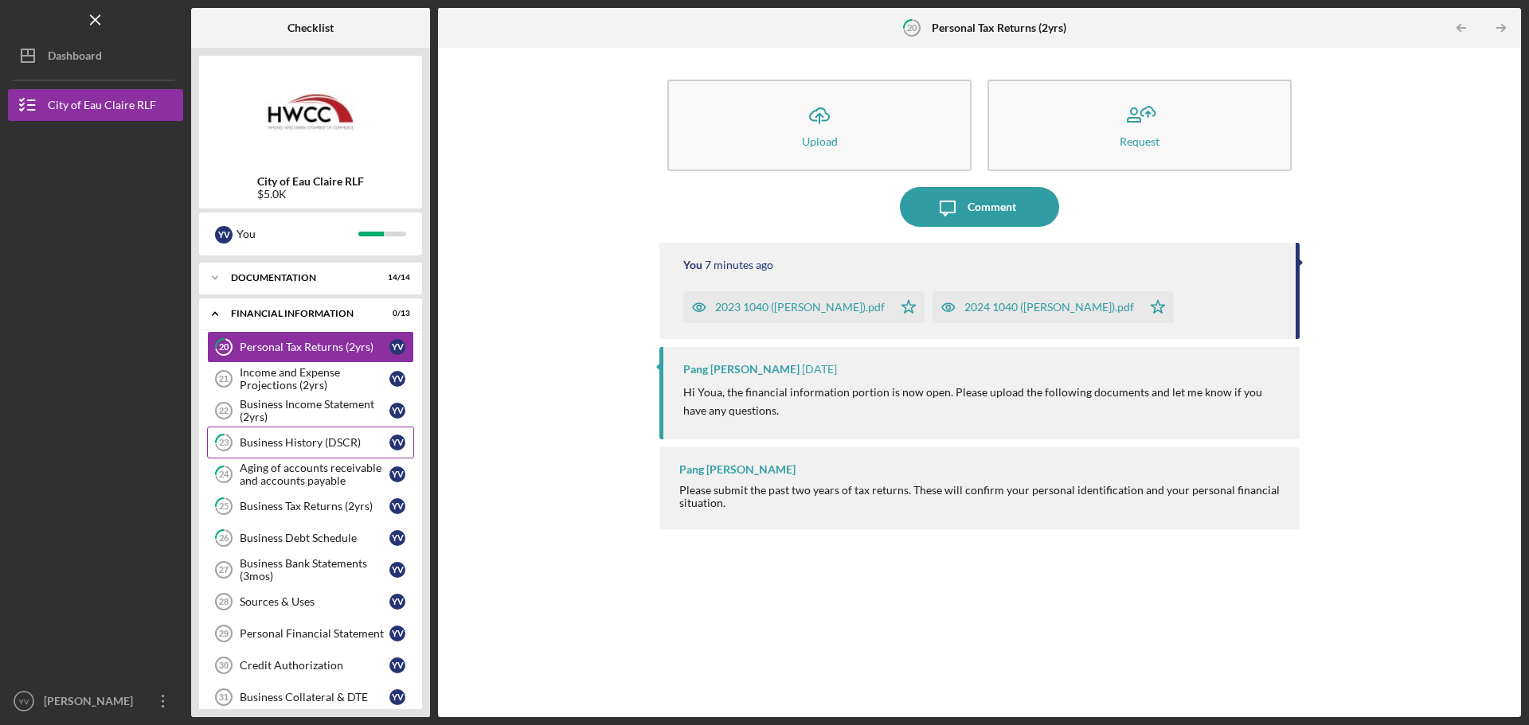
click at [327, 449] on div "Business History (DSCR)" at bounding box center [315, 442] width 150 height 13
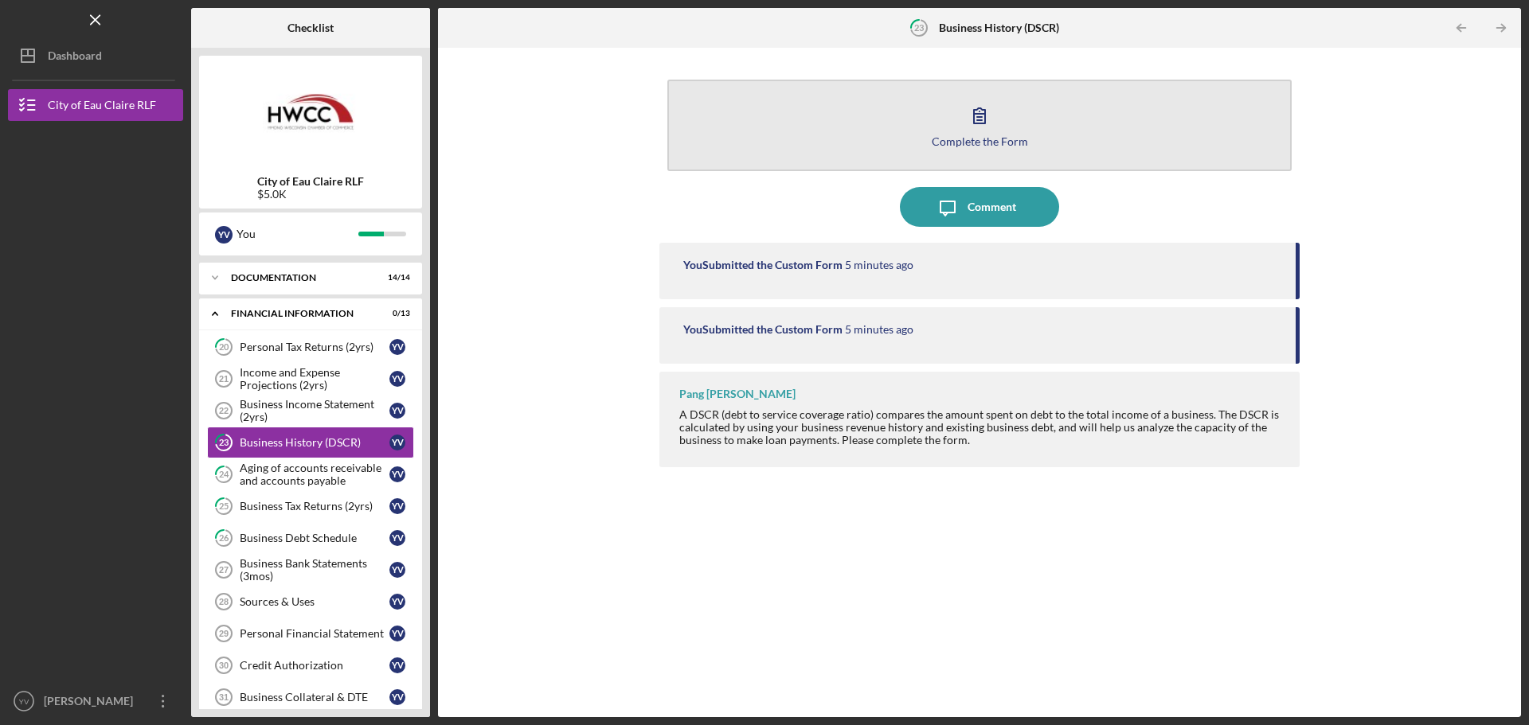
click at [975, 135] on div "Complete the Form" at bounding box center [980, 141] width 96 height 12
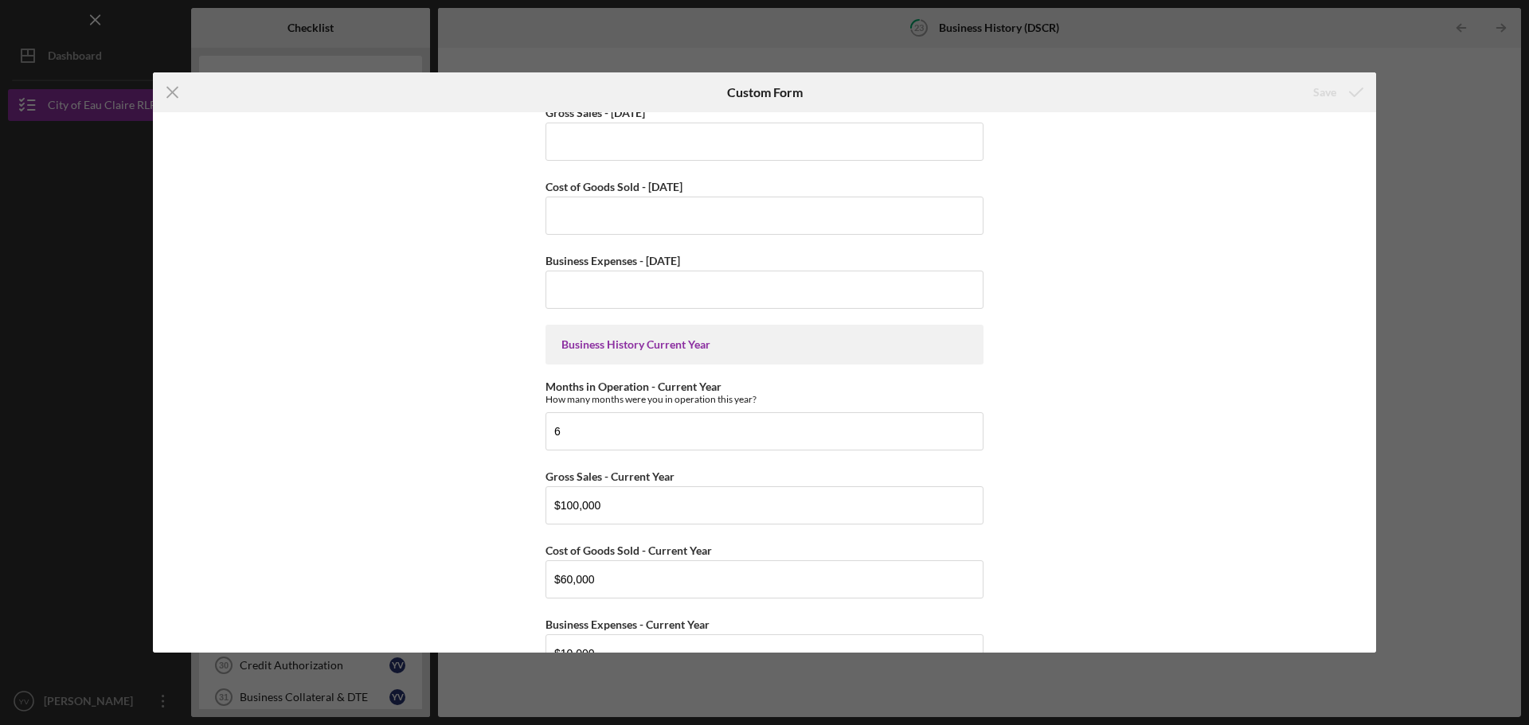
scroll to position [568, 0]
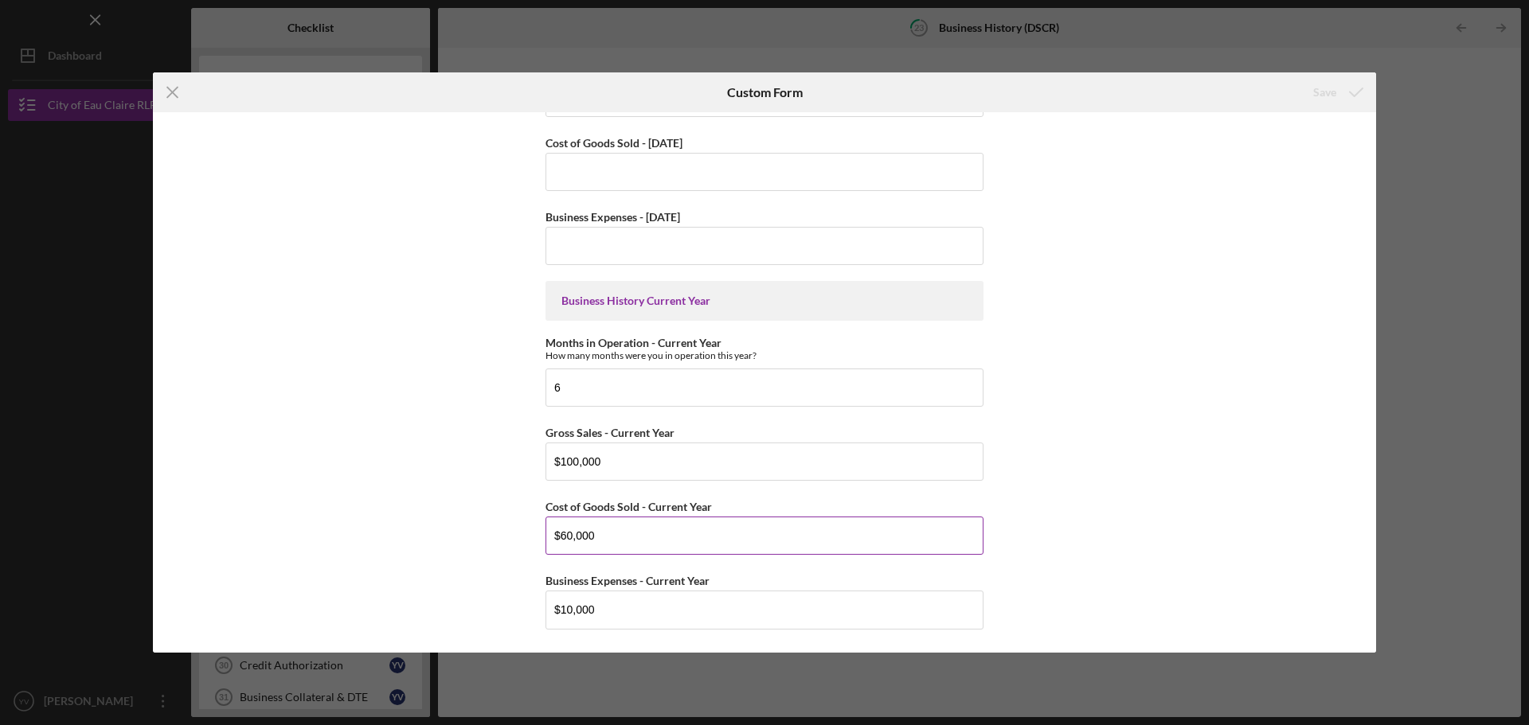
click at [563, 538] on input "$60,000" at bounding box center [764, 536] width 438 height 38
type input "$75,000"
click at [1337, 94] on icon "submit" at bounding box center [1356, 92] width 40 height 40
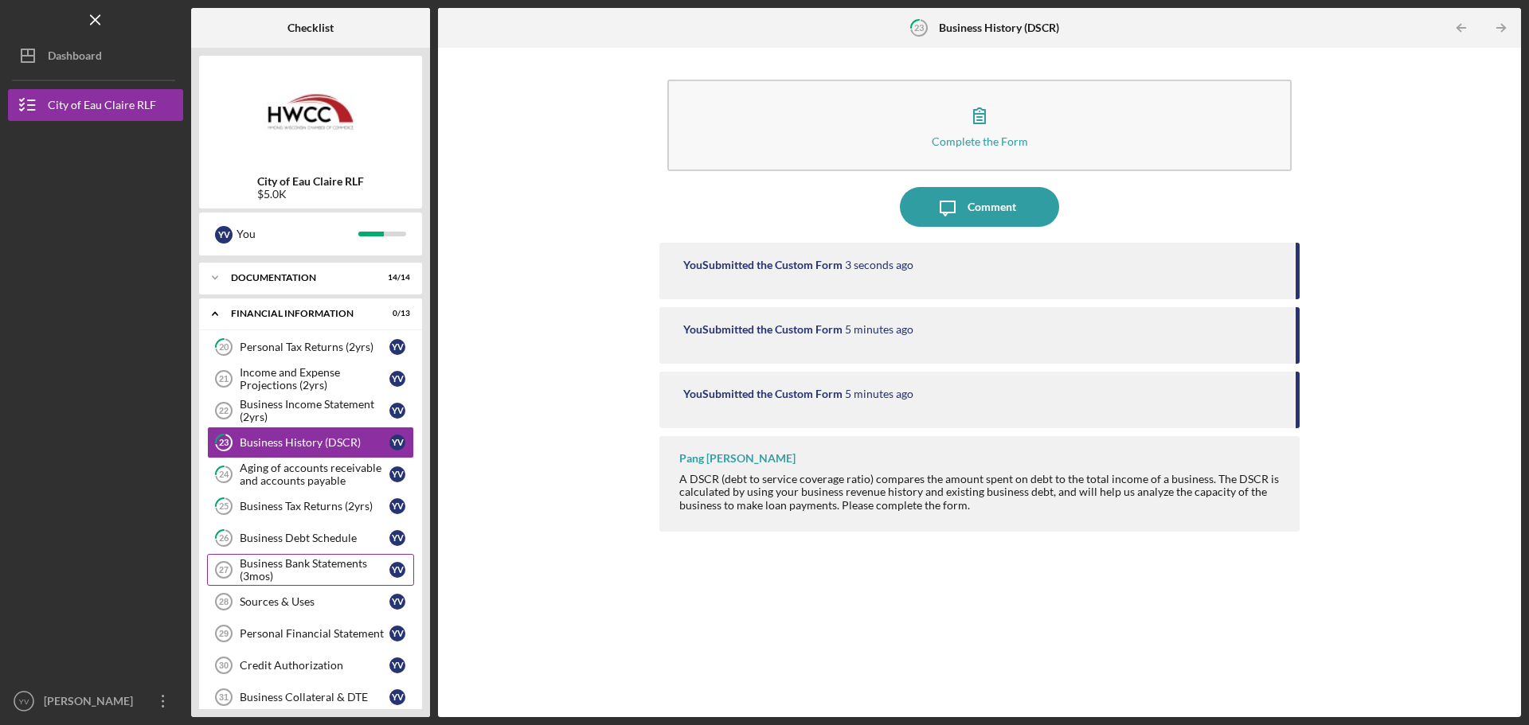
click at [307, 559] on div "Business Bank Statements (3mos)" at bounding box center [315, 569] width 150 height 25
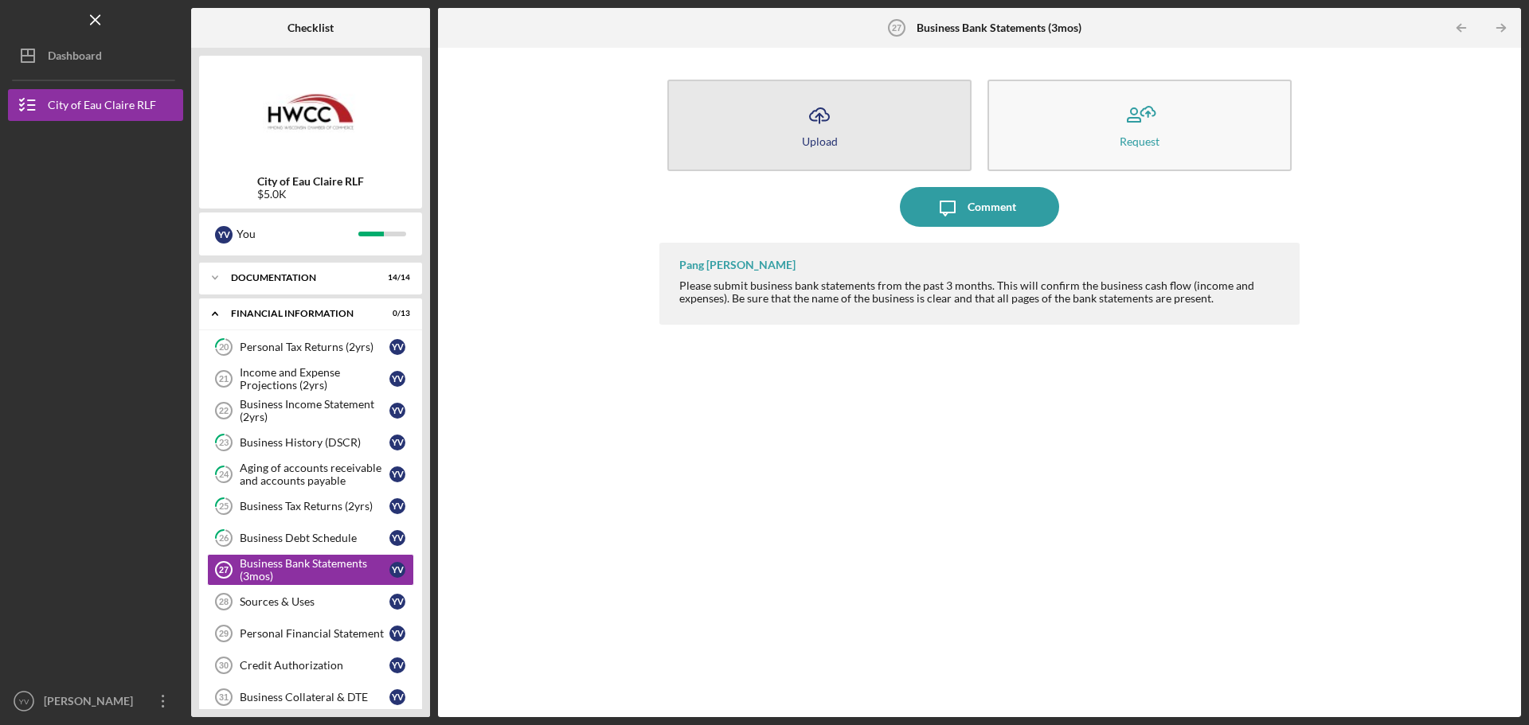
click at [854, 139] on button "Icon/Upload Upload" at bounding box center [819, 126] width 304 height 92
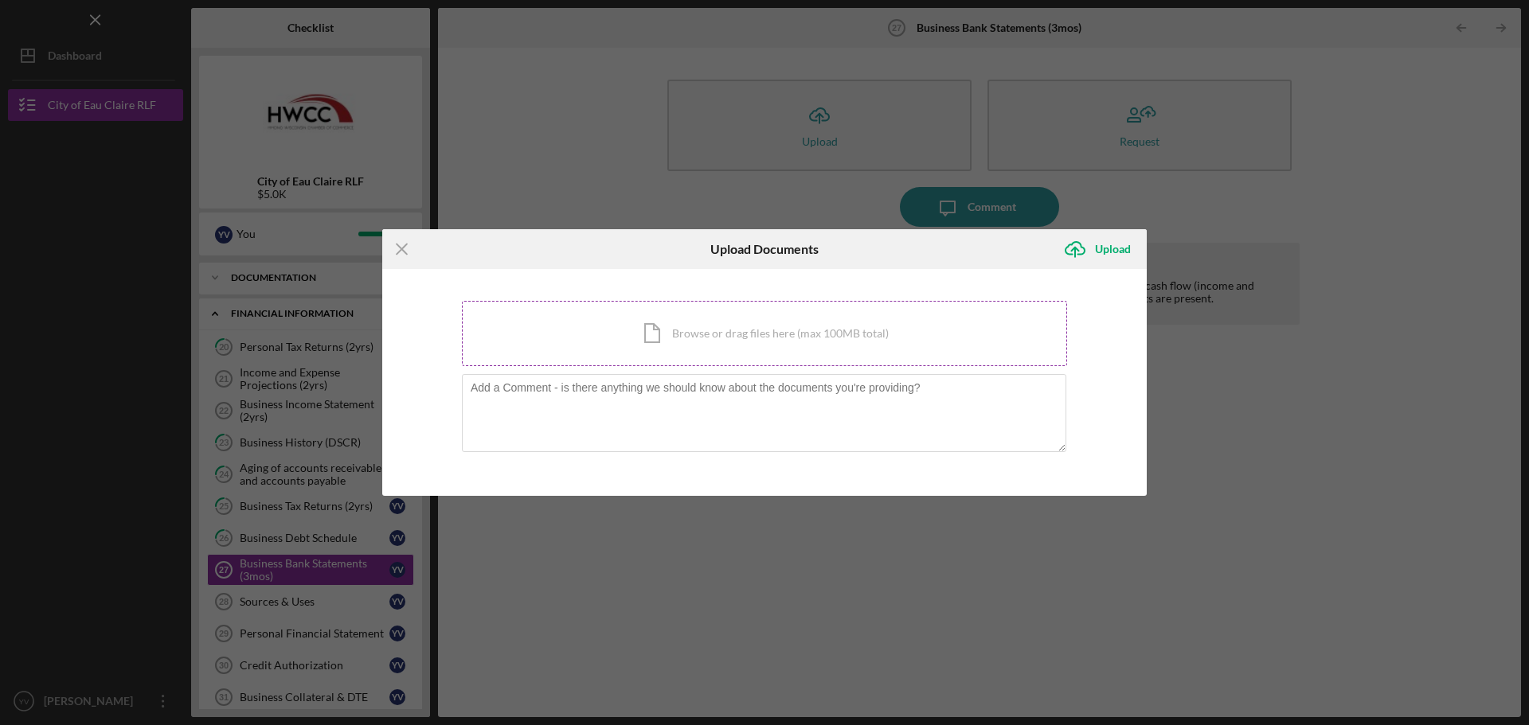
click at [733, 333] on div "Icon/Document Browse or drag files here (max 100MB total) Tap to choose files o…" at bounding box center [764, 333] width 605 height 65
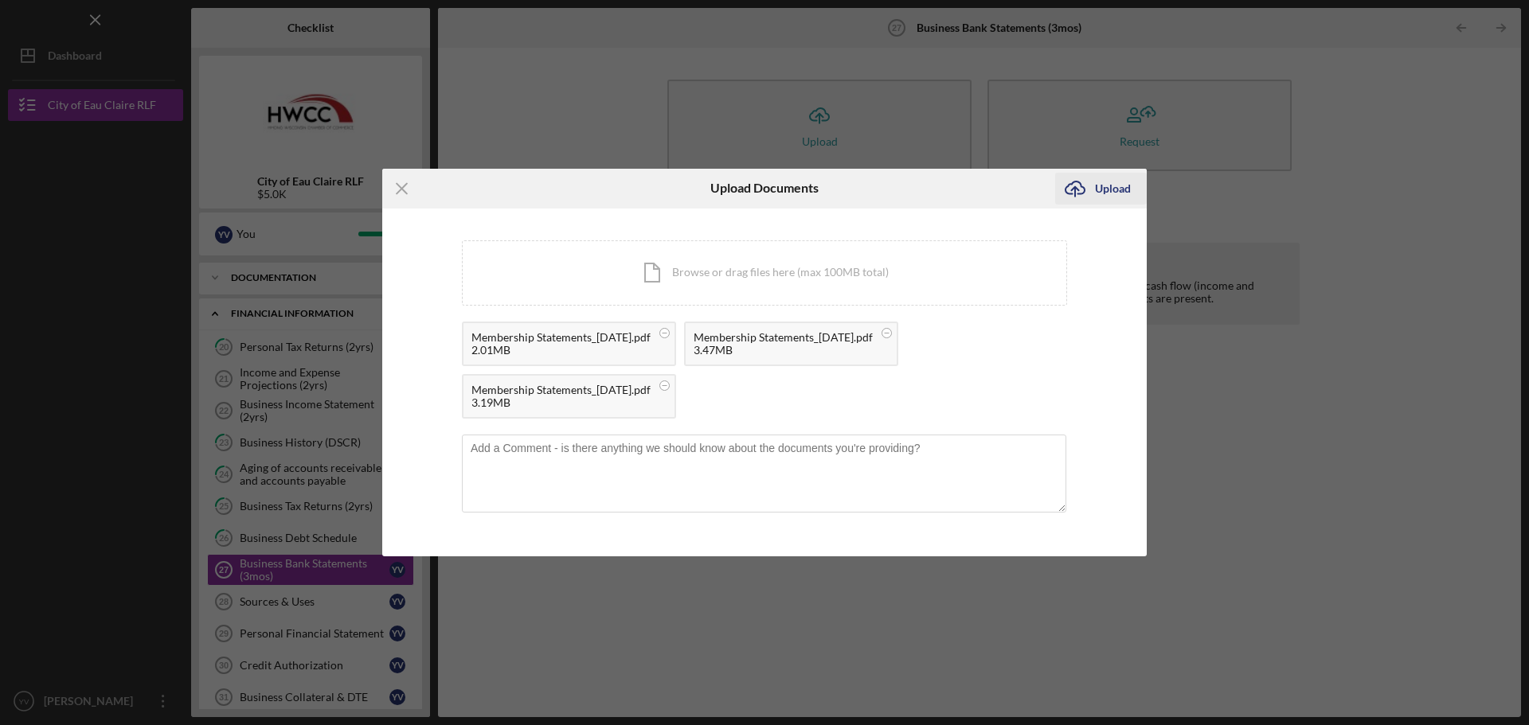
click at [1109, 186] on div "Upload" at bounding box center [1113, 189] width 36 height 32
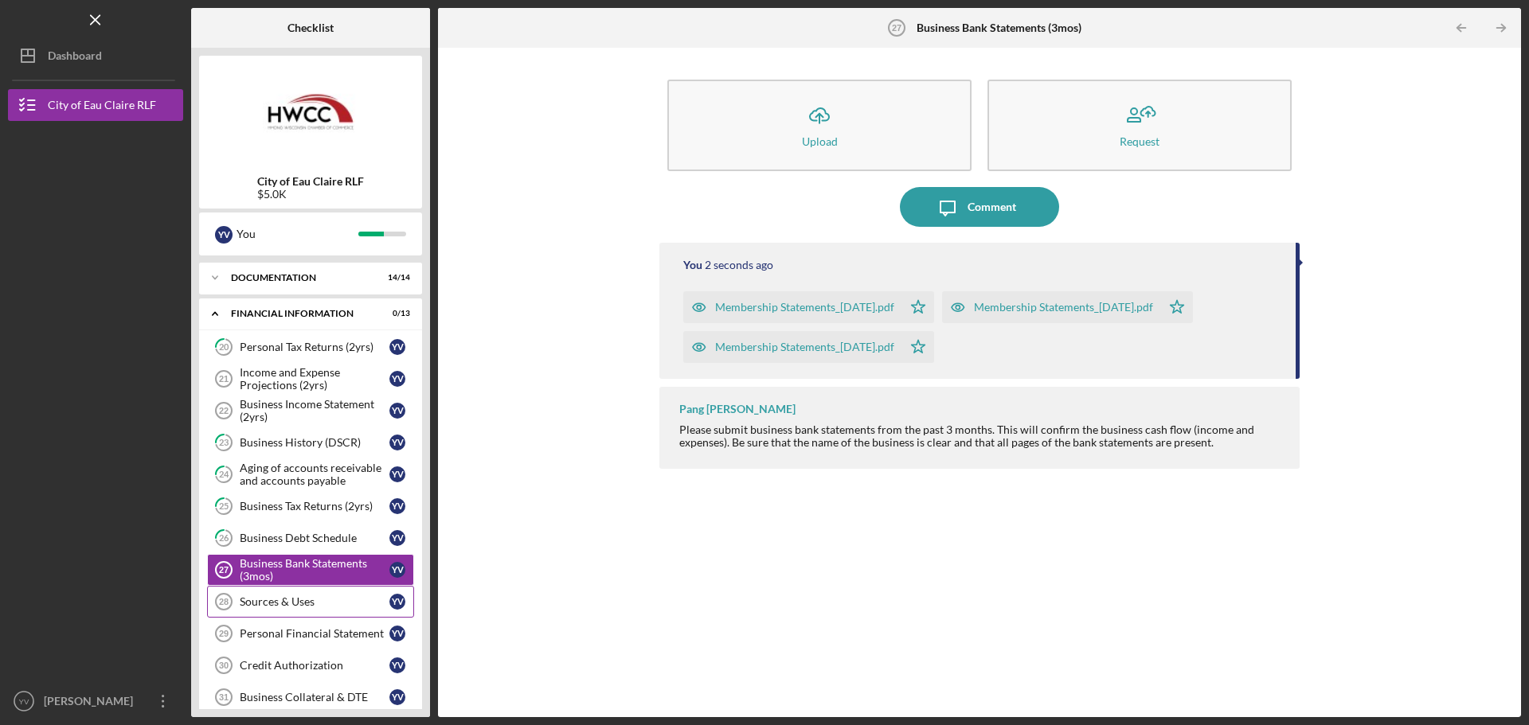
click at [302, 596] on div "Sources & Uses" at bounding box center [315, 602] width 150 height 13
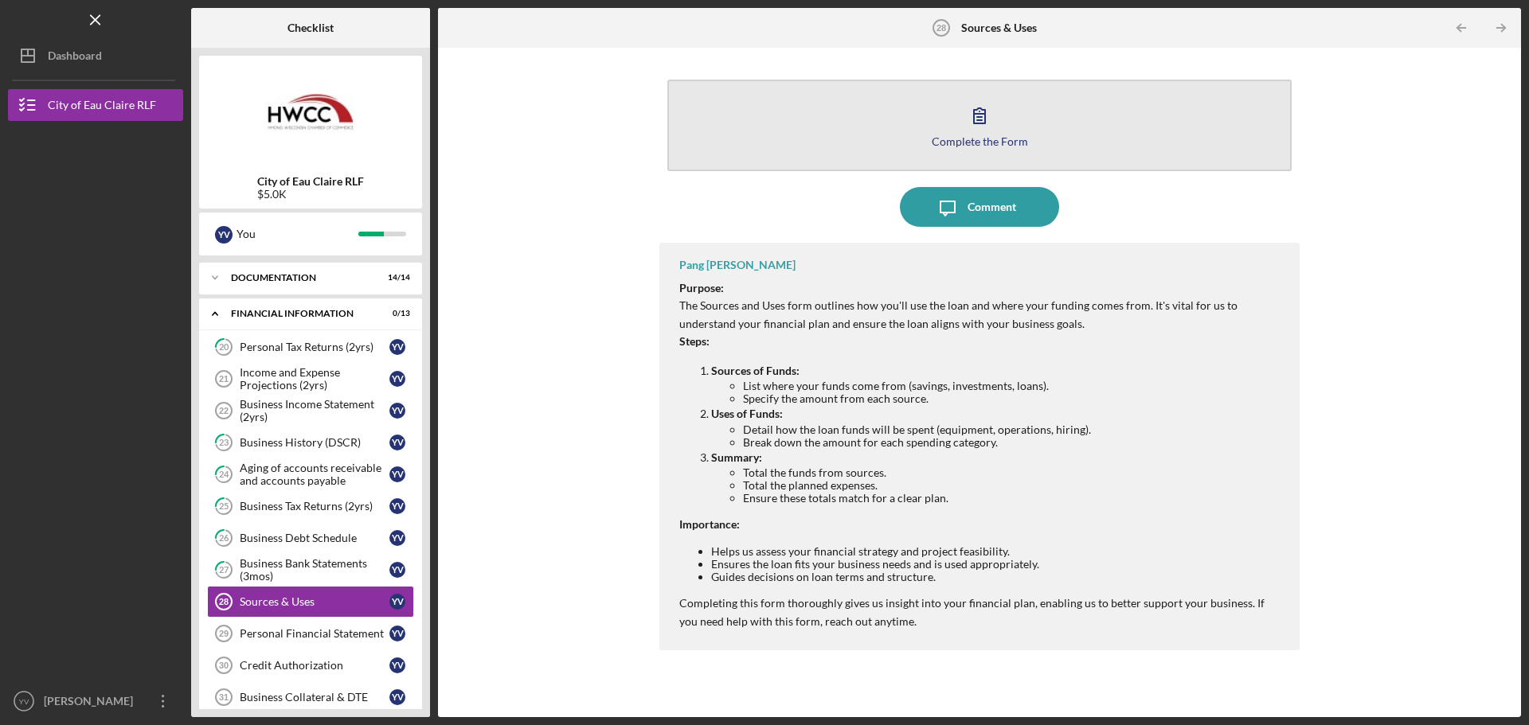
click at [1060, 144] on button "Complete the Form Form" at bounding box center [979, 126] width 624 height 92
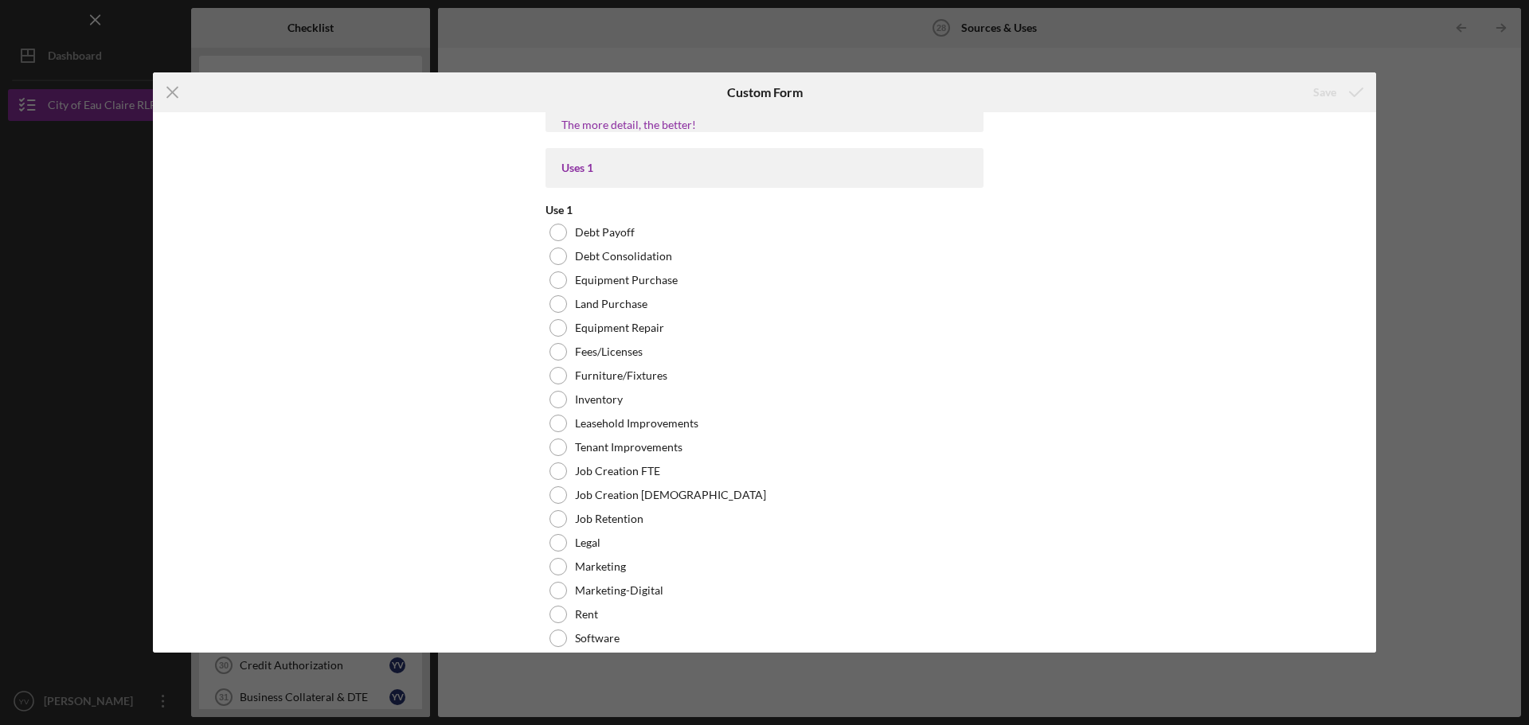
scroll to position [80, 0]
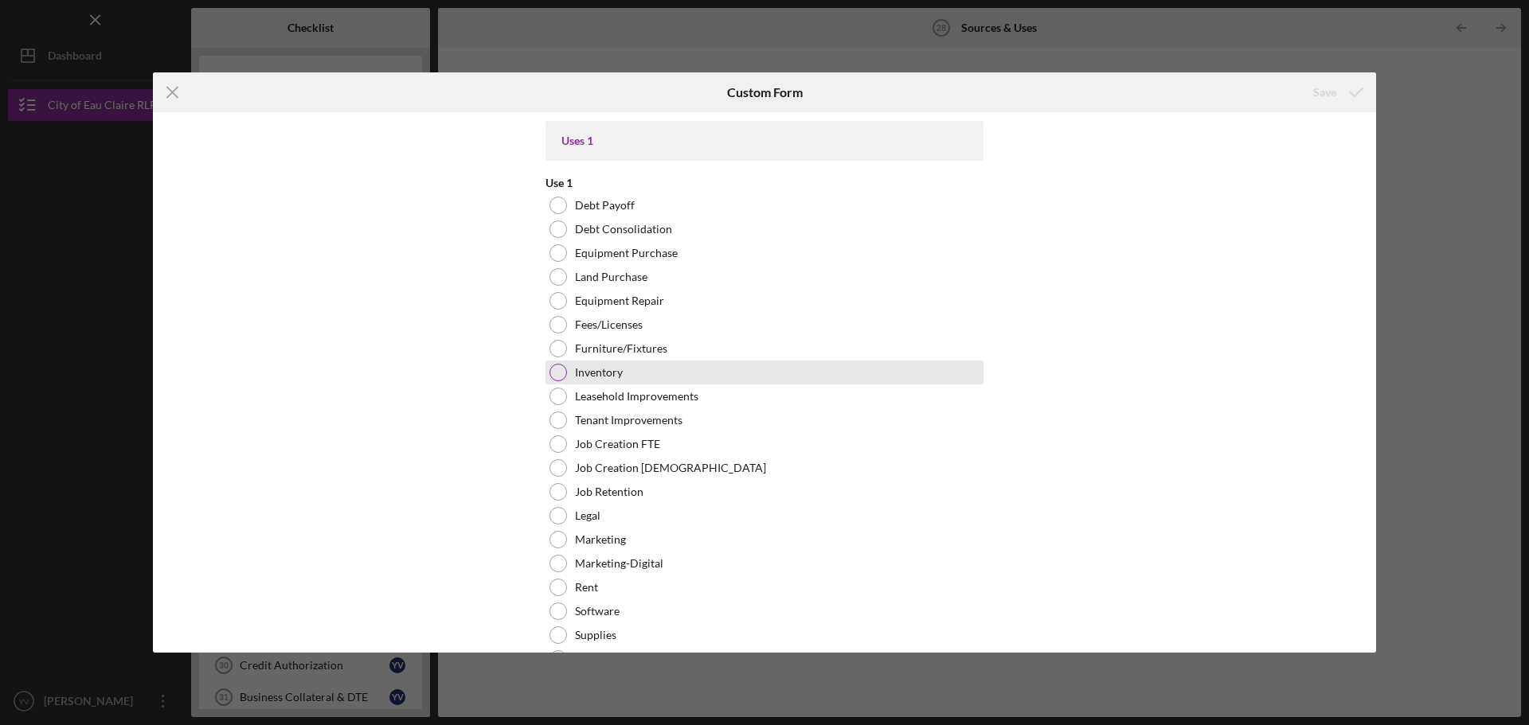
click at [550, 375] on div at bounding box center [558, 373] width 18 height 18
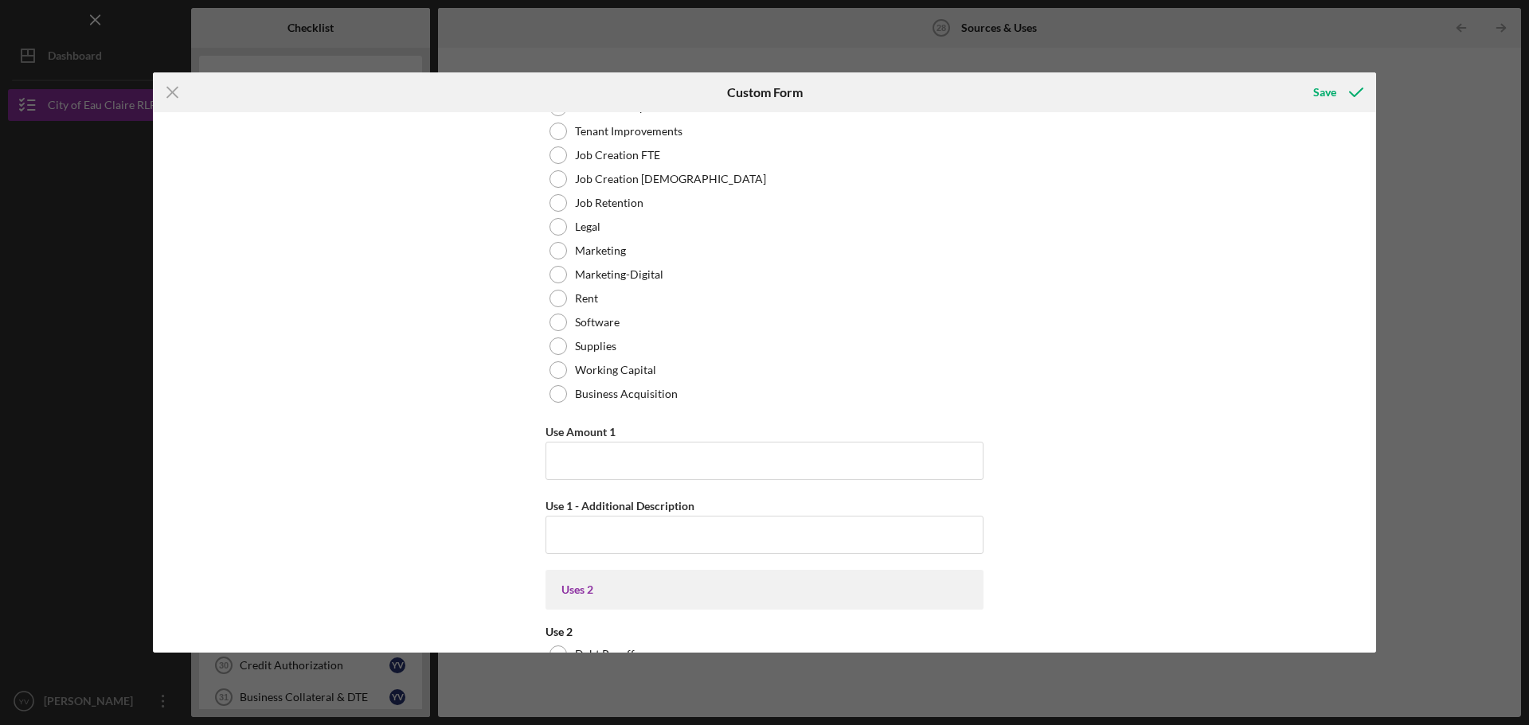
scroll to position [478, 0]
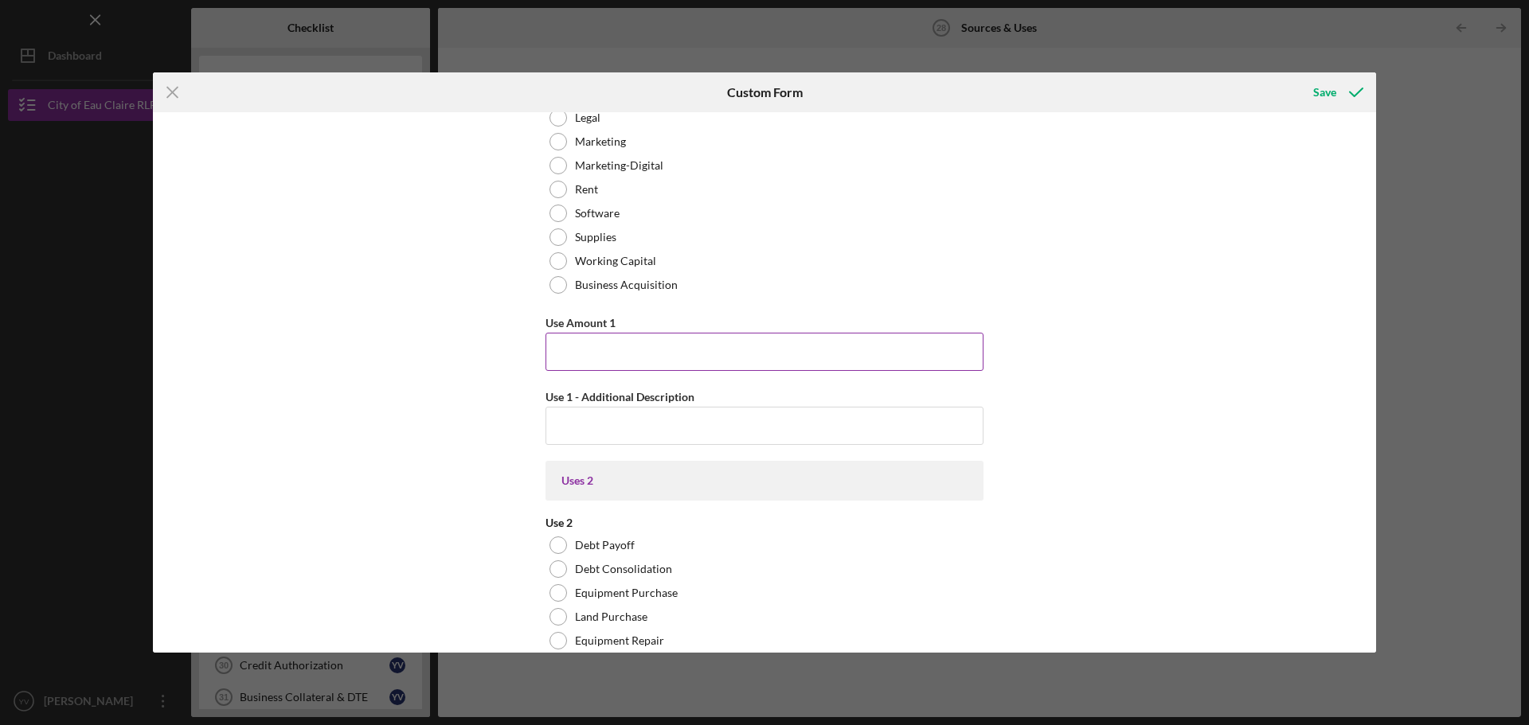
click at [634, 354] on input "Use Amount 1" at bounding box center [764, 352] width 438 height 38
type input "$4,000"
click at [678, 431] on input "Use 1 - Additional Description" at bounding box center [764, 426] width 438 height 38
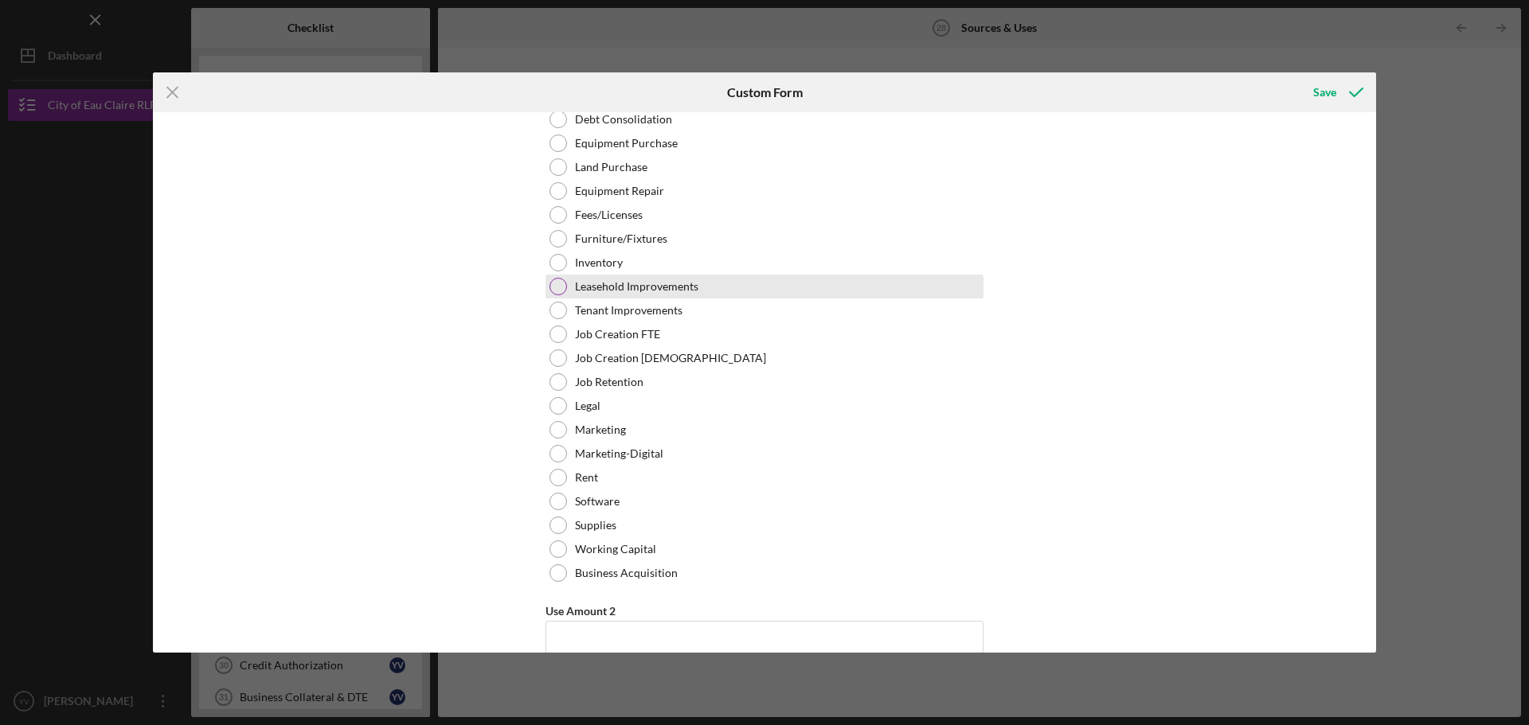
scroll to position [955, 0]
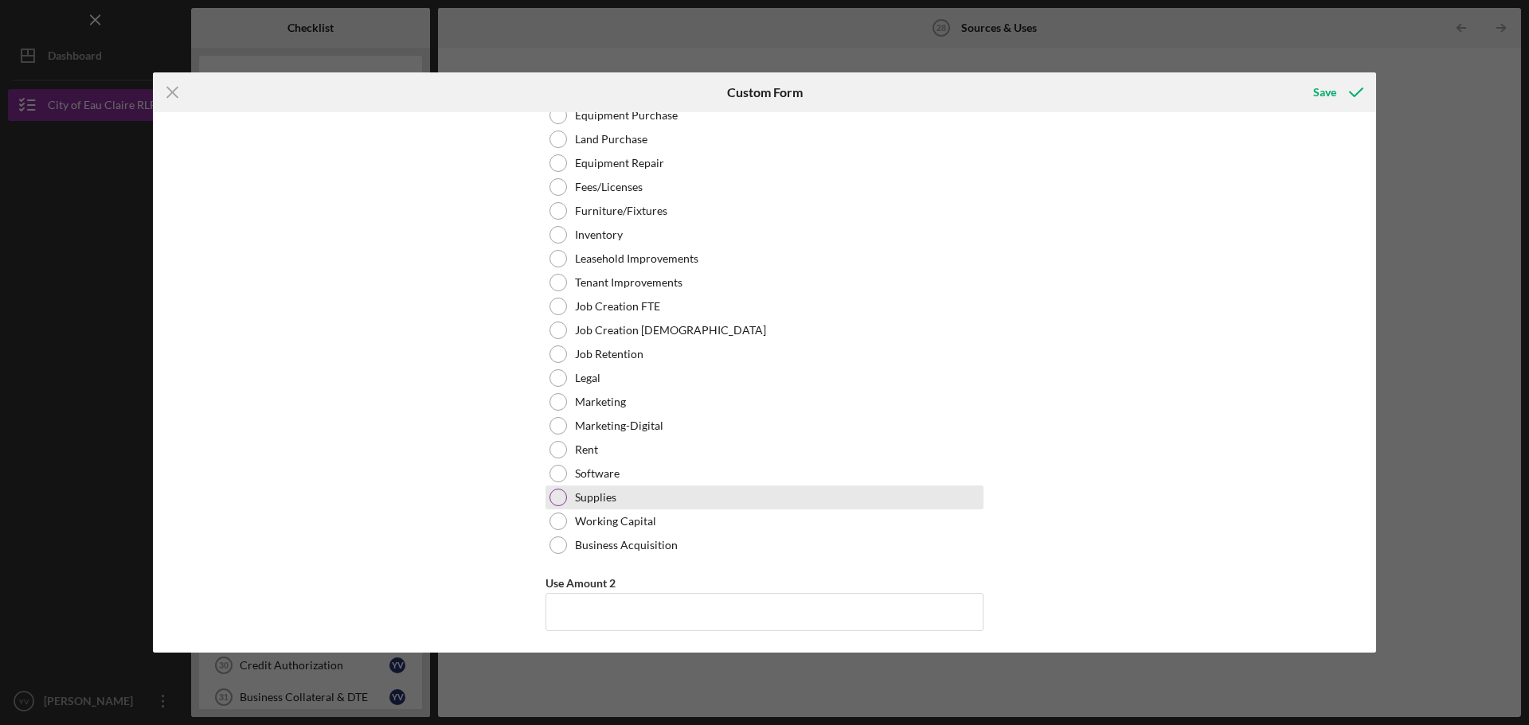
type input "BUY MORE INVENTORY"
click at [562, 498] on div at bounding box center [558, 498] width 18 height 18
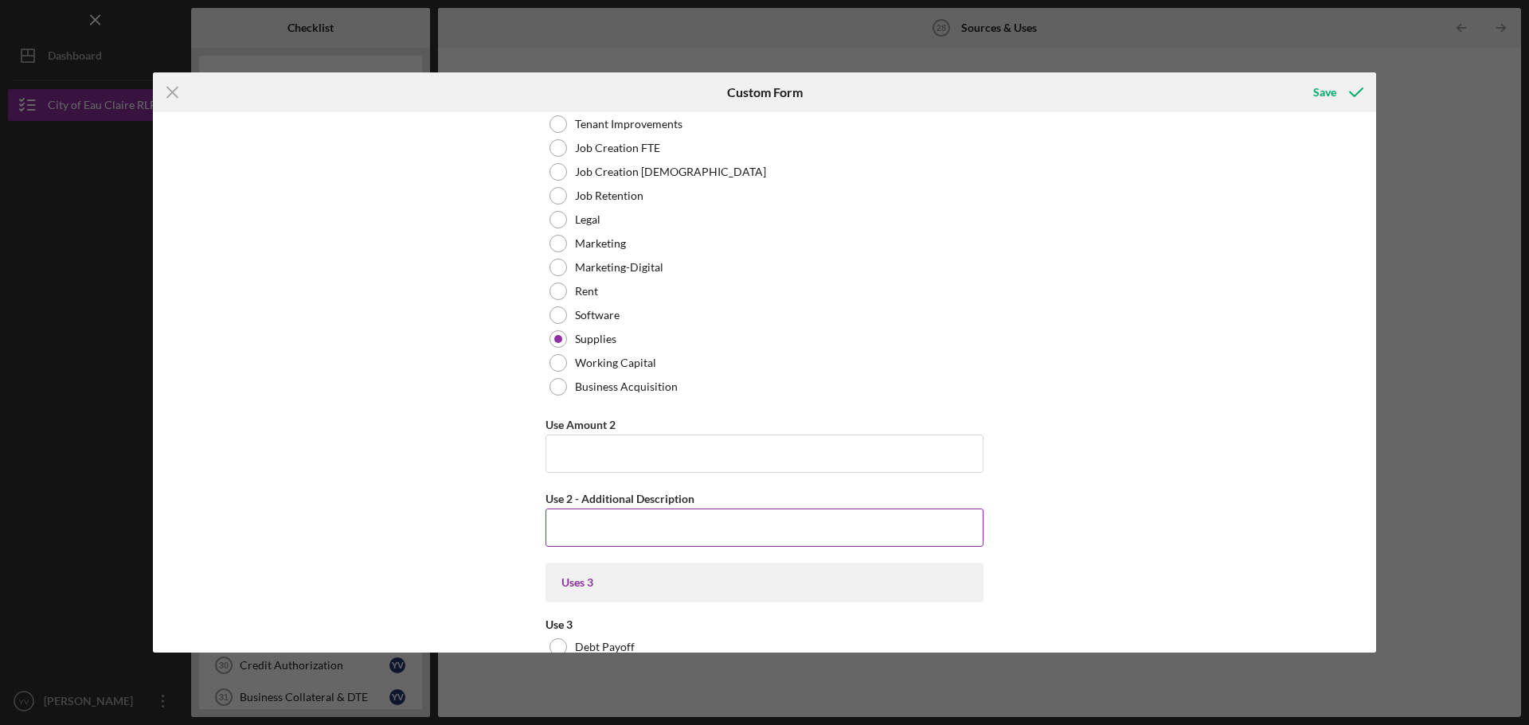
scroll to position [1115, 0]
click at [592, 455] on input "Use Amount 2" at bounding box center [764, 453] width 438 height 38
type input "$1,000"
click at [618, 532] on input "Use 2 - Additional Description" at bounding box center [764, 527] width 438 height 38
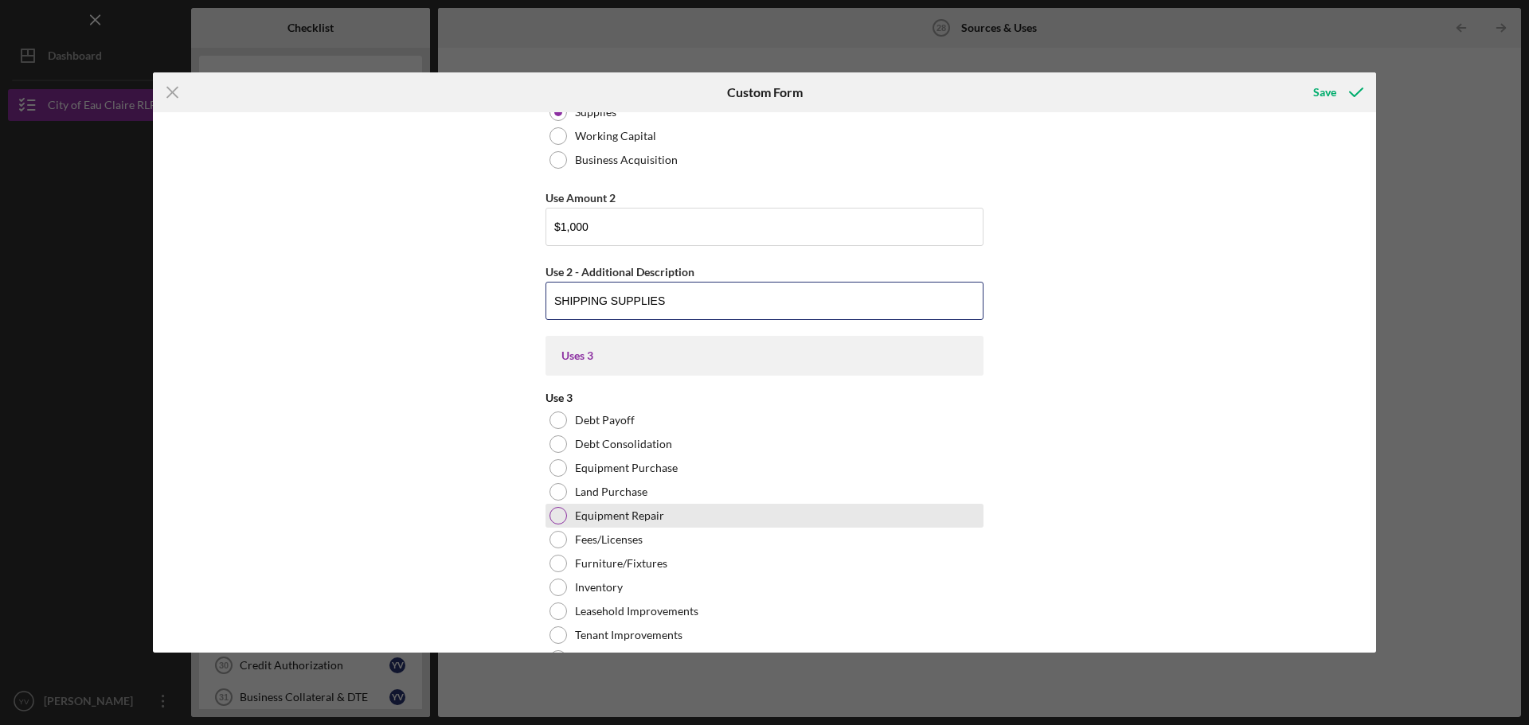
scroll to position [1354, 0]
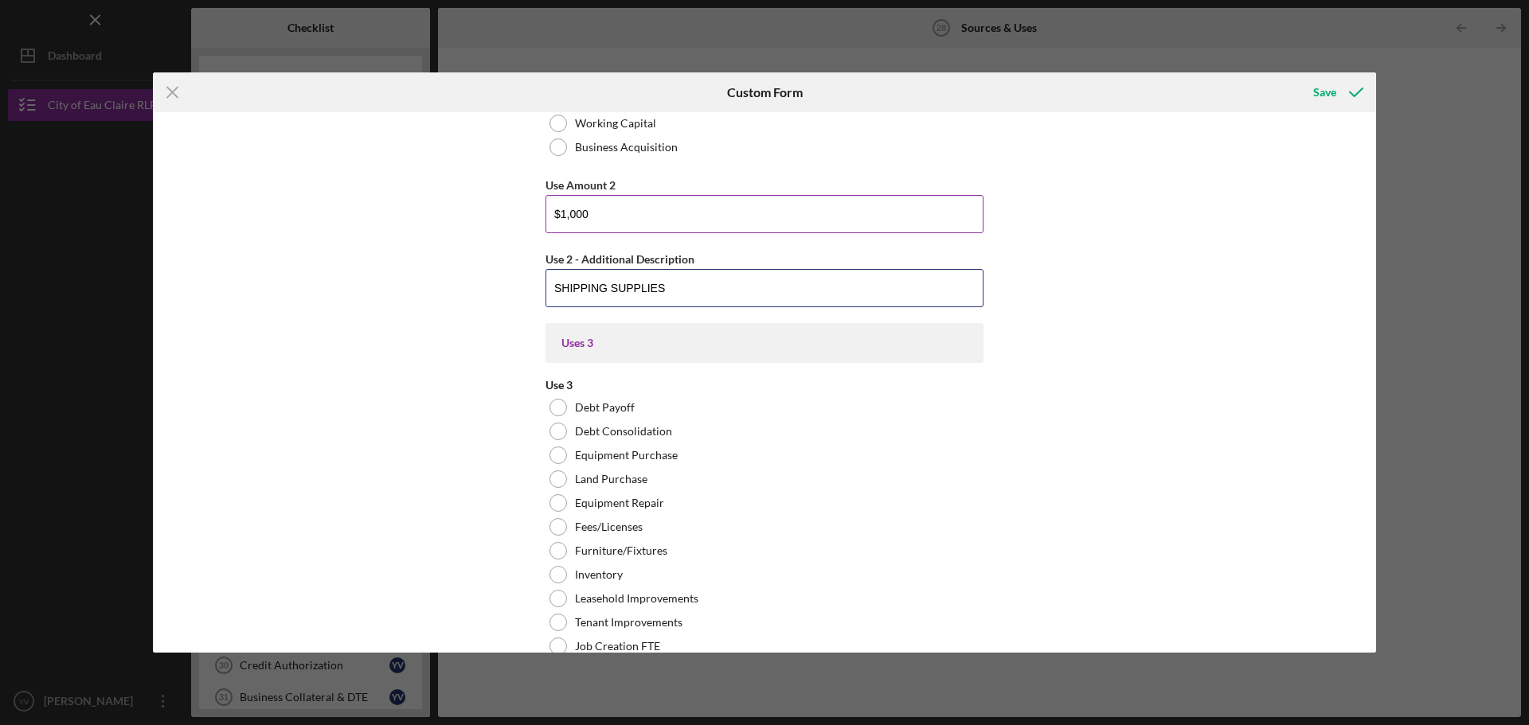
type input "SHIPPING SUPPLIES"
click at [608, 216] on input "$1,000" at bounding box center [764, 214] width 438 height 38
type input "$1"
type input "$1,000"
click at [1116, 256] on div "Uses In this section, please identify the category(s) and amount(s) of funding …" at bounding box center [764, 382] width 1223 height 541
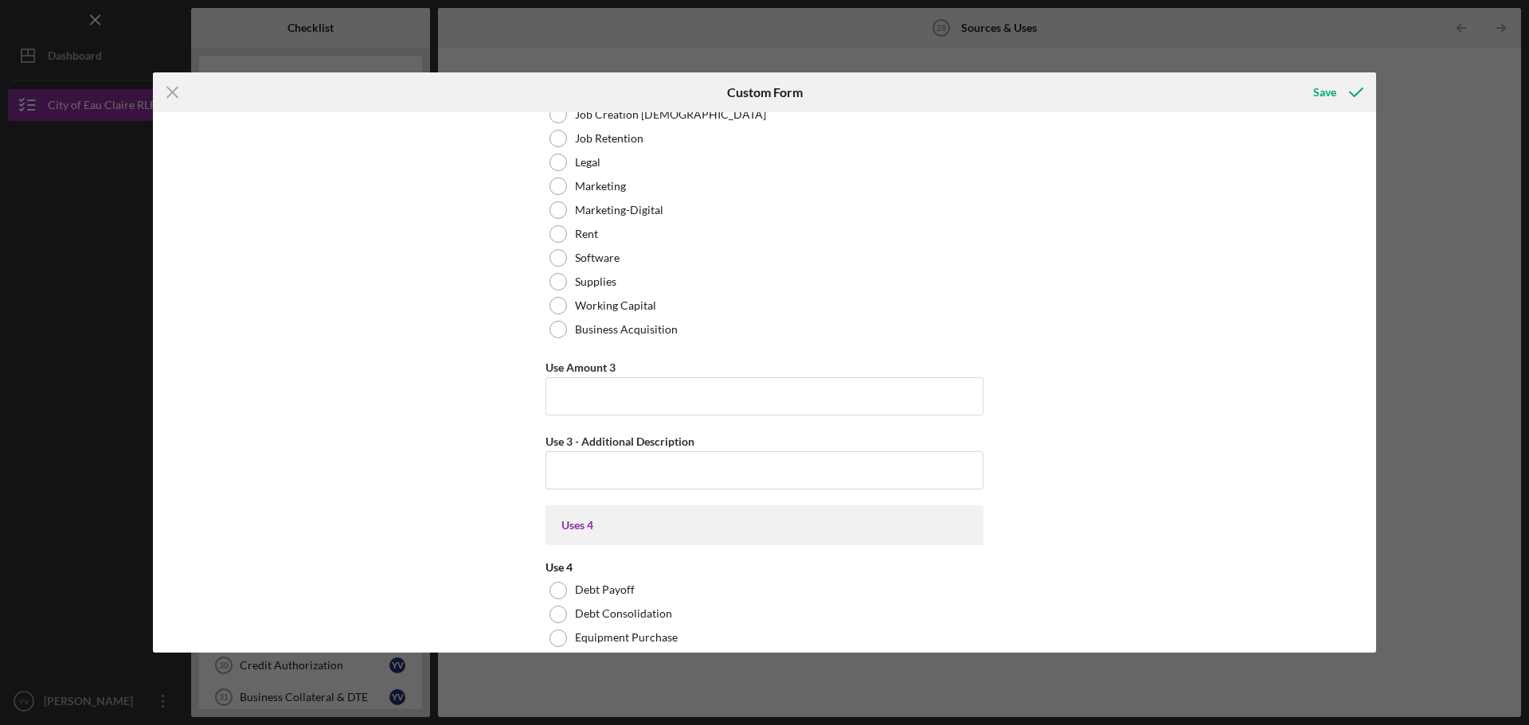
scroll to position [1911, 0]
click at [1327, 83] on div "Save" at bounding box center [1324, 92] width 23 height 32
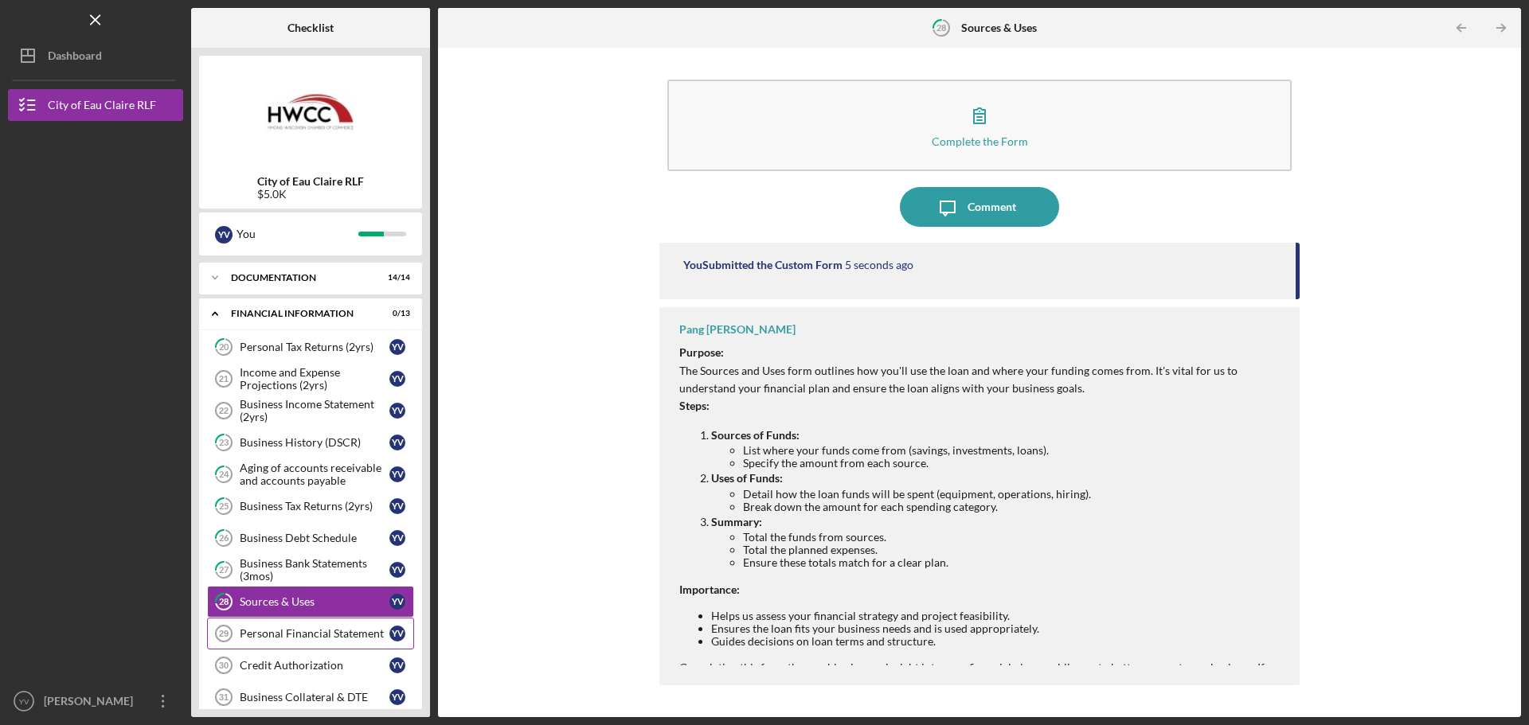
click at [282, 642] on link "Personal Financial Statement 29 Personal Financial Statement Y V" at bounding box center [310, 634] width 207 height 32
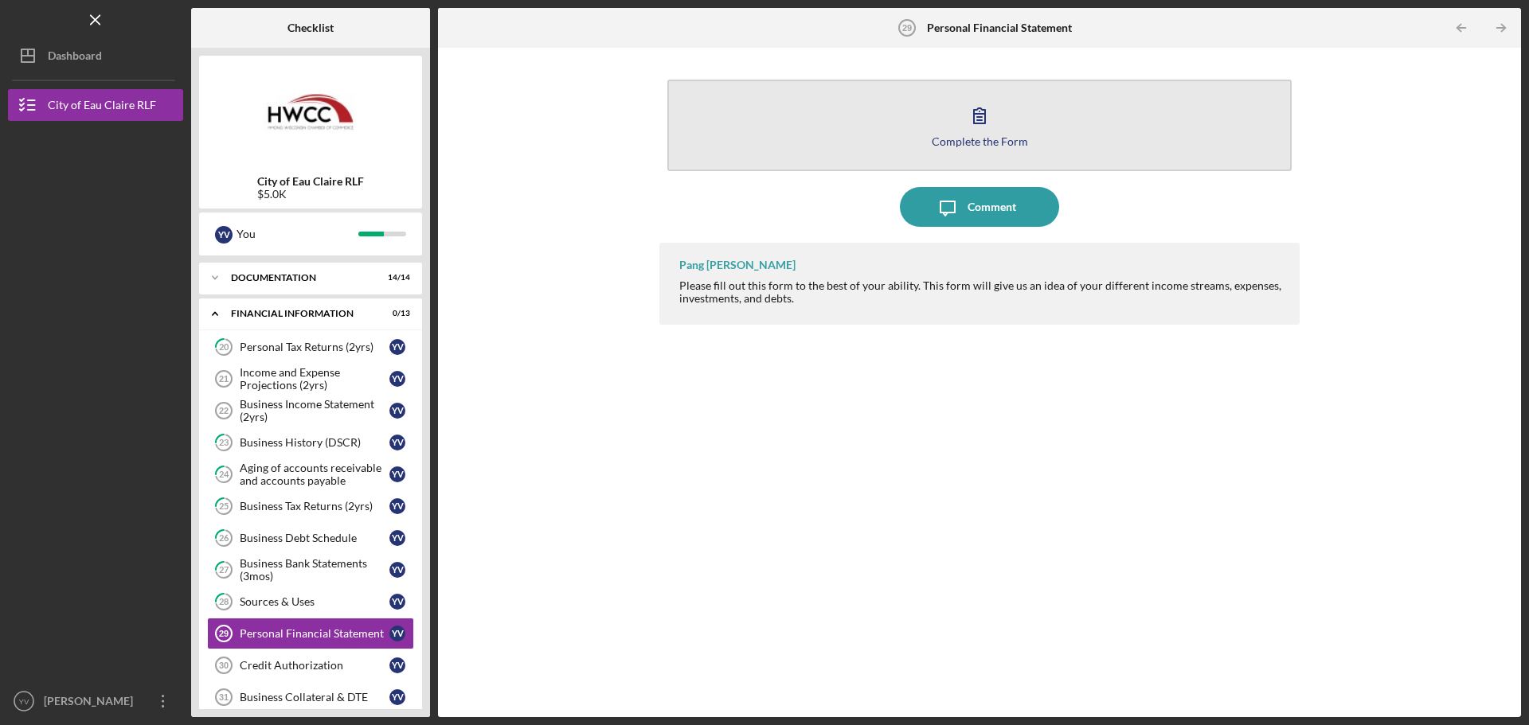
click at [1017, 112] on button "Complete the Form Form" at bounding box center [979, 126] width 624 height 92
click at [1010, 130] on button "Complete the Form Form" at bounding box center [979, 126] width 624 height 92
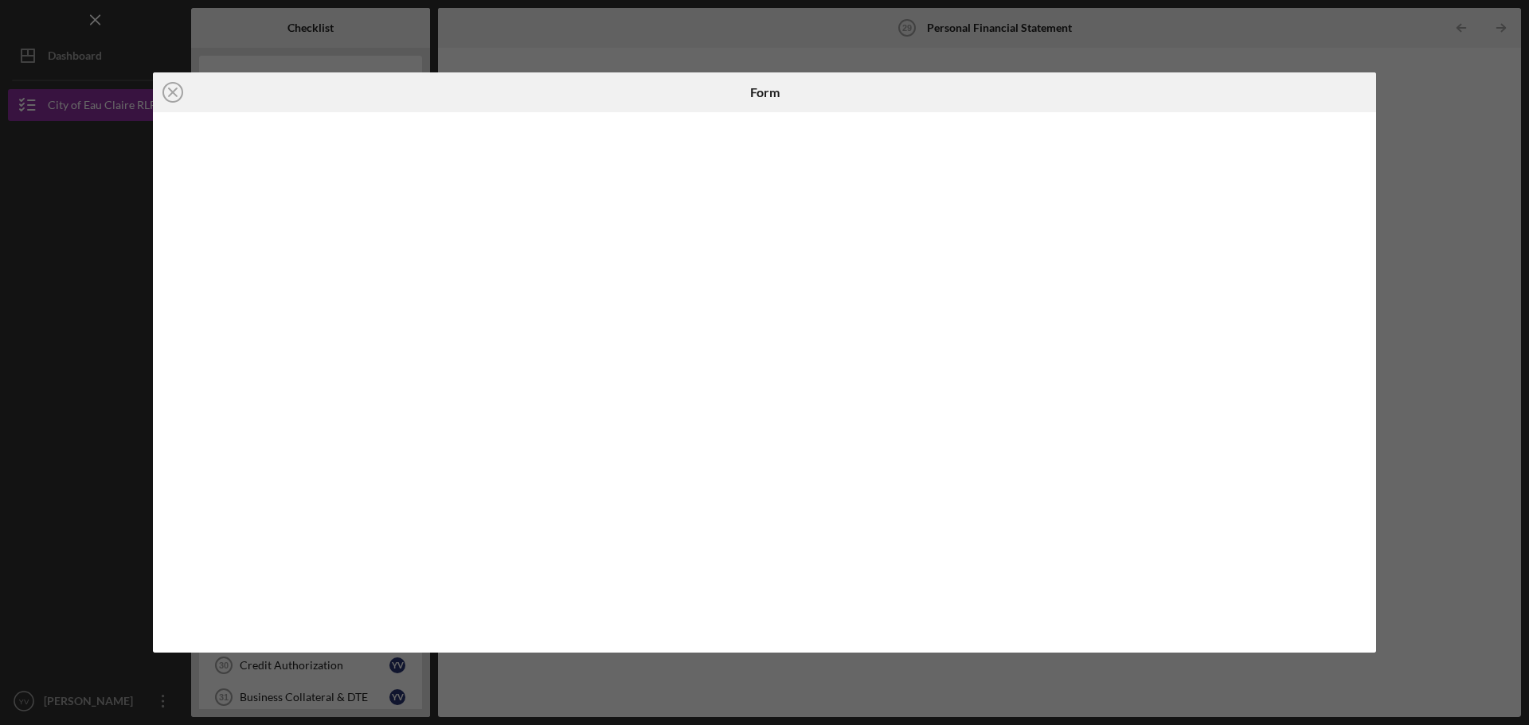
click at [1394, 124] on div "Icon/Close Form" at bounding box center [764, 362] width 1529 height 725
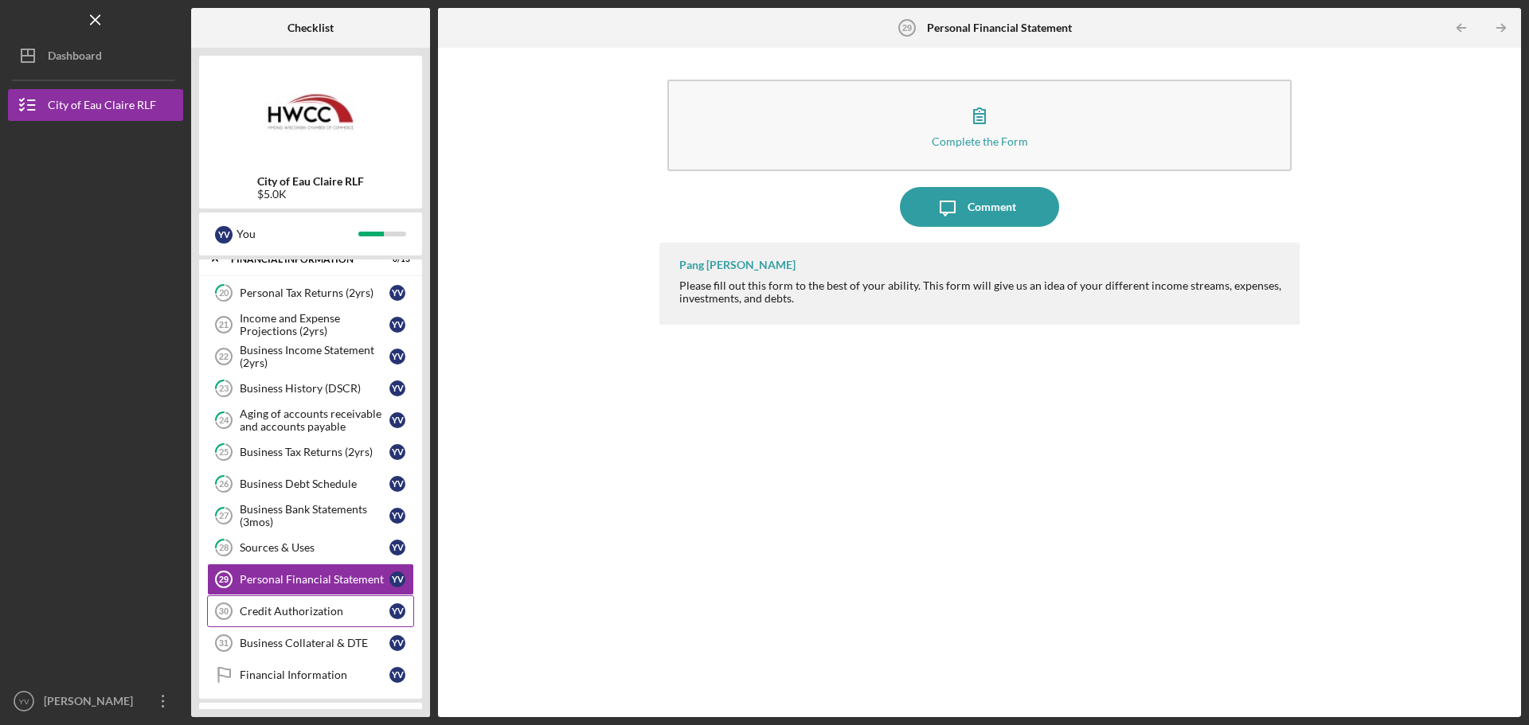
scroll to position [344, 0]
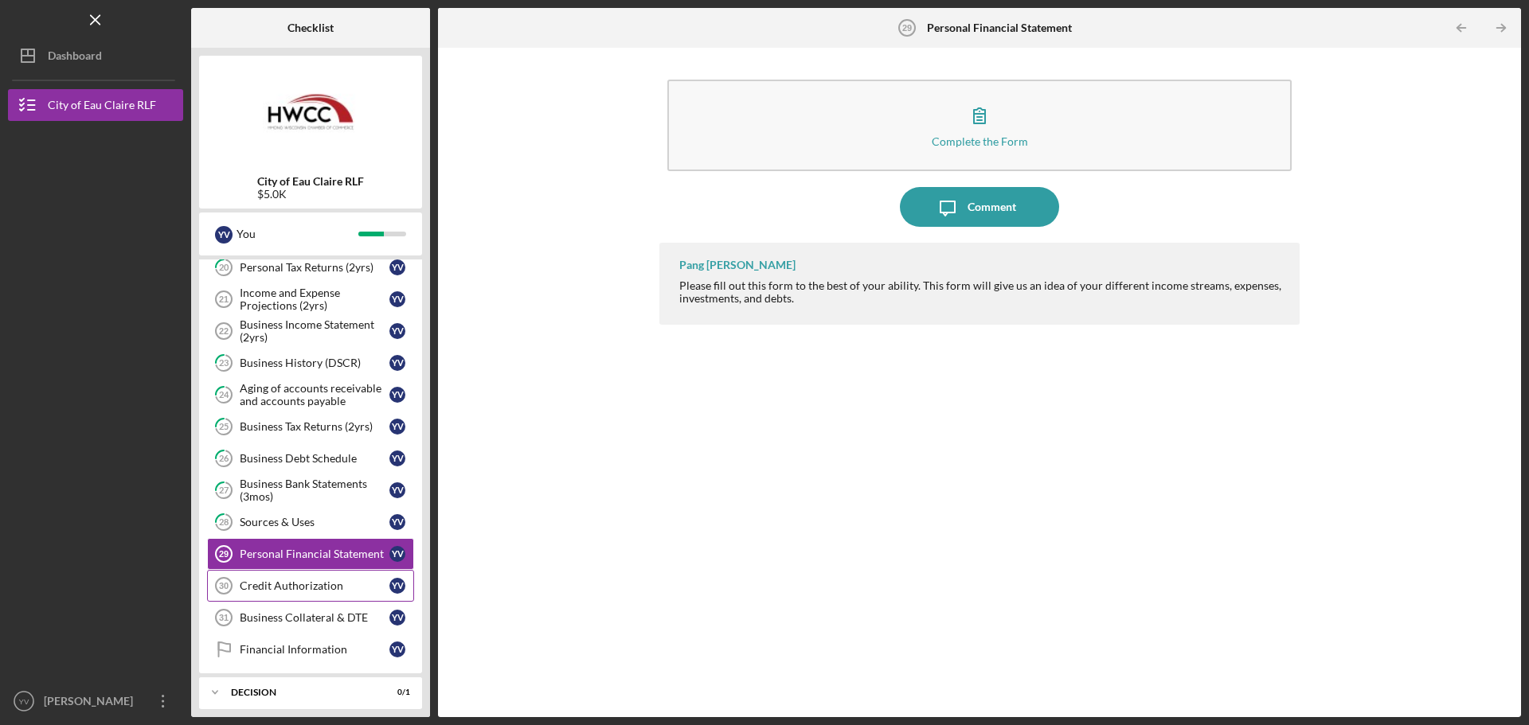
click at [299, 589] on div "Credit Authorization" at bounding box center [315, 586] width 150 height 13
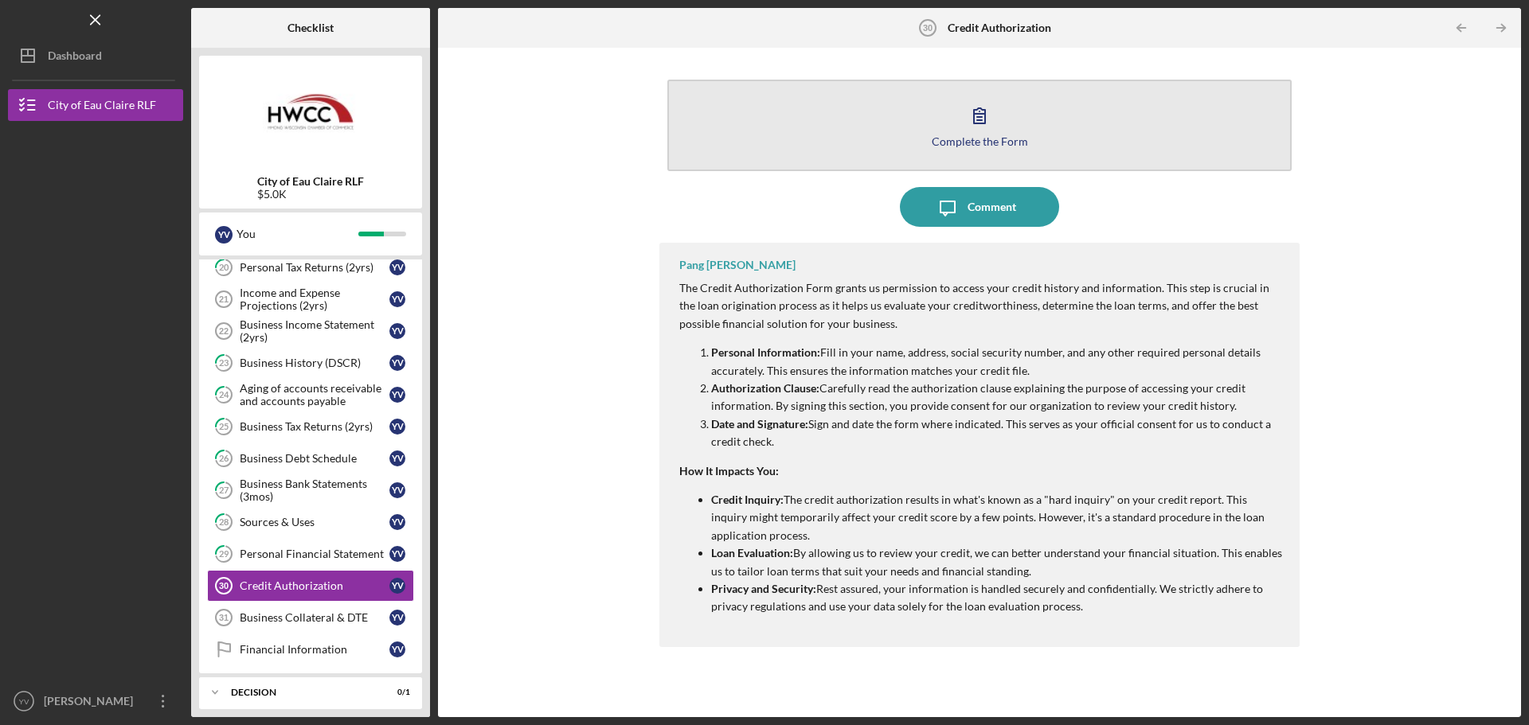
click at [866, 130] on button "Complete the Form Form" at bounding box center [979, 126] width 624 height 92
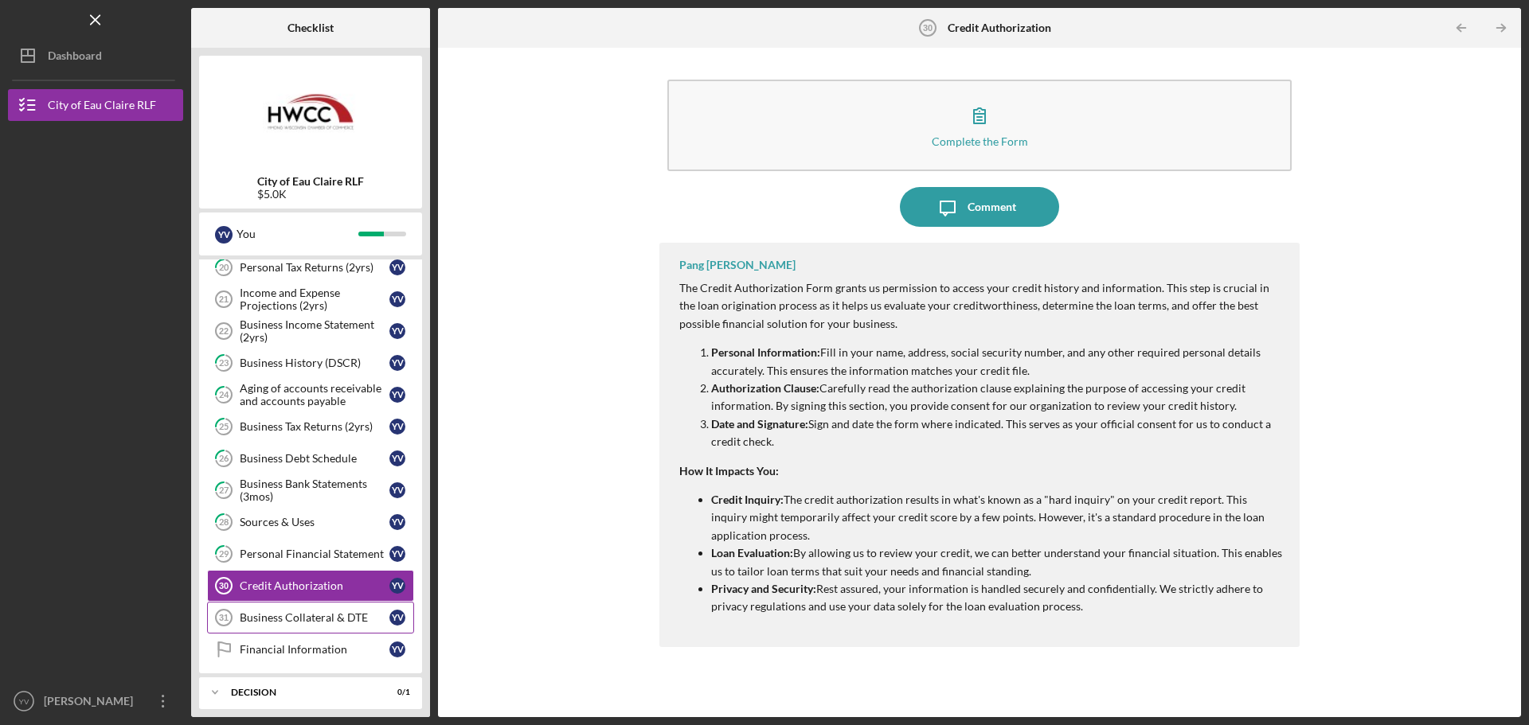
click at [311, 621] on div "Business Collateral & DTE" at bounding box center [315, 618] width 150 height 13
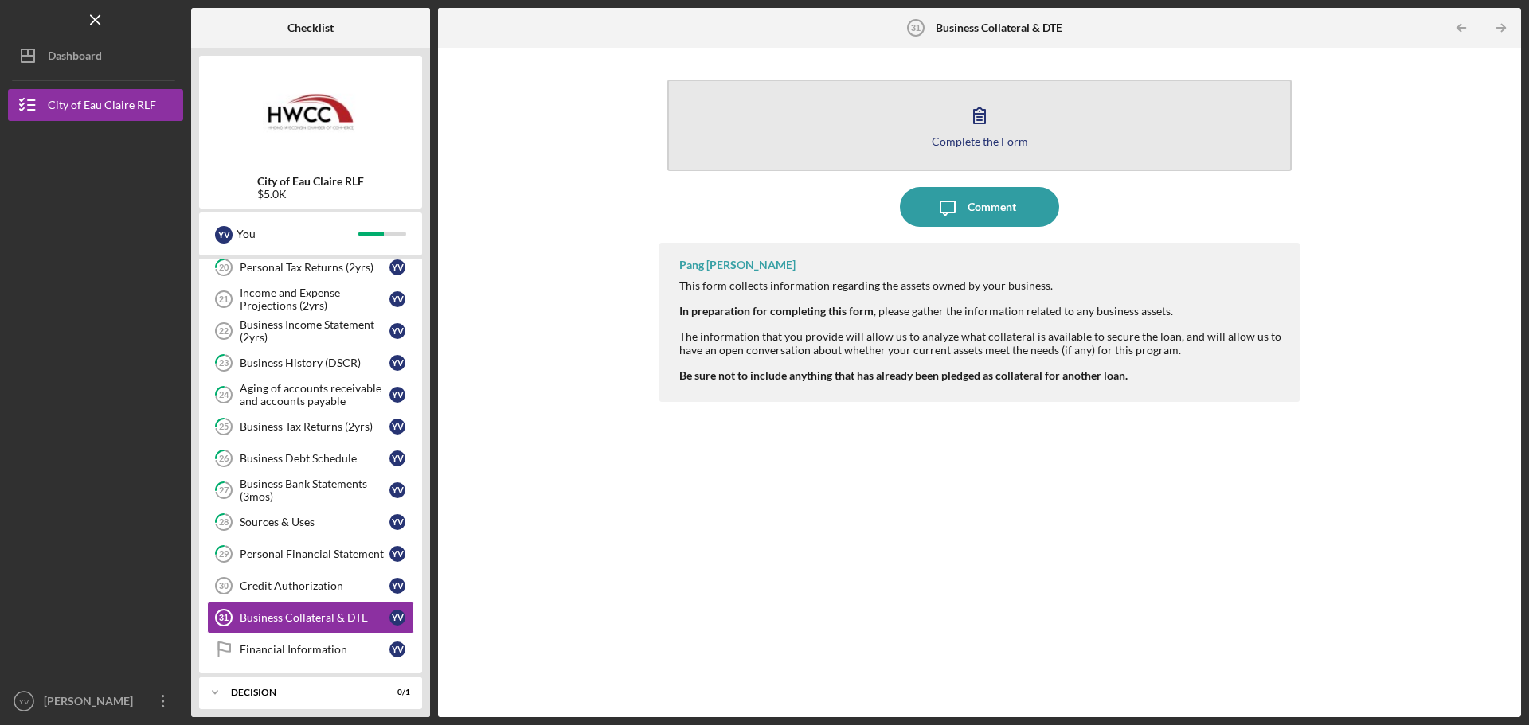
click at [949, 136] on div "Complete the Form" at bounding box center [980, 141] width 96 height 12
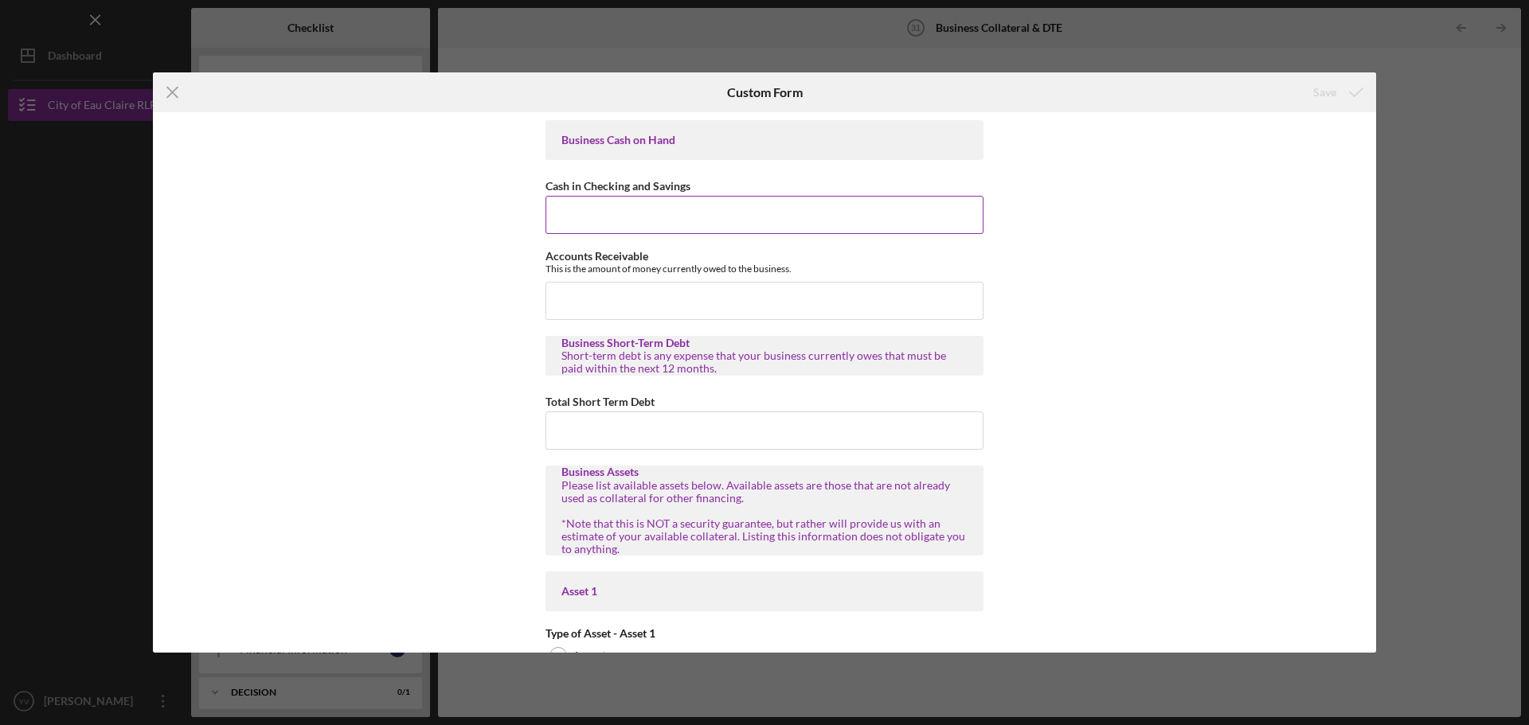
click at [660, 224] on input "Cash in Checking and Savings" at bounding box center [764, 215] width 438 height 38
type input "$500"
click at [668, 297] on input "Accounts Receivable" at bounding box center [764, 301] width 438 height 38
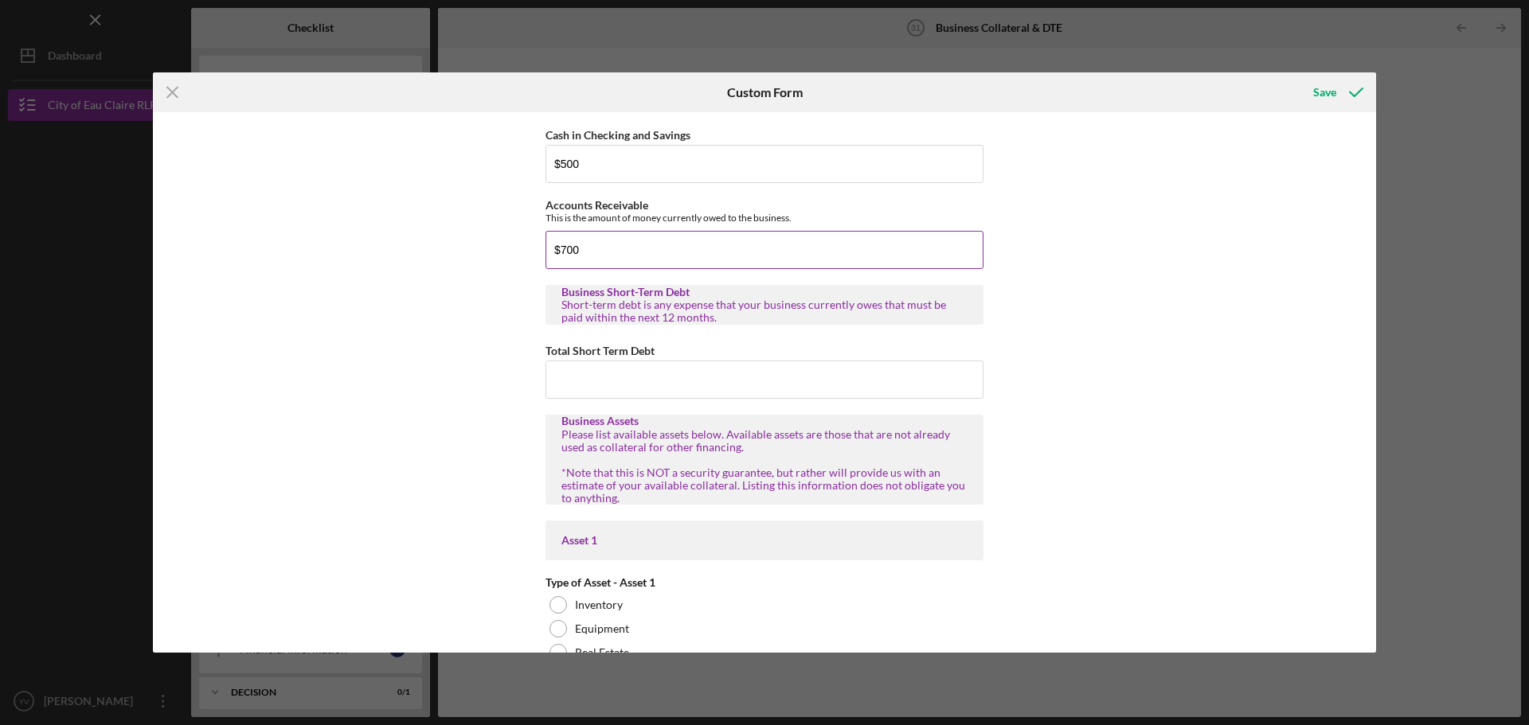
scroll to position [80, 0]
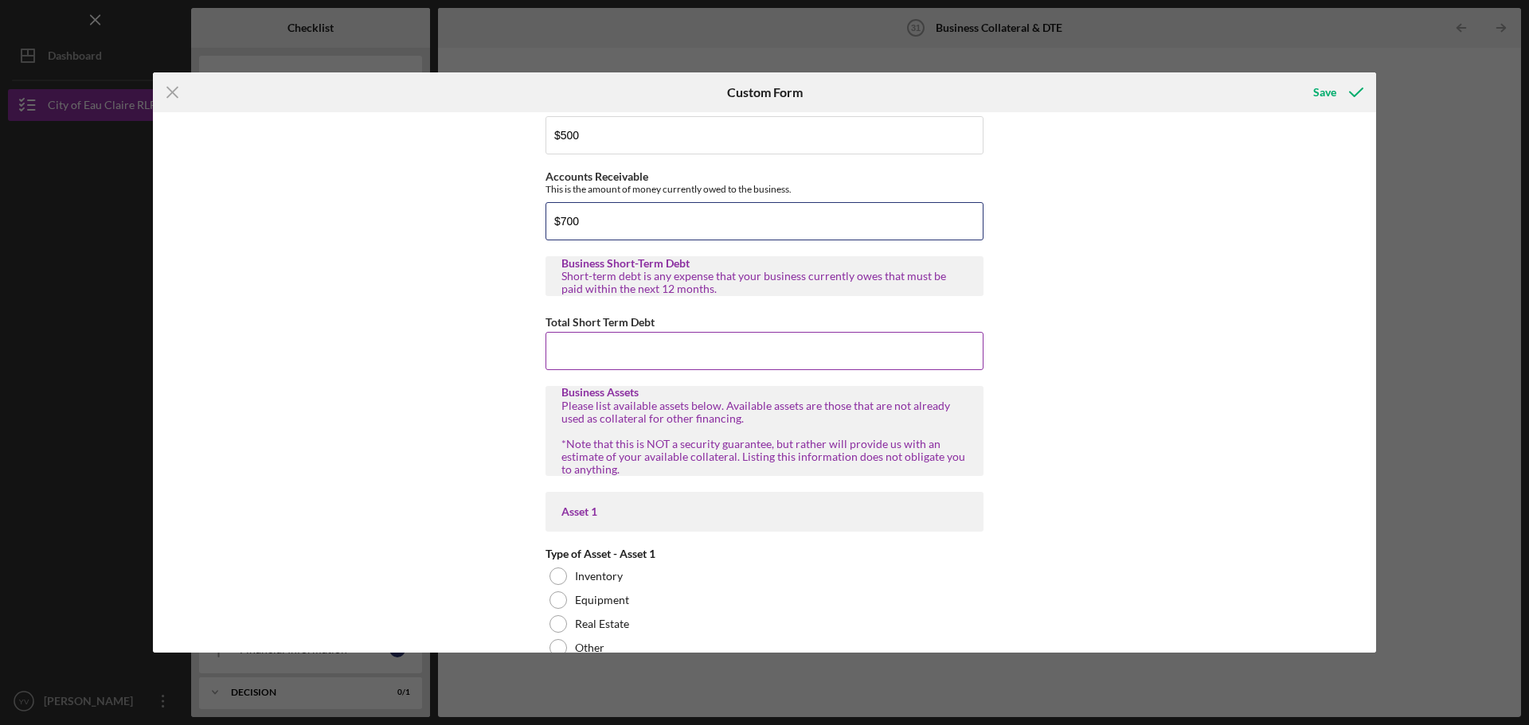
type input "$700"
click at [685, 338] on input "Total Short Term Debt" at bounding box center [764, 351] width 438 height 38
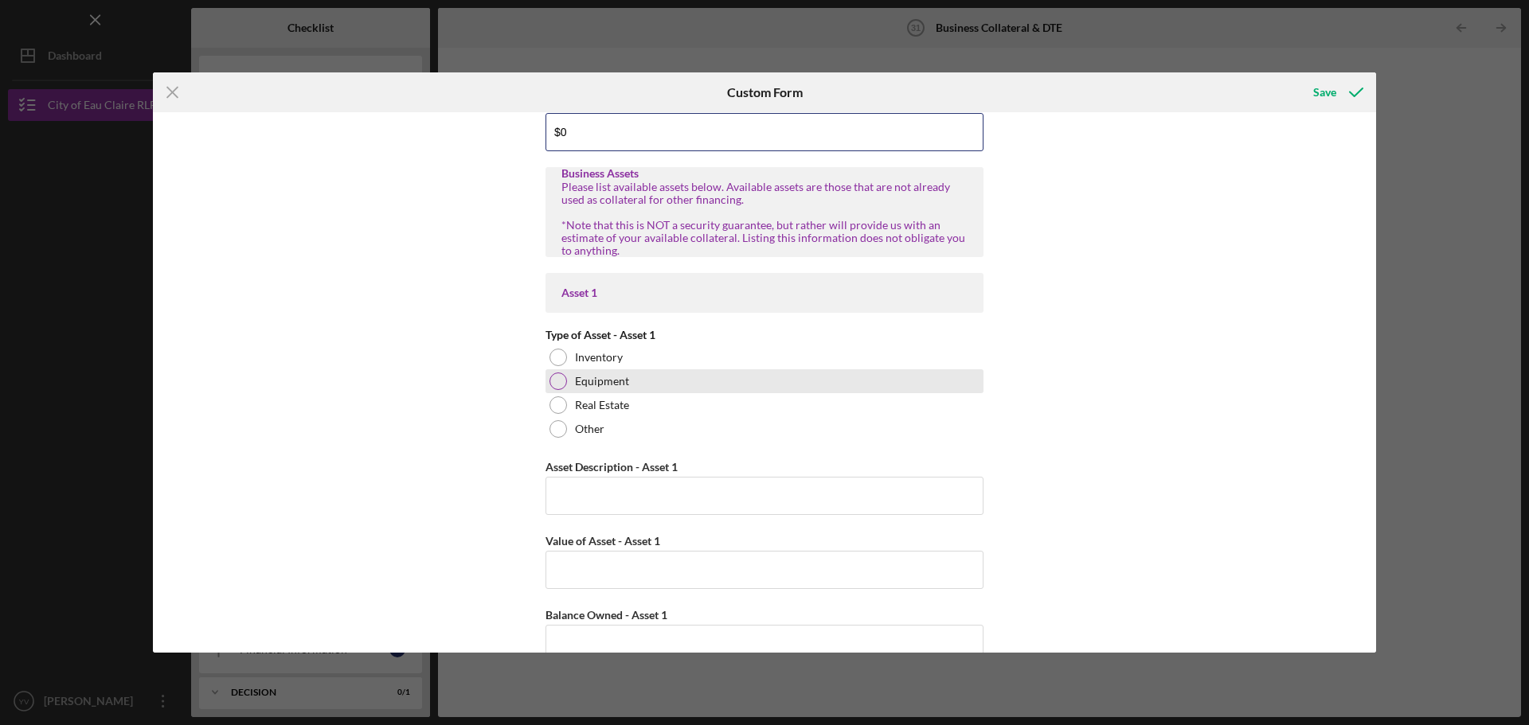
scroll to position [318, 0]
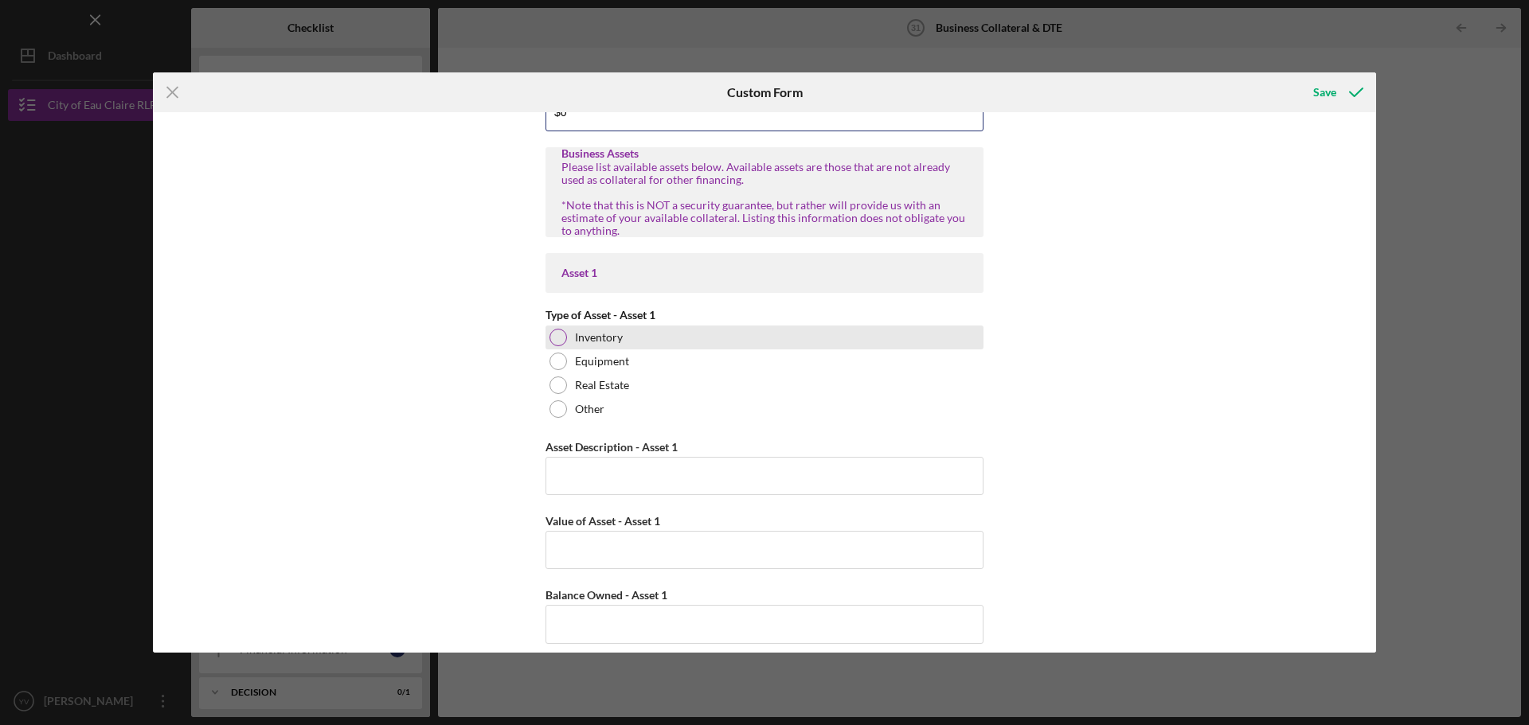
type input "$0"
click at [558, 334] on div at bounding box center [558, 338] width 18 height 18
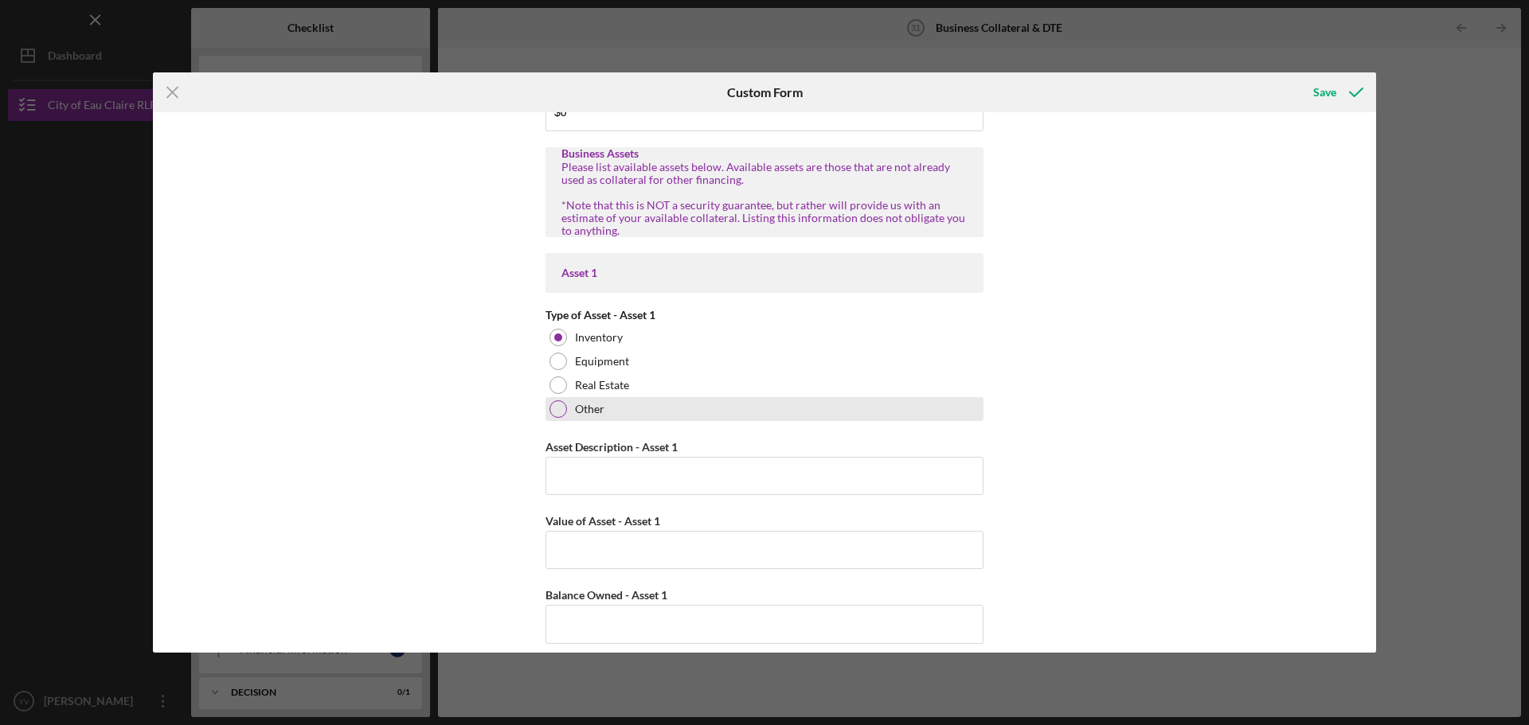
scroll to position [398, 0]
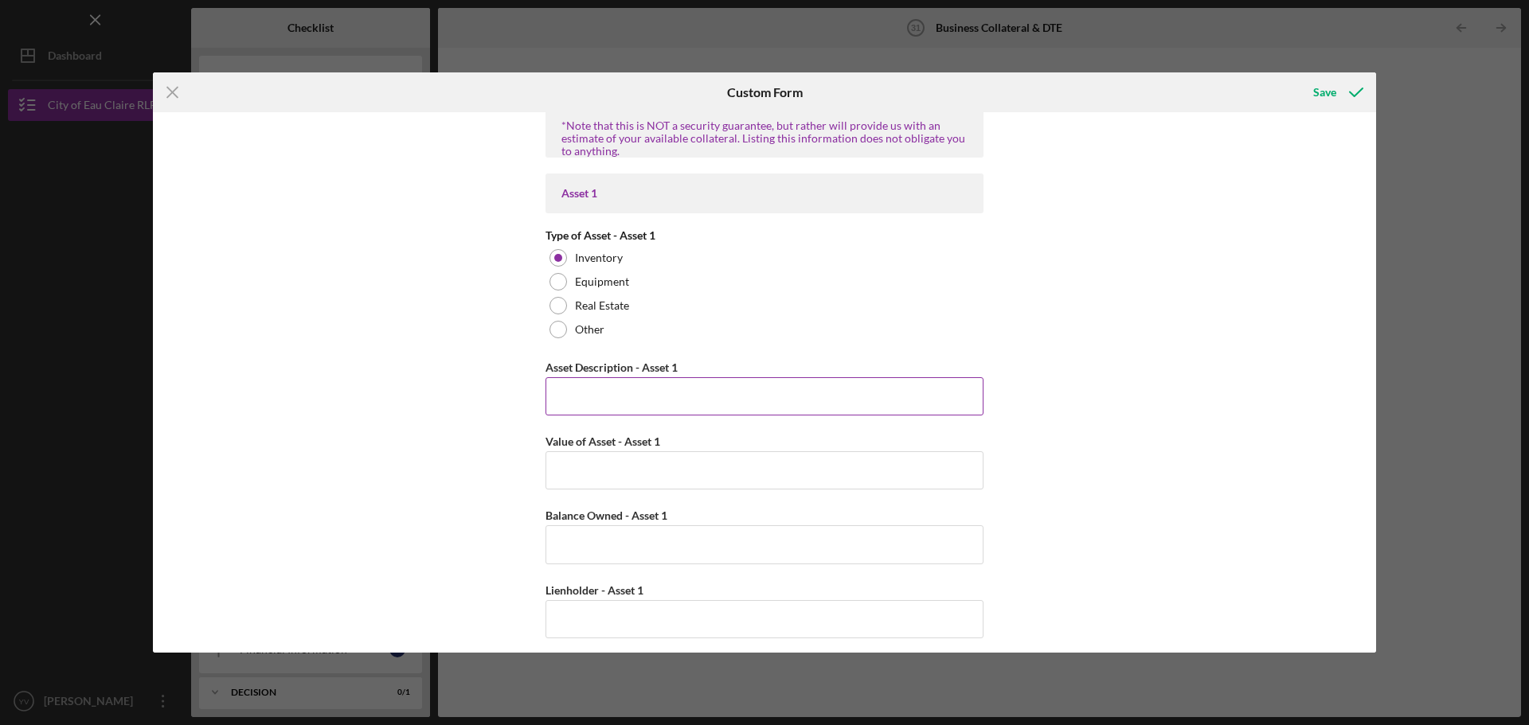
click at [681, 396] on input "Asset Description - Asset 1" at bounding box center [764, 396] width 438 height 38
type input "5200"
drag, startPoint x: 600, startPoint y: 395, endPoint x: 521, endPoint y: 403, distance: 79.2
click at [522, 403] on div "Business Cash on Hand Cash in Checking and Savings $500 Accounts Receivable Thi…" at bounding box center [764, 382] width 1223 height 541
type input "sport cards"
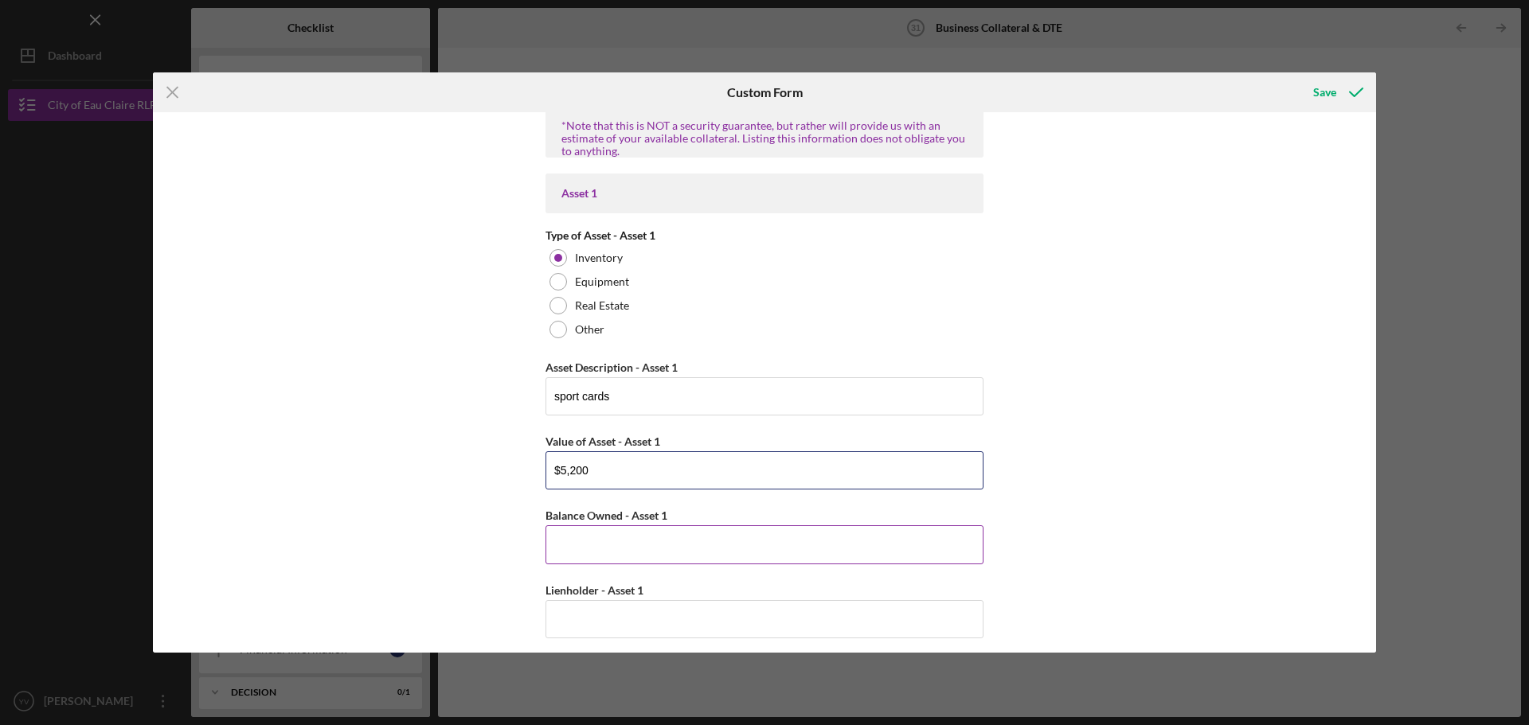
scroll to position [478, 0]
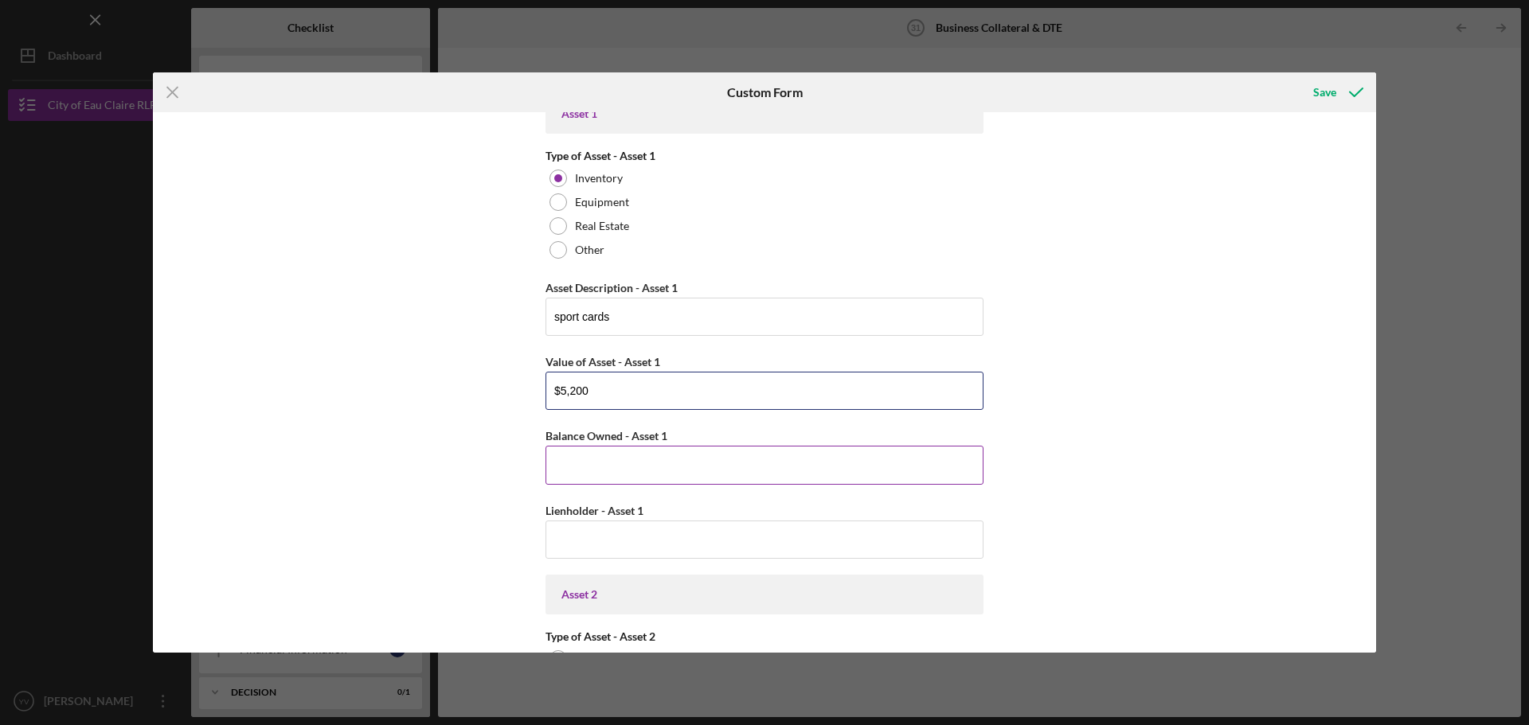
type input "$5,200"
click at [604, 473] on input "Balance Owned - Asset 1" at bounding box center [764, 465] width 438 height 38
type input "$5,200"
click at [616, 549] on input "Lienholder - Asset 1" at bounding box center [764, 540] width 438 height 38
type input "0"
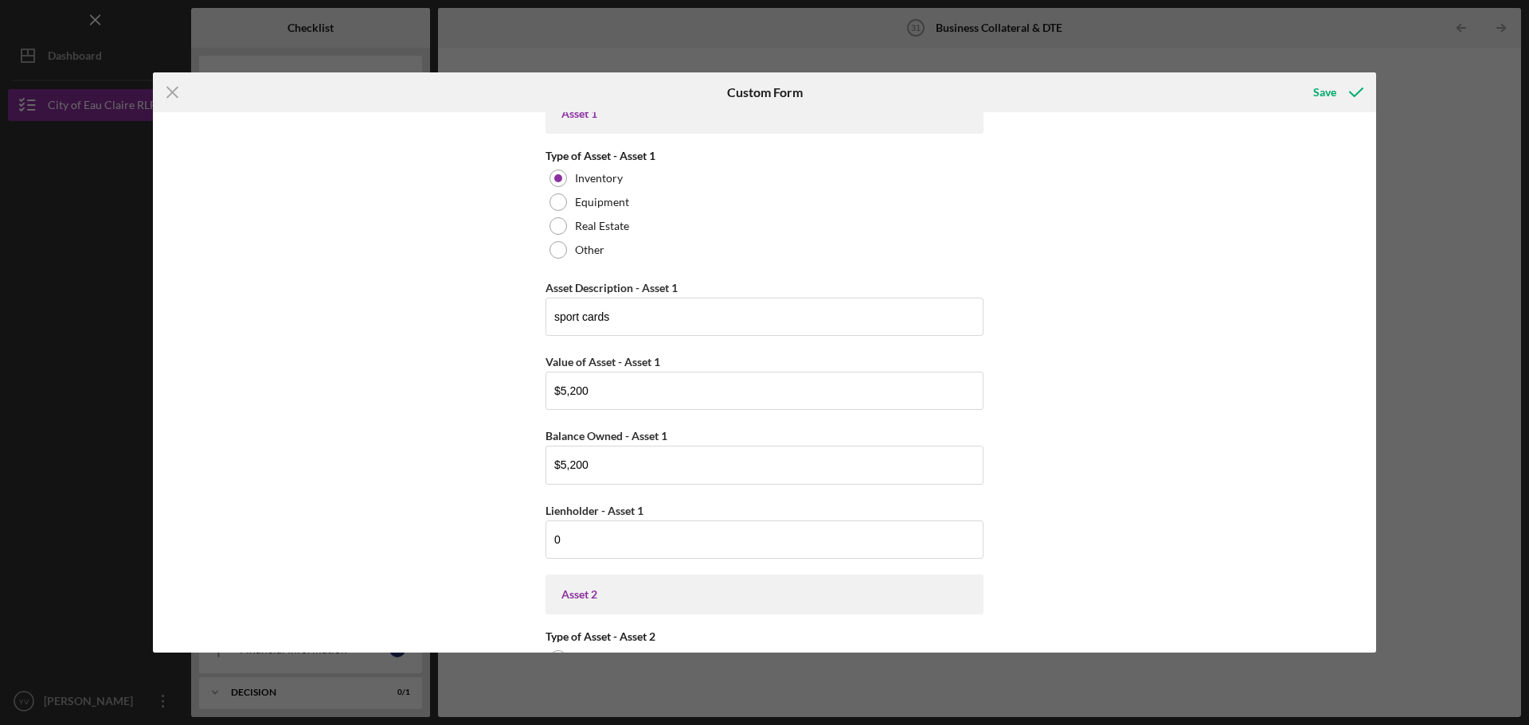
click at [1124, 485] on div "Business Cash on Hand Cash in Checking and Savings $500 Accounts Receivable Thi…" at bounding box center [764, 382] width 1223 height 541
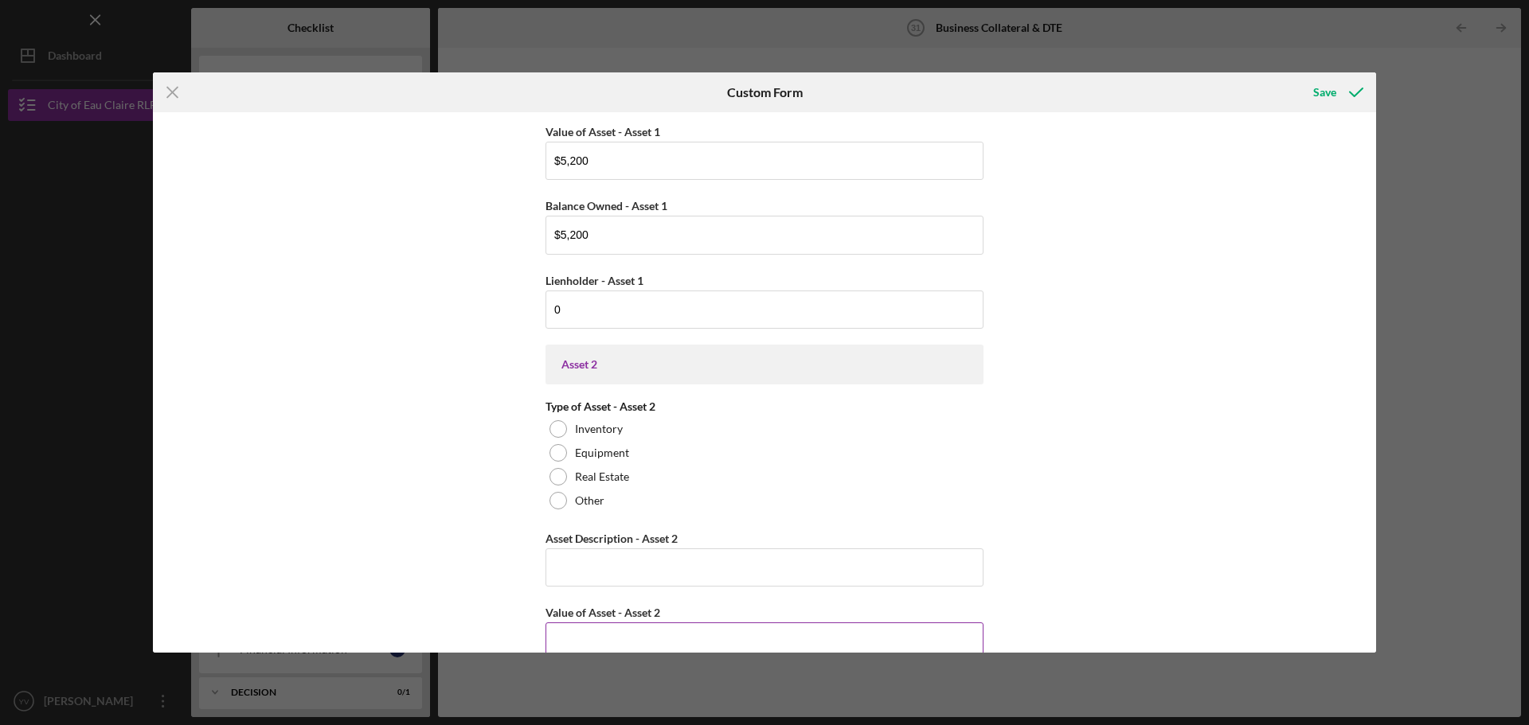
scroll to position [876, 0]
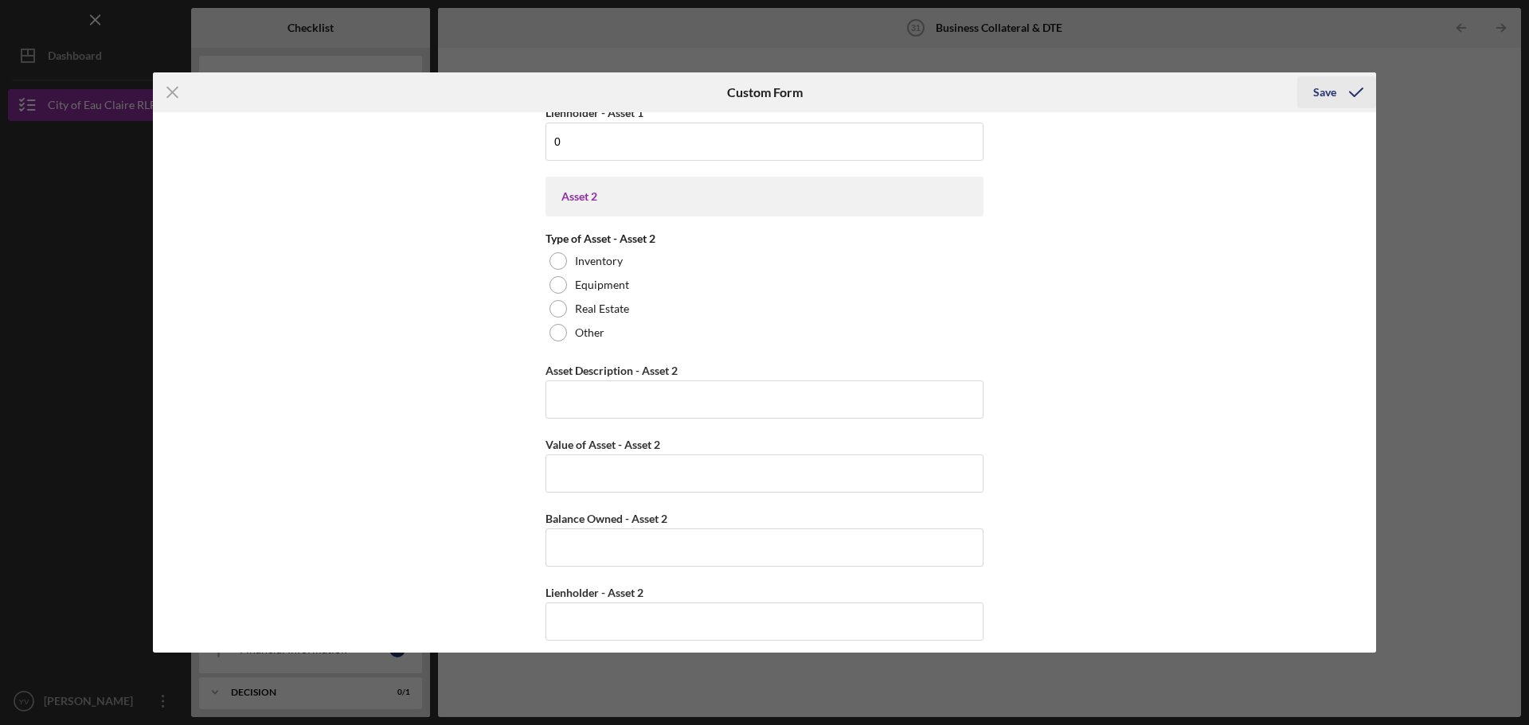
click at [1321, 82] on div "Save" at bounding box center [1324, 92] width 23 height 32
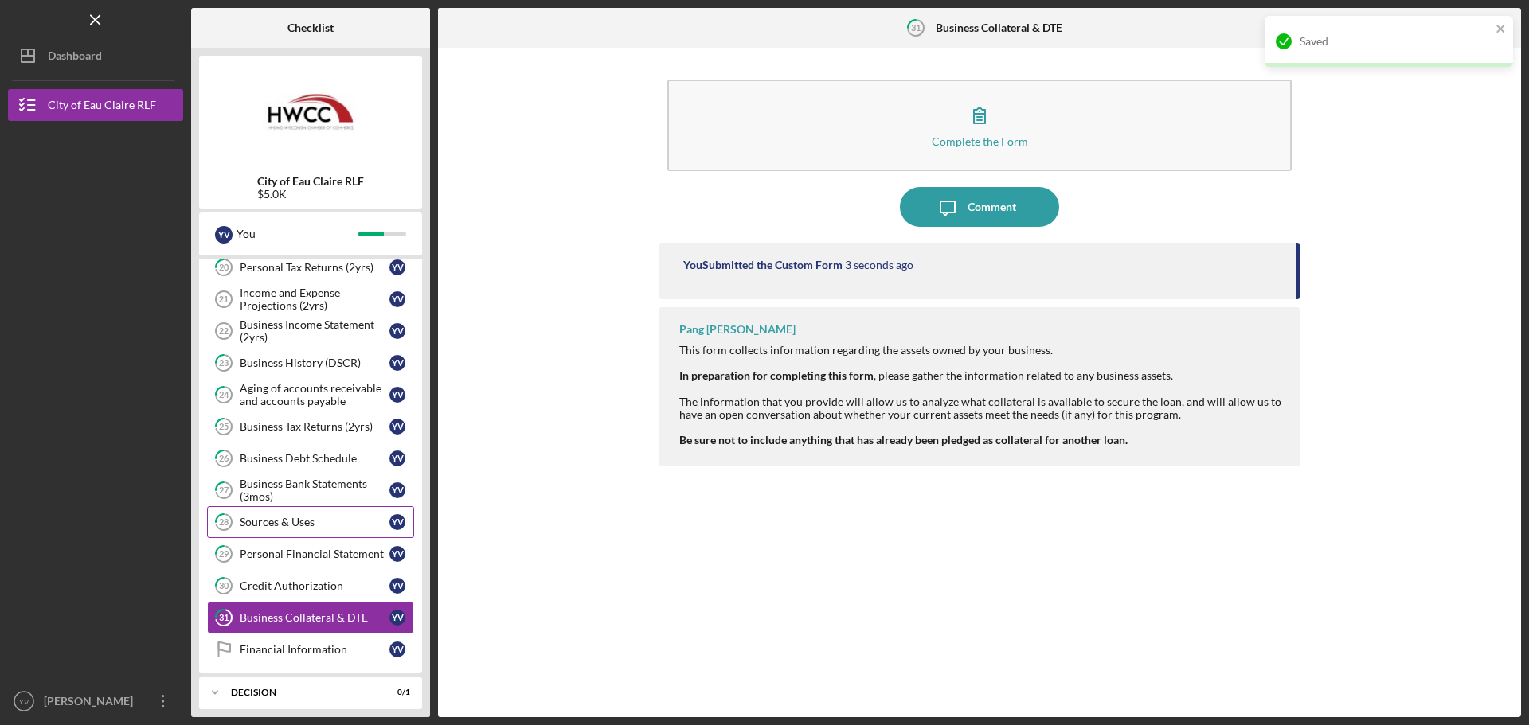
scroll to position [424, 0]
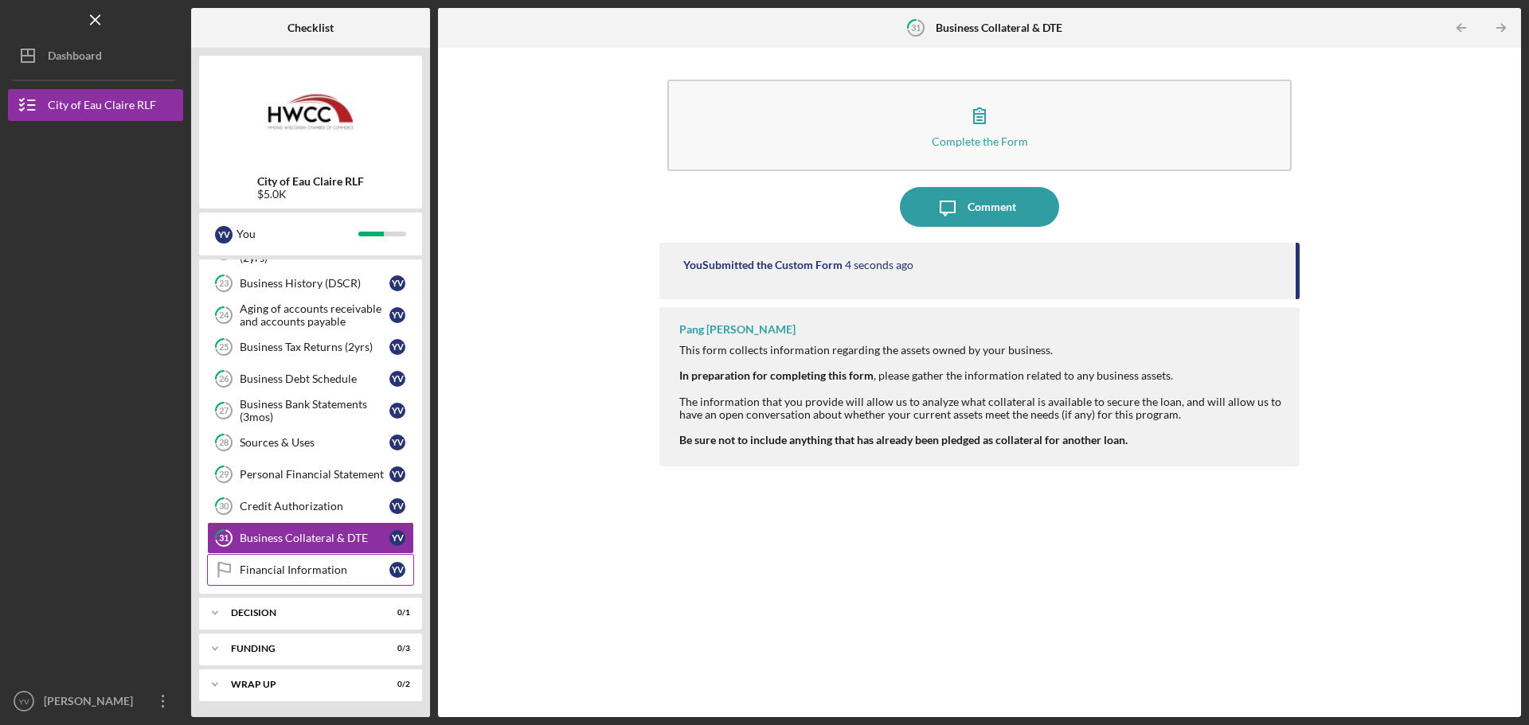
click at [320, 577] on link "Financial Information Financial Information Y V" at bounding box center [310, 570] width 207 height 32
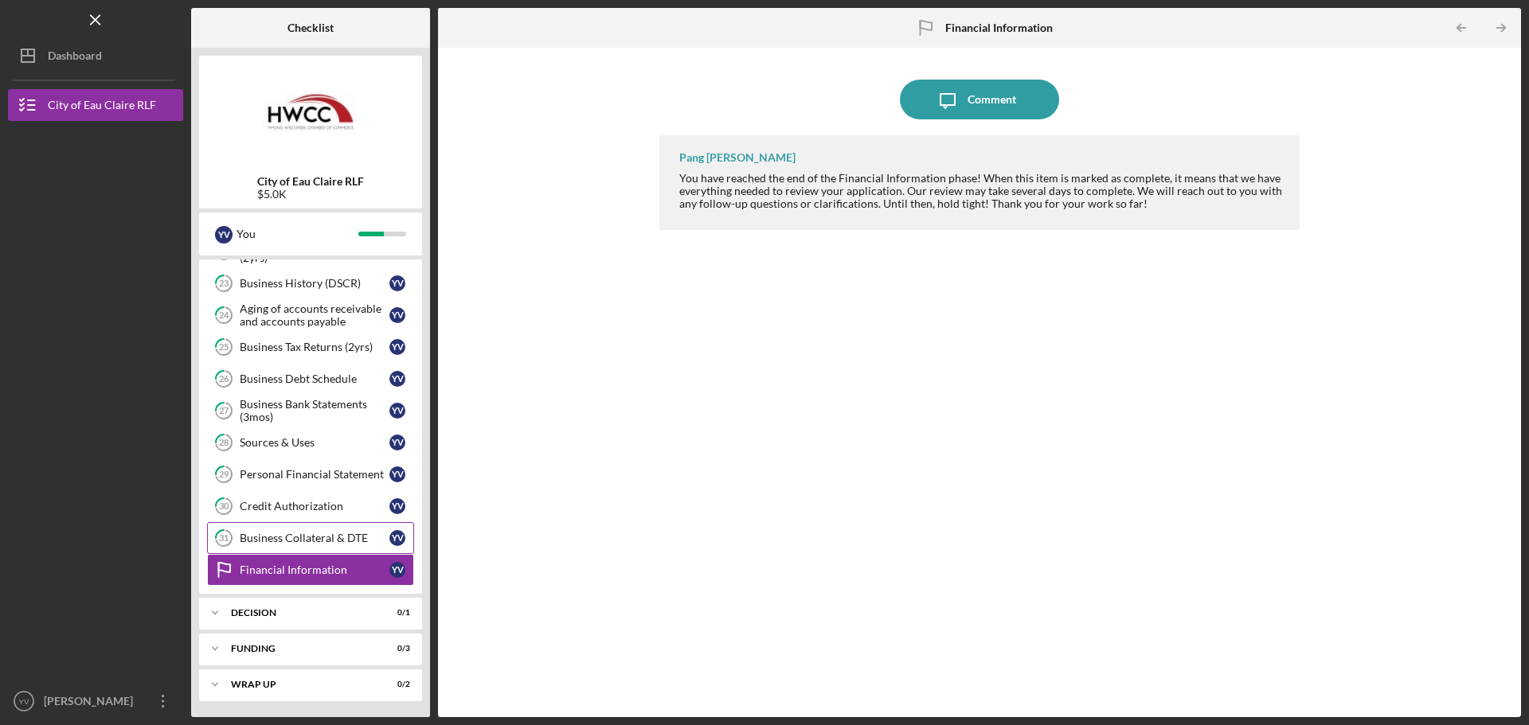
click at [322, 545] on div "Business Collateral & DTE" at bounding box center [315, 538] width 150 height 13
